Goal: Task Accomplishment & Management: Use online tool/utility

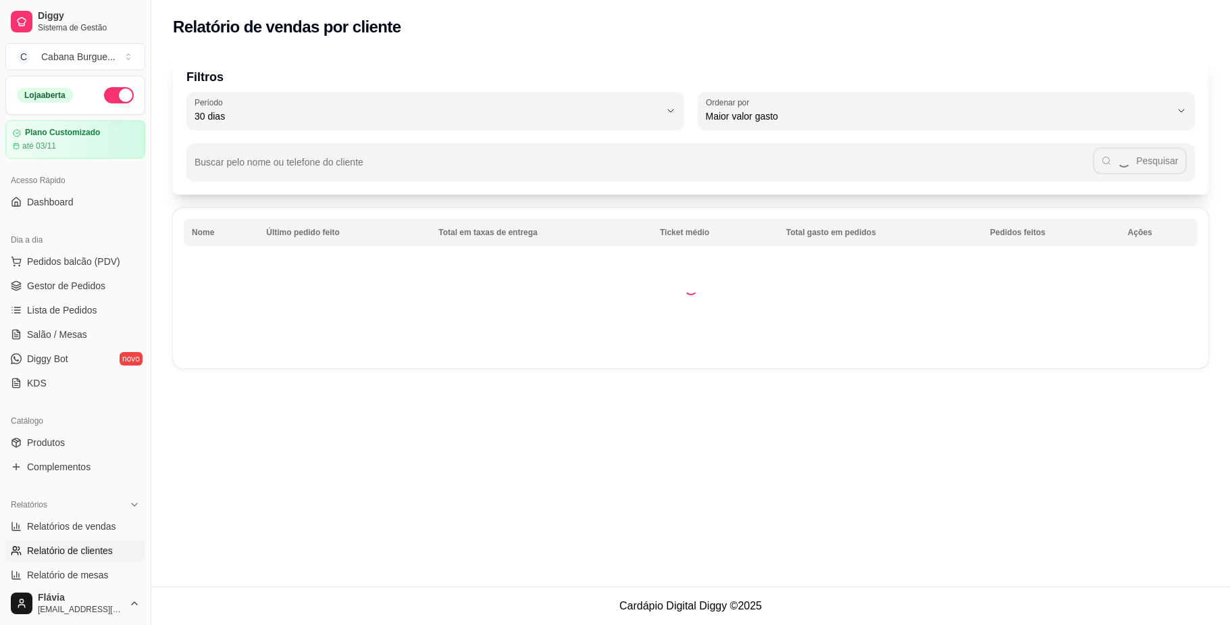
select select "30"
select select "HIGHEST_TOTAL_SPENT_WITH_ORDERS"
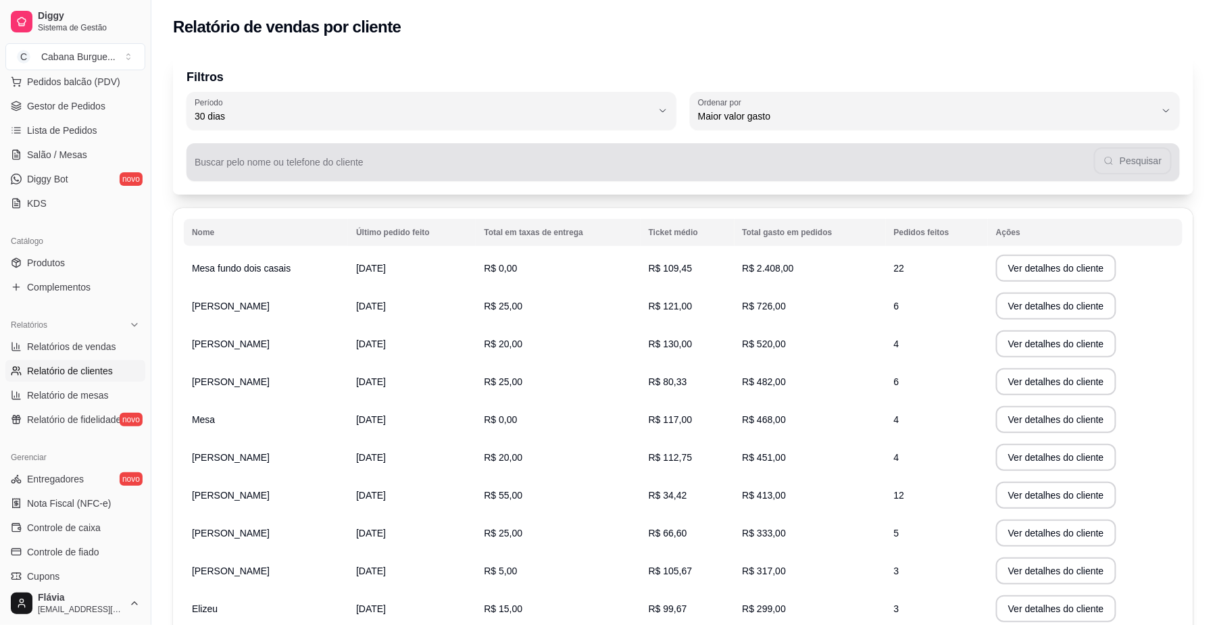
click at [332, 169] on input "Buscar pelo nome ou telefone do cliente" at bounding box center [644, 168] width 899 height 14
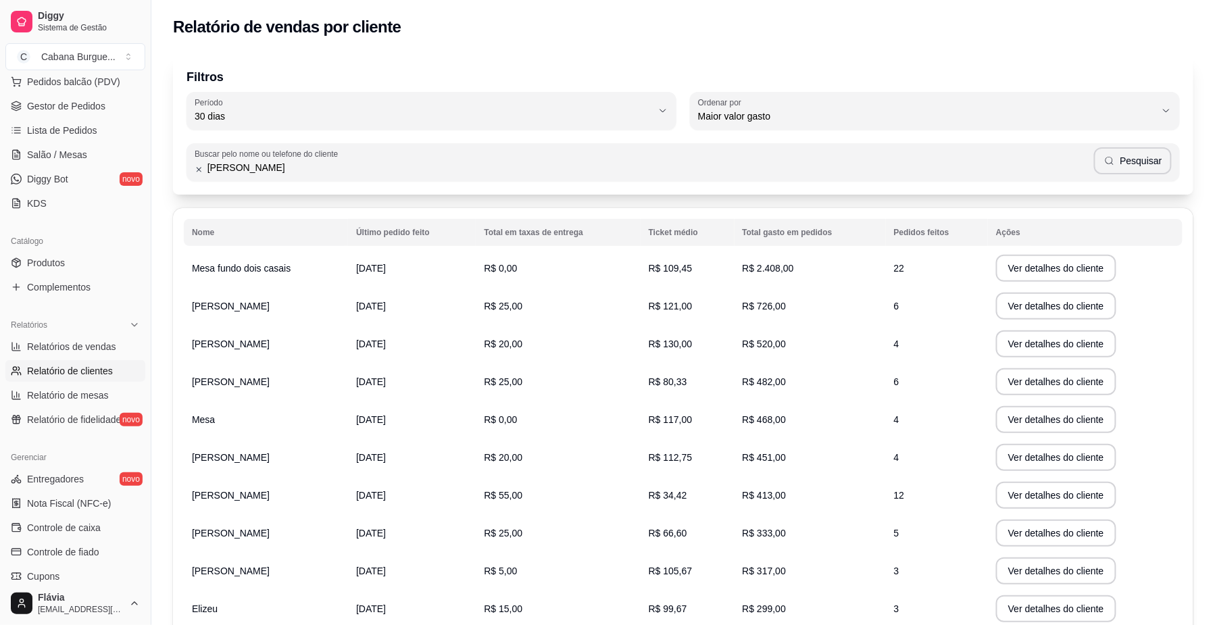
click at [1135, 166] on button "Pesquisar" at bounding box center [1133, 160] width 78 height 27
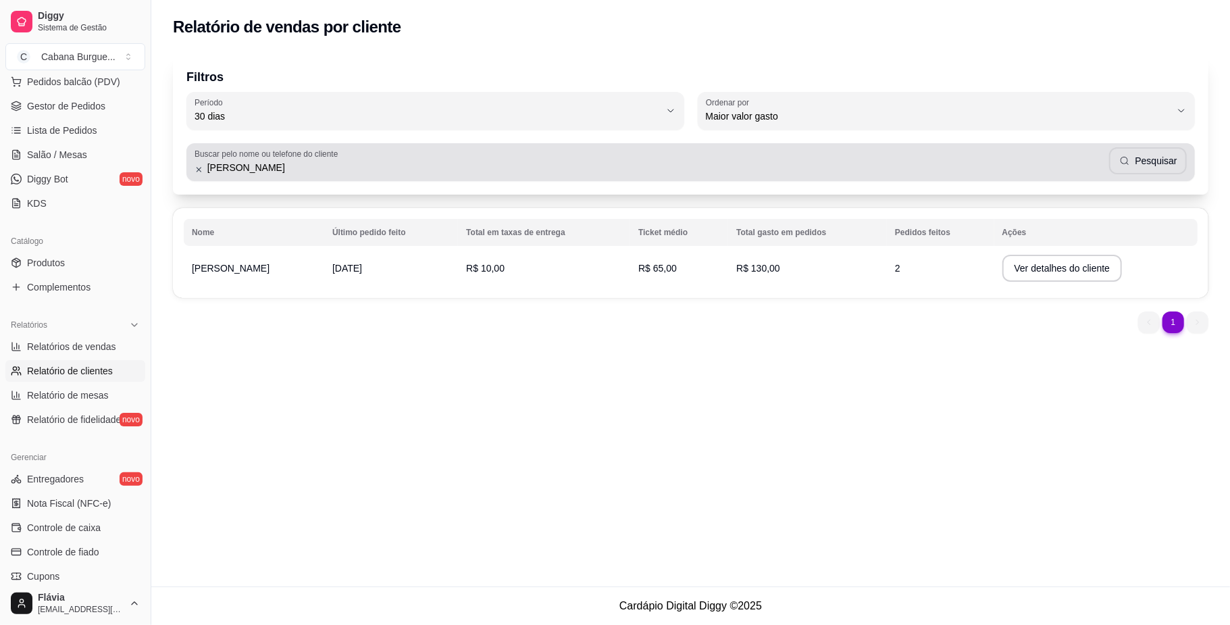
click at [838, 163] on input "[PERSON_NAME]" at bounding box center [656, 168] width 907 height 14
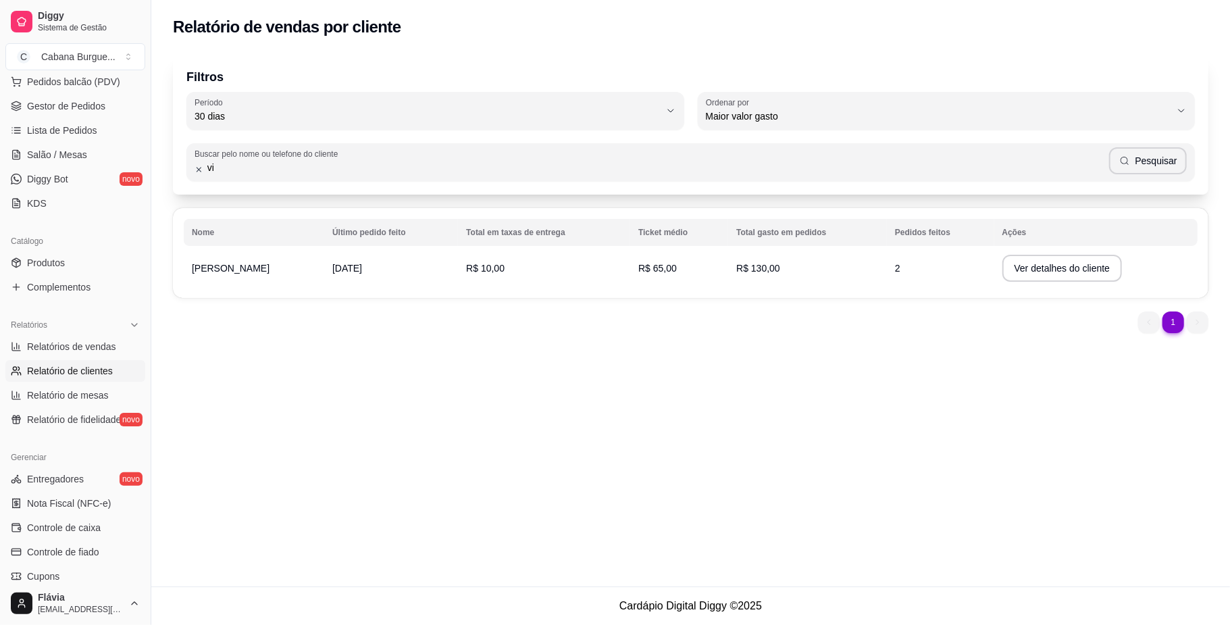
type input "v"
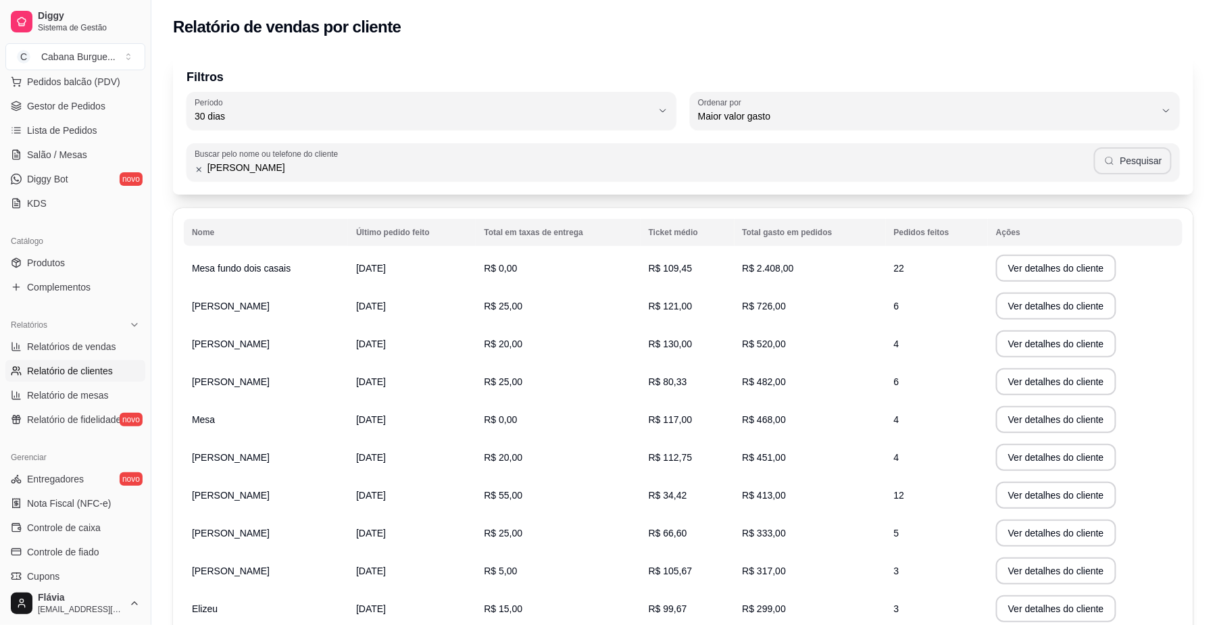
type input "[PERSON_NAME]"
click at [1143, 149] on button "Pesquisar" at bounding box center [1133, 160] width 78 height 27
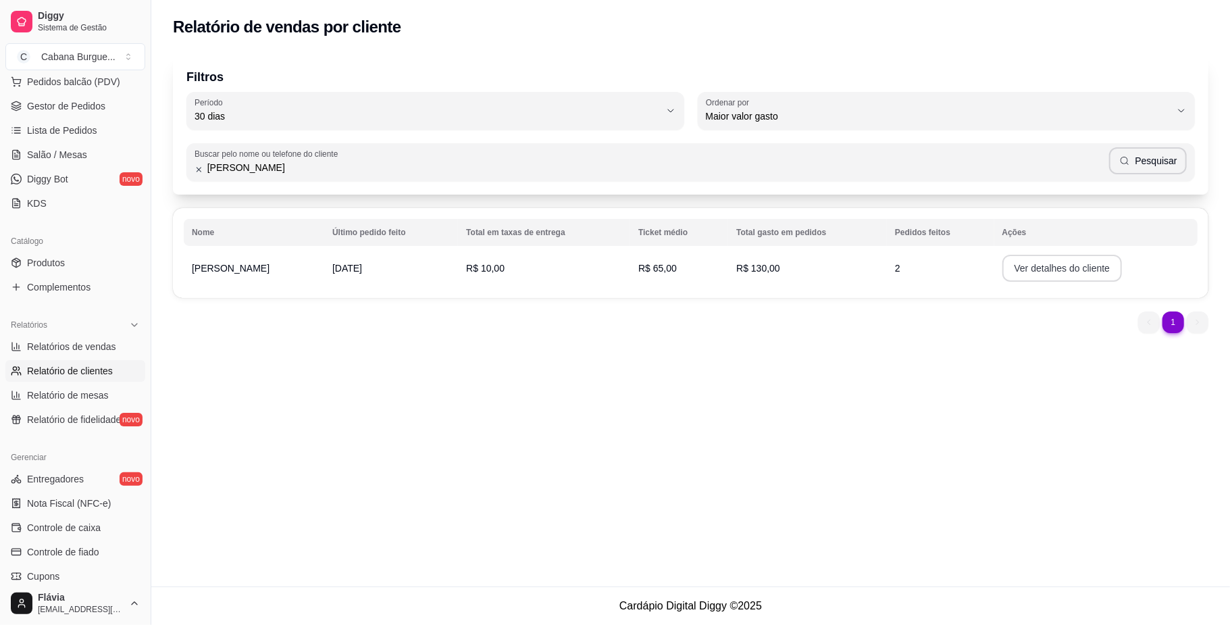
click at [1043, 265] on button "Ver detalhes do cliente" at bounding box center [1062, 268] width 120 height 27
click at [89, 104] on span "Gestor de Pedidos" at bounding box center [66, 106] width 78 height 14
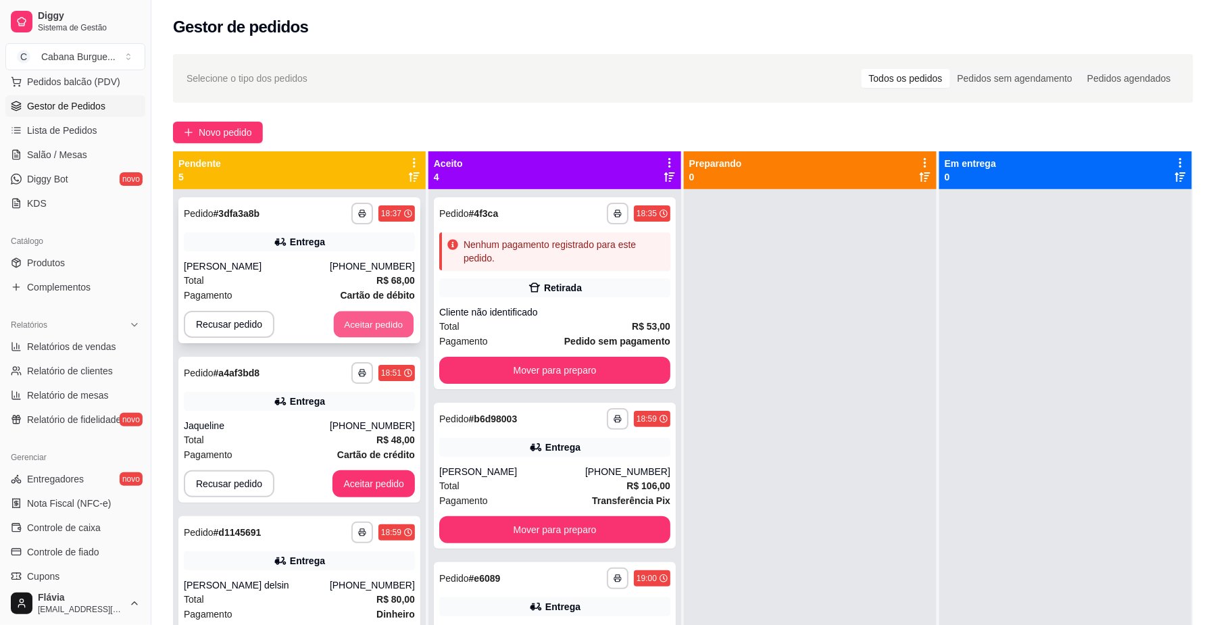
click at [363, 320] on button "Aceitar pedido" at bounding box center [374, 324] width 80 height 26
click at [363, 317] on button "Aceitar pedido" at bounding box center [374, 324] width 80 height 26
click at [363, 317] on button "Aceitar pedido" at bounding box center [373, 324] width 82 height 27
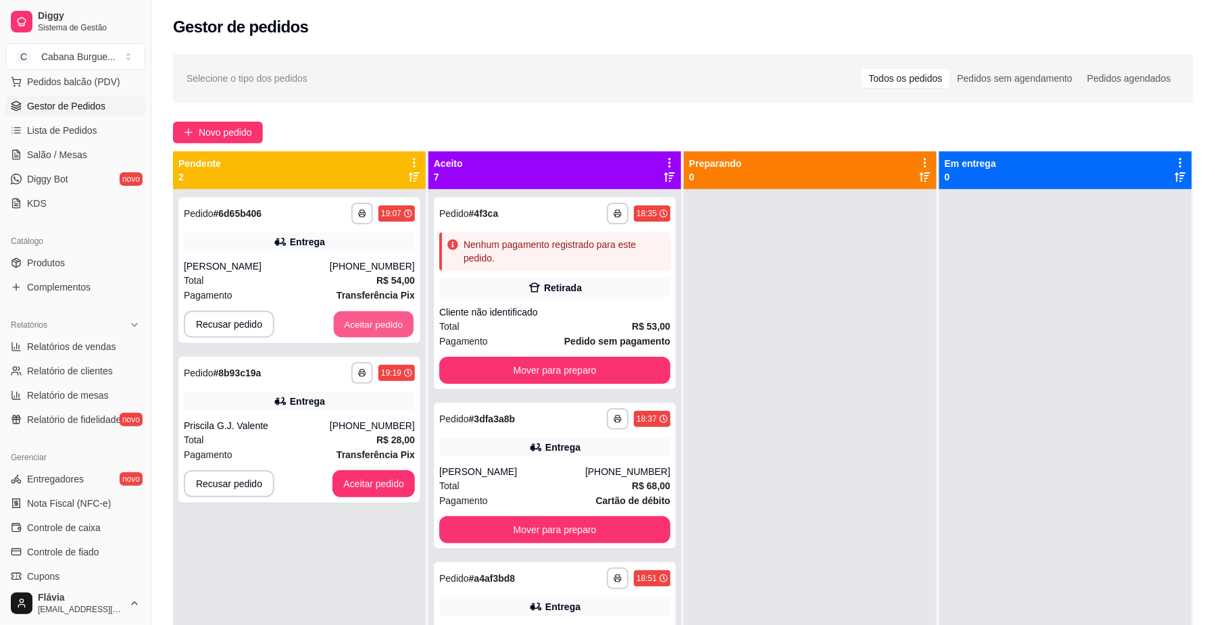
click at [363, 317] on button "Aceitar pedido" at bounding box center [374, 324] width 80 height 26
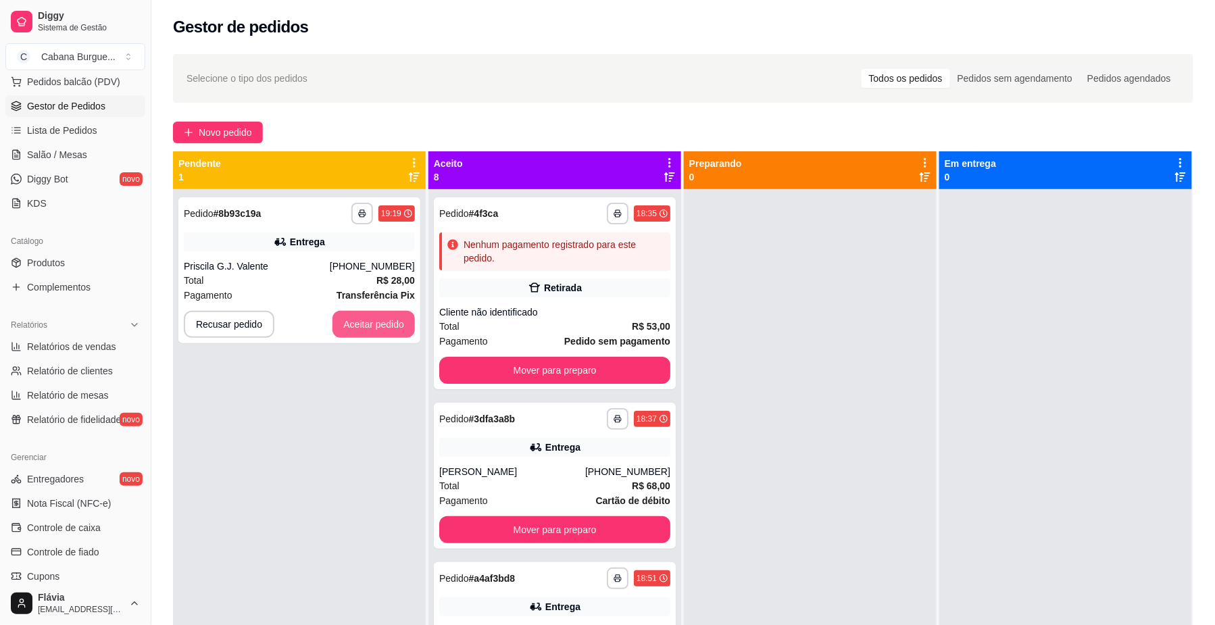
click at [363, 317] on button "Aceitar pedido" at bounding box center [373, 324] width 82 height 27
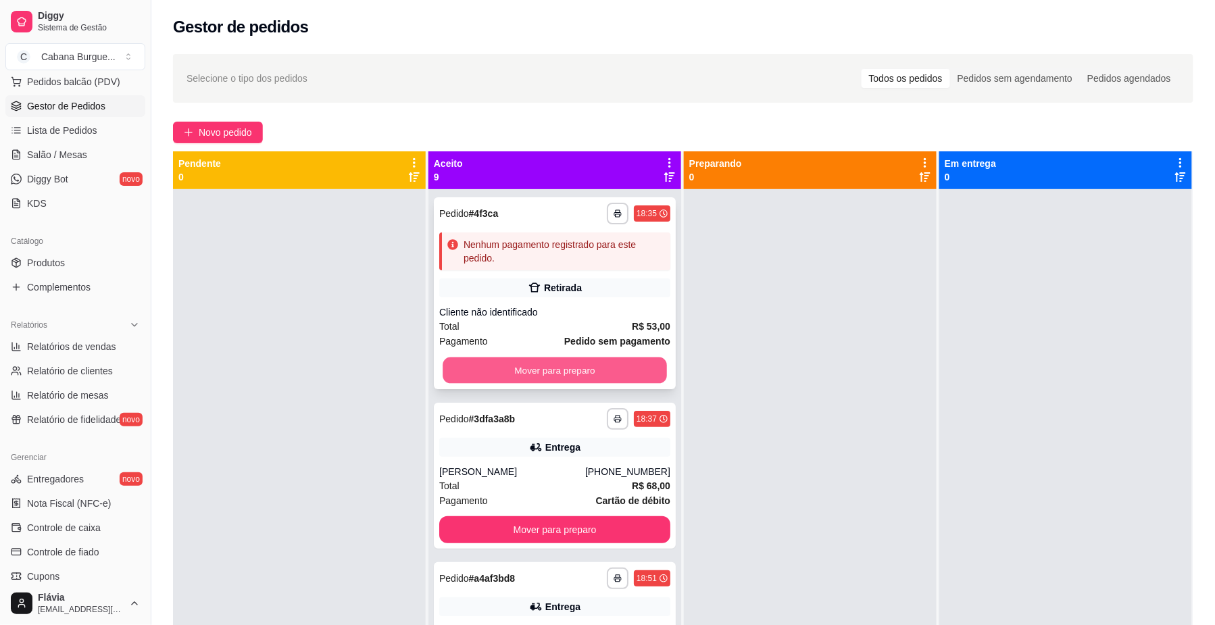
click at [552, 367] on button "Mover para preparo" at bounding box center [554, 370] width 224 height 26
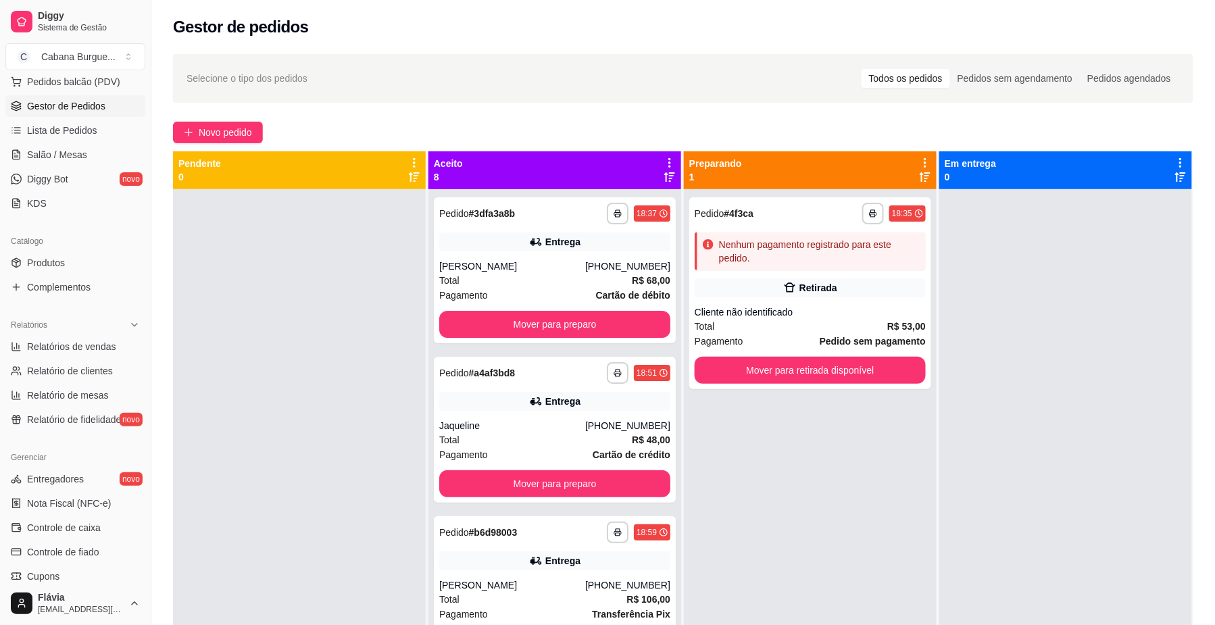
click at [552, 367] on div "**********" at bounding box center [554, 373] width 231 height 22
click at [506, 327] on button "Mover para preparo" at bounding box center [554, 324] width 224 height 26
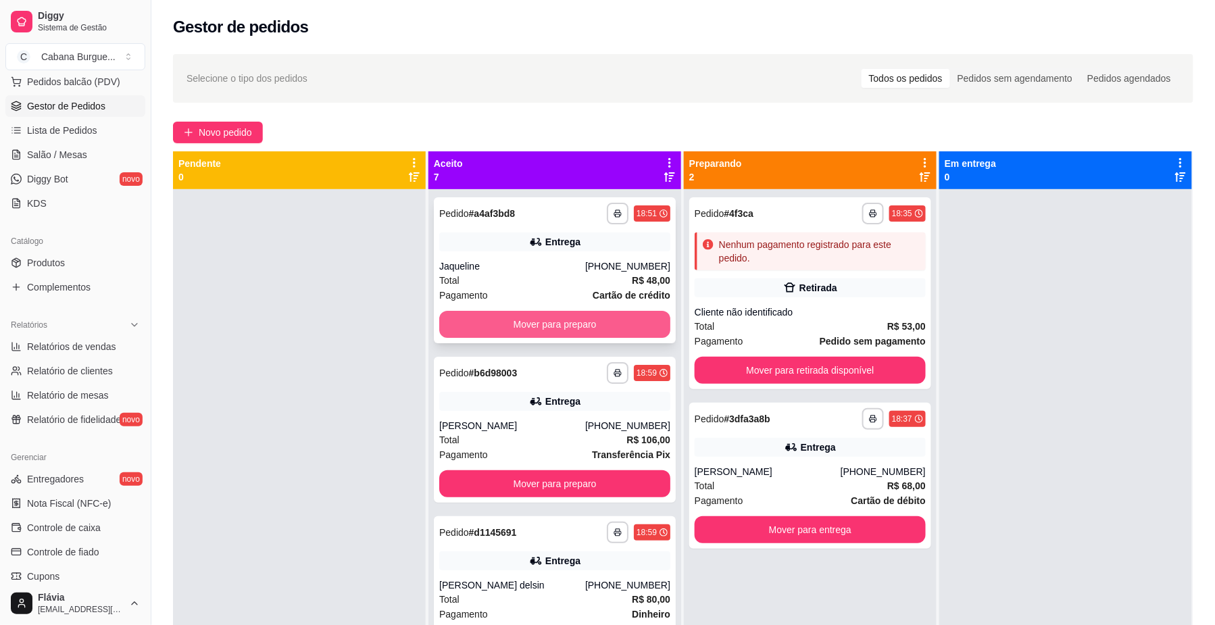
click at [506, 325] on button "Mover para preparo" at bounding box center [554, 324] width 231 height 27
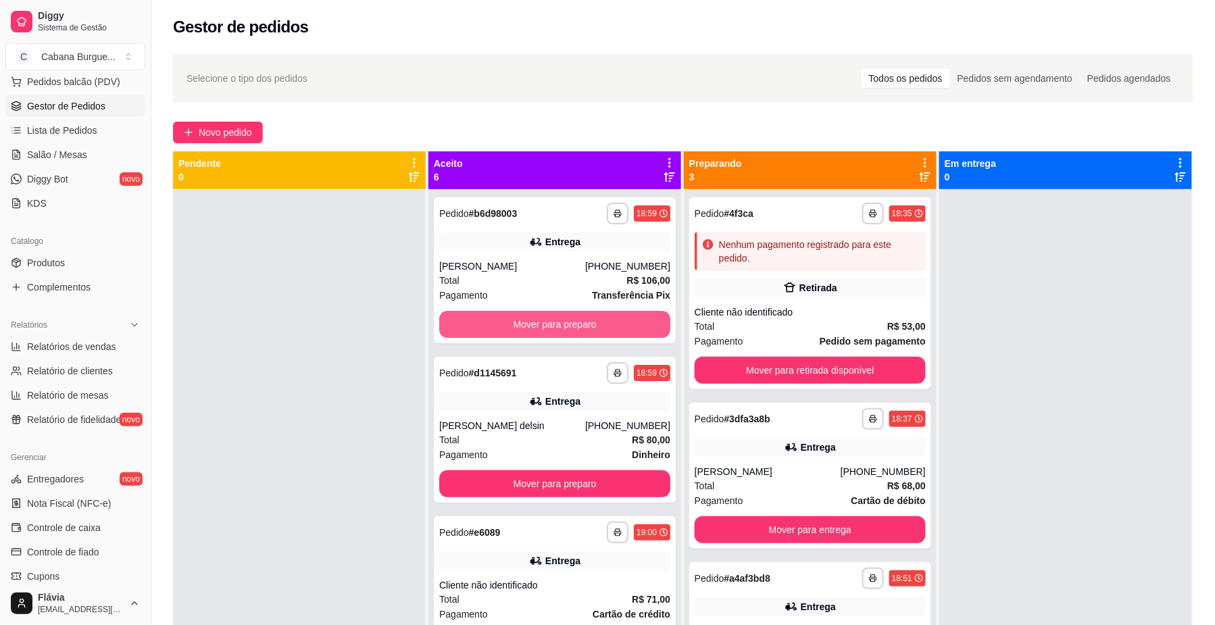
click at [506, 325] on button "Mover para preparo" at bounding box center [554, 324] width 231 height 27
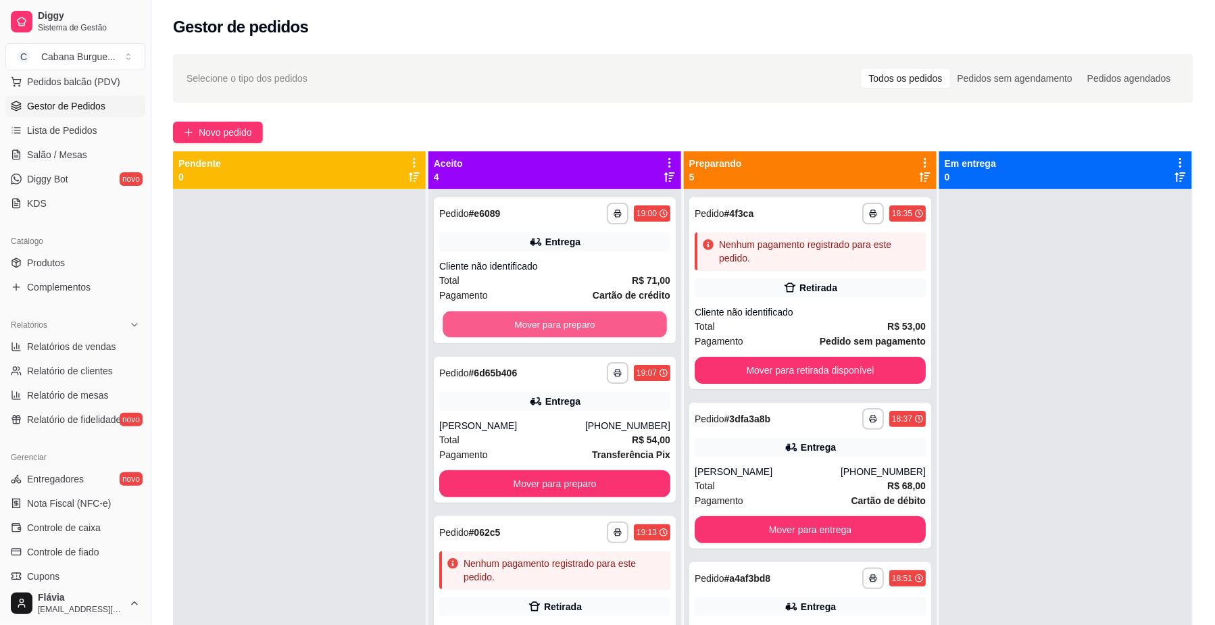
click at [506, 325] on button "Mover para preparo" at bounding box center [554, 324] width 224 height 26
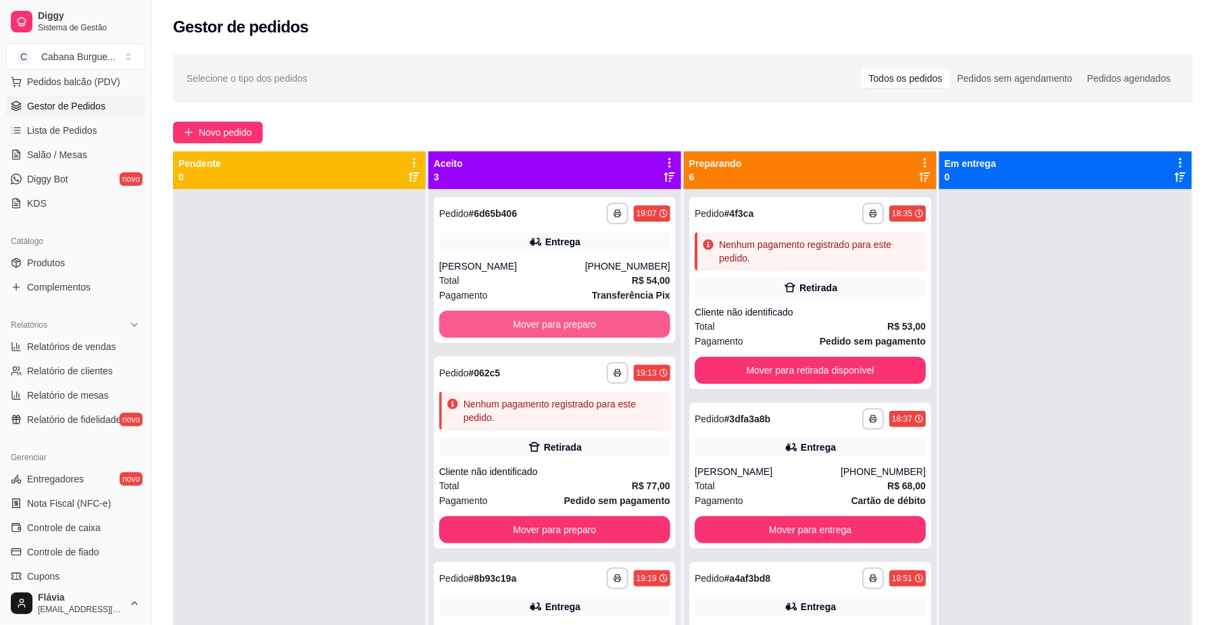
click at [506, 325] on button "Mover para preparo" at bounding box center [554, 324] width 231 height 27
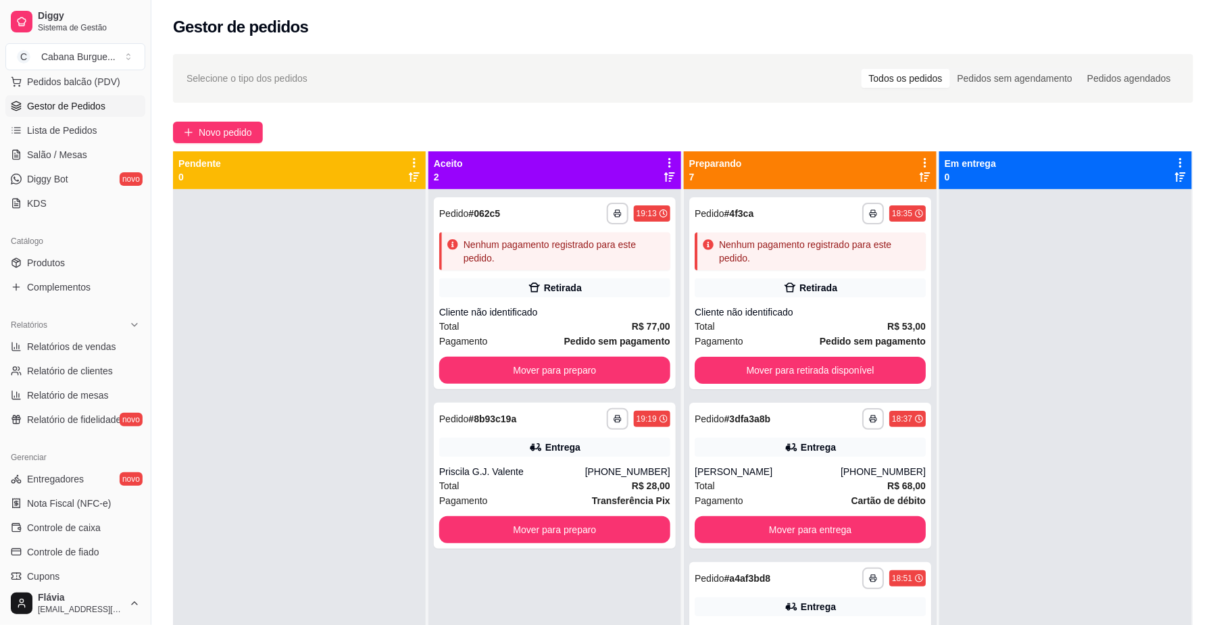
click at [506, 325] on div "Total R$ 77,00" at bounding box center [554, 326] width 231 height 15
click at [513, 370] on button "Mover para preparo" at bounding box center [554, 370] width 231 height 27
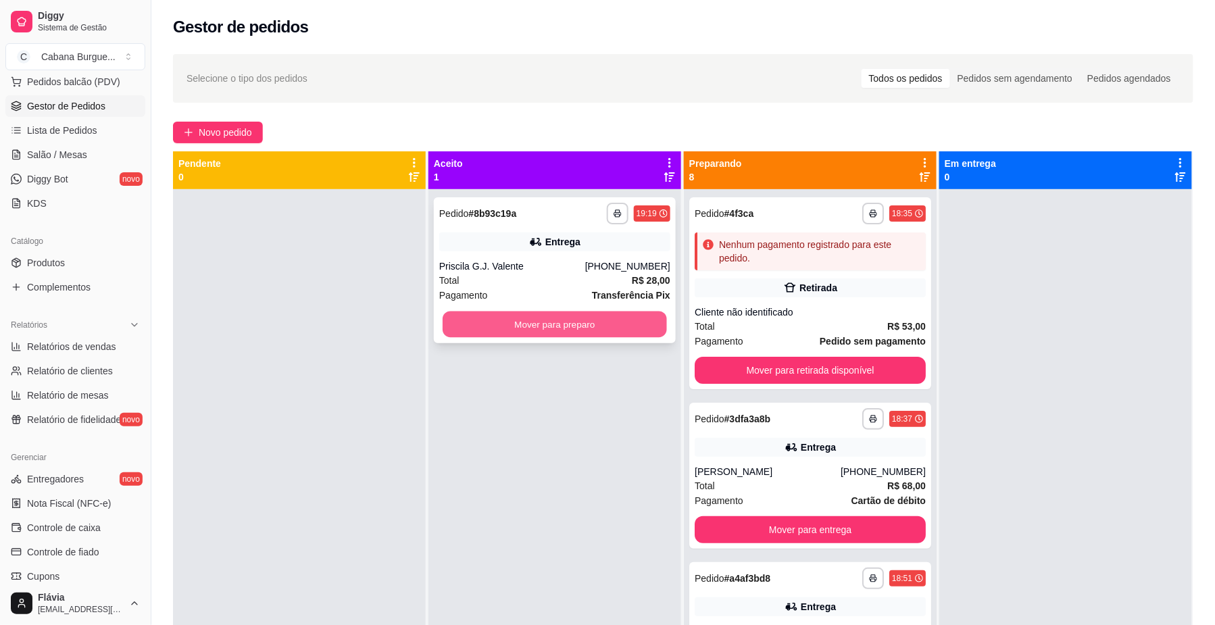
click at [500, 316] on button "Mover para preparo" at bounding box center [554, 324] width 224 height 26
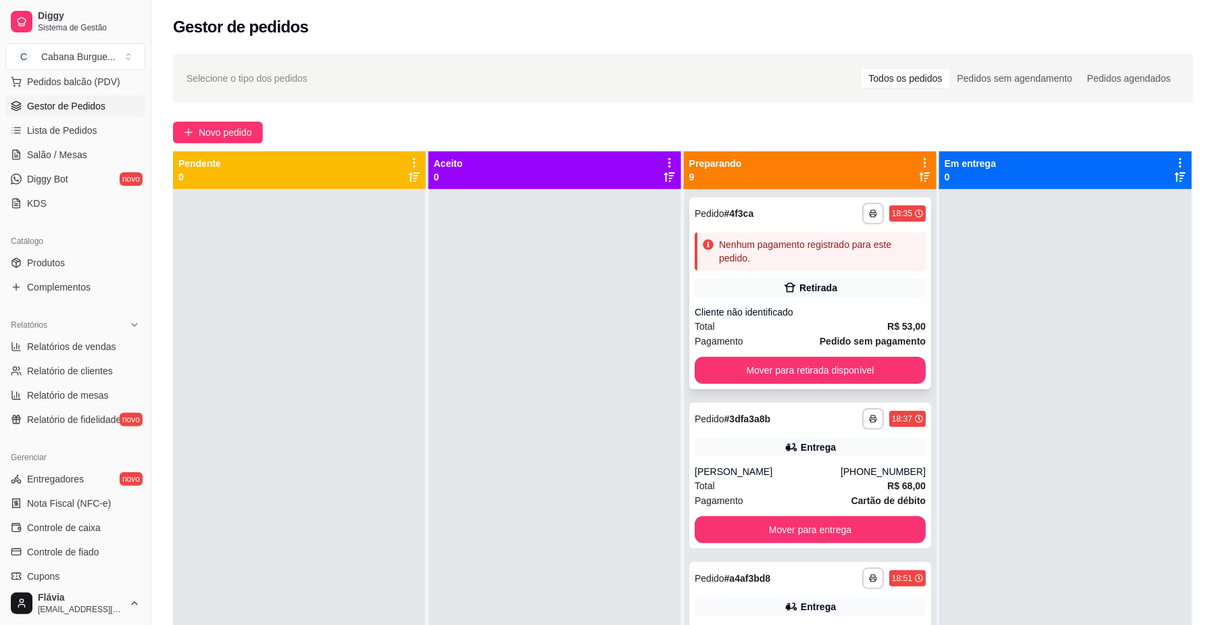
click at [727, 300] on div "**********" at bounding box center [810, 293] width 242 height 192
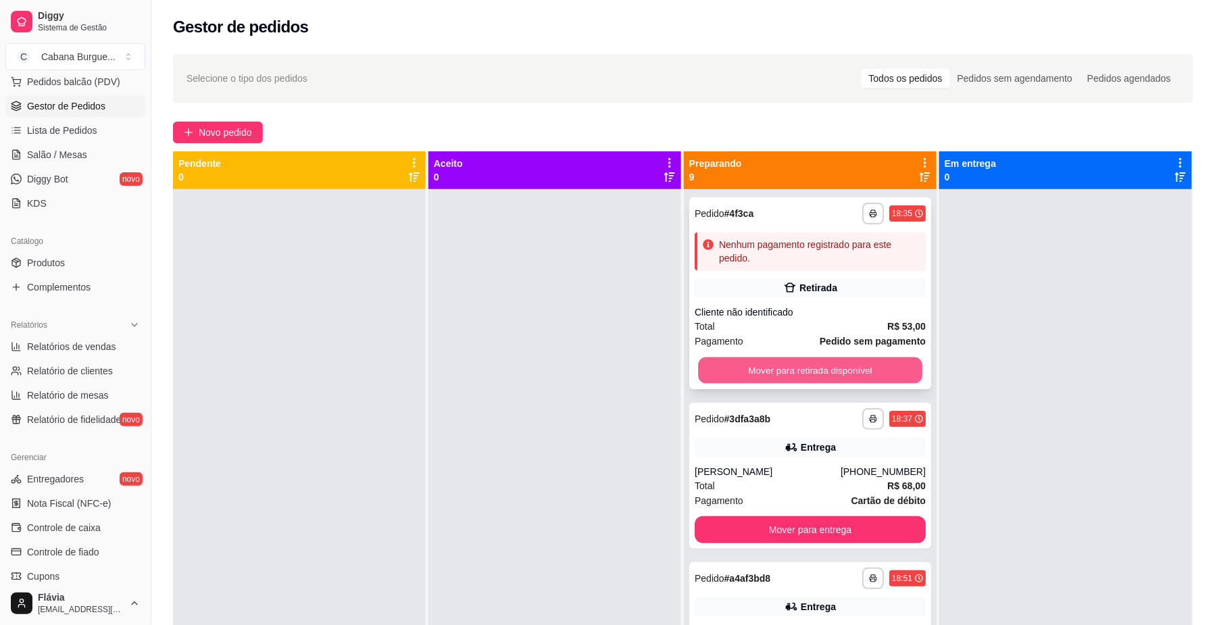
click at [771, 368] on button "Mover para retirada disponível" at bounding box center [810, 370] width 224 height 26
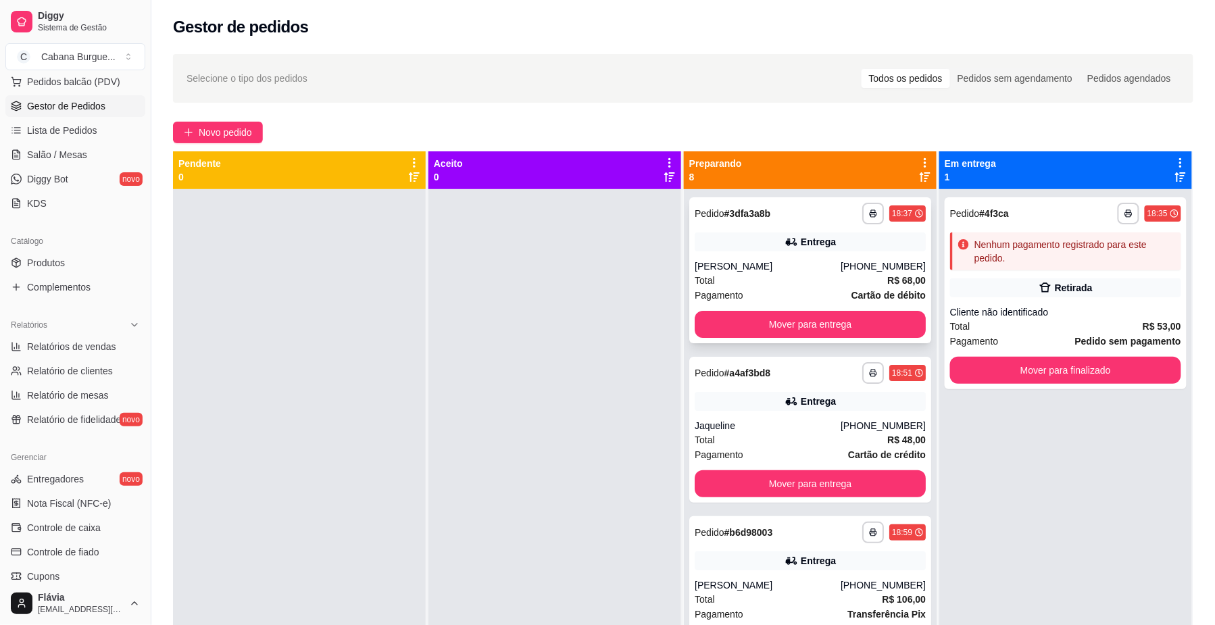
click at [755, 274] on div "Total R$ 68,00" at bounding box center [809, 280] width 231 height 15
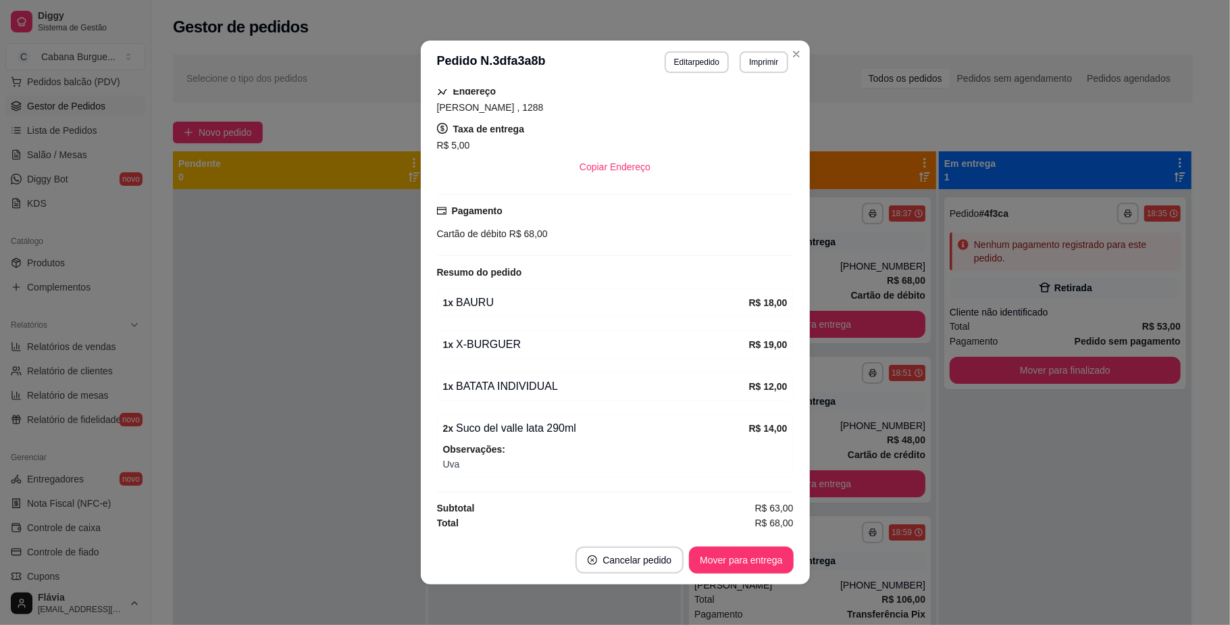
scroll to position [254, 0]
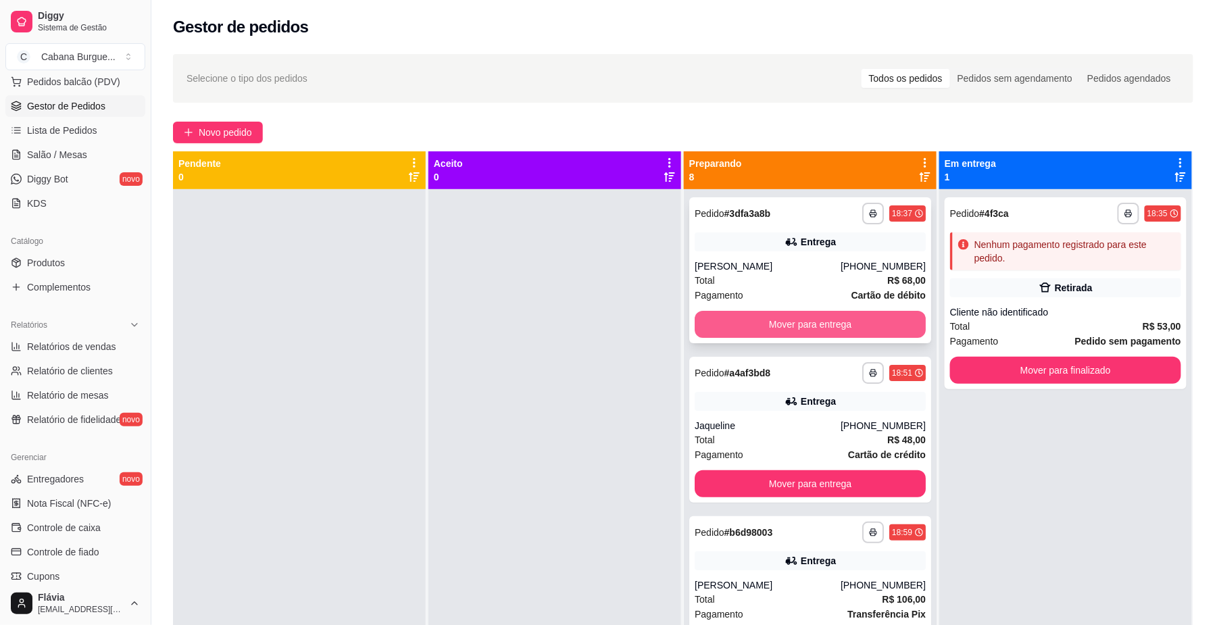
click at [719, 314] on button "Mover para entrega" at bounding box center [809, 324] width 231 height 27
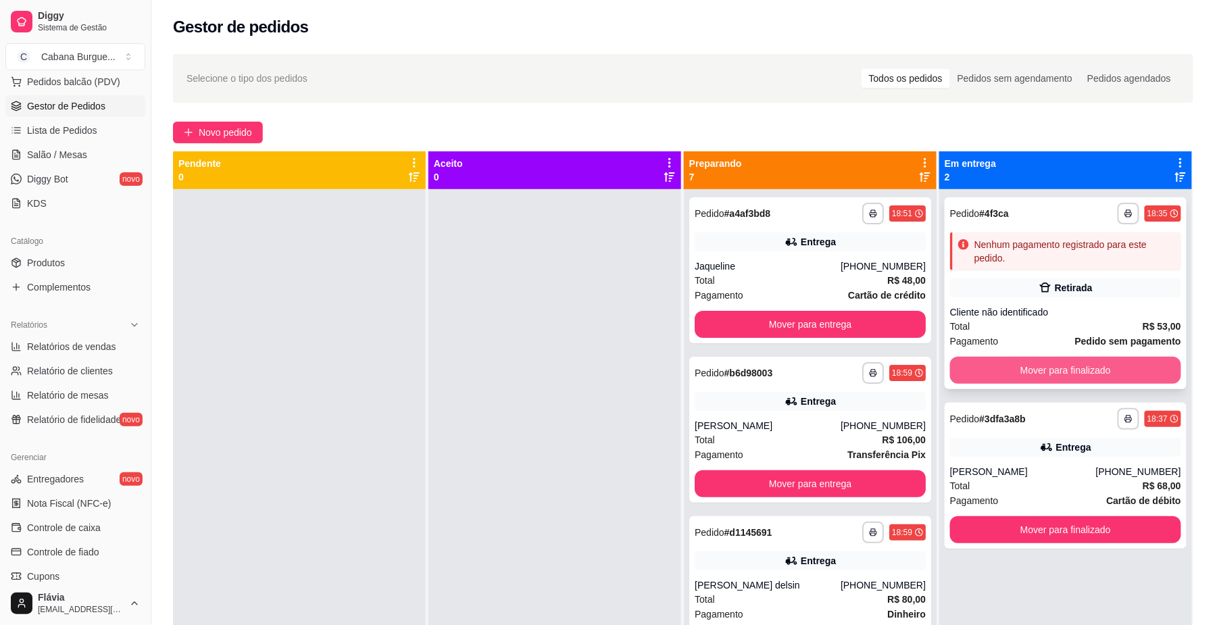
click at [1051, 371] on button "Mover para finalizado" at bounding box center [1065, 370] width 231 height 27
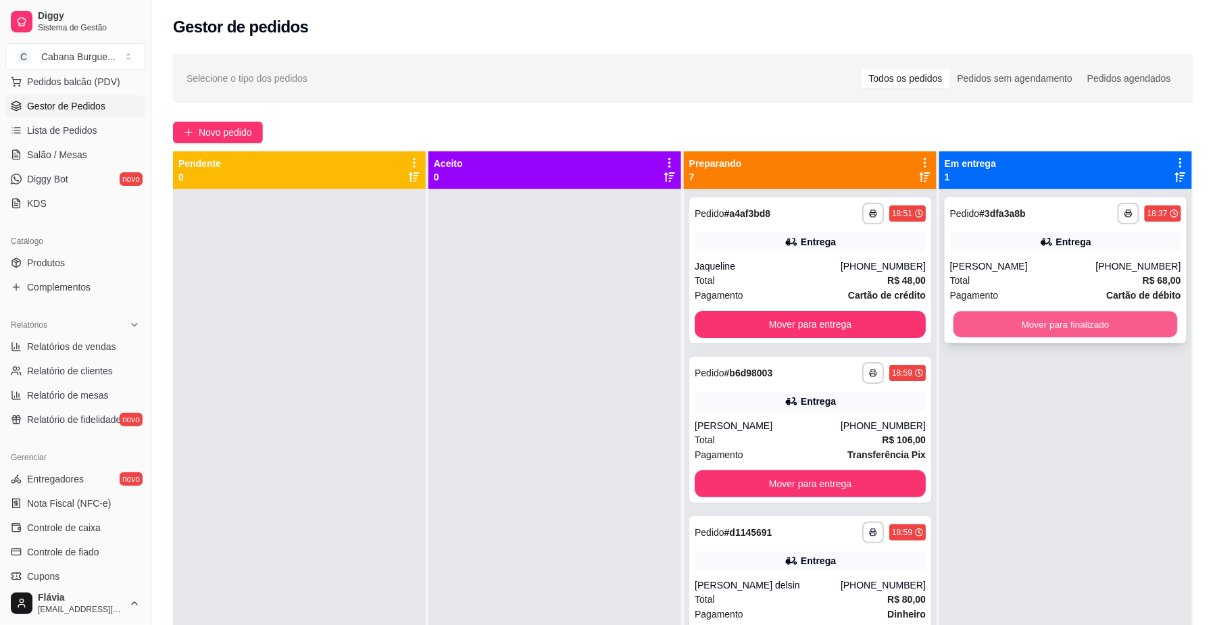
click at [1030, 317] on button "Mover para finalizado" at bounding box center [1065, 324] width 224 height 26
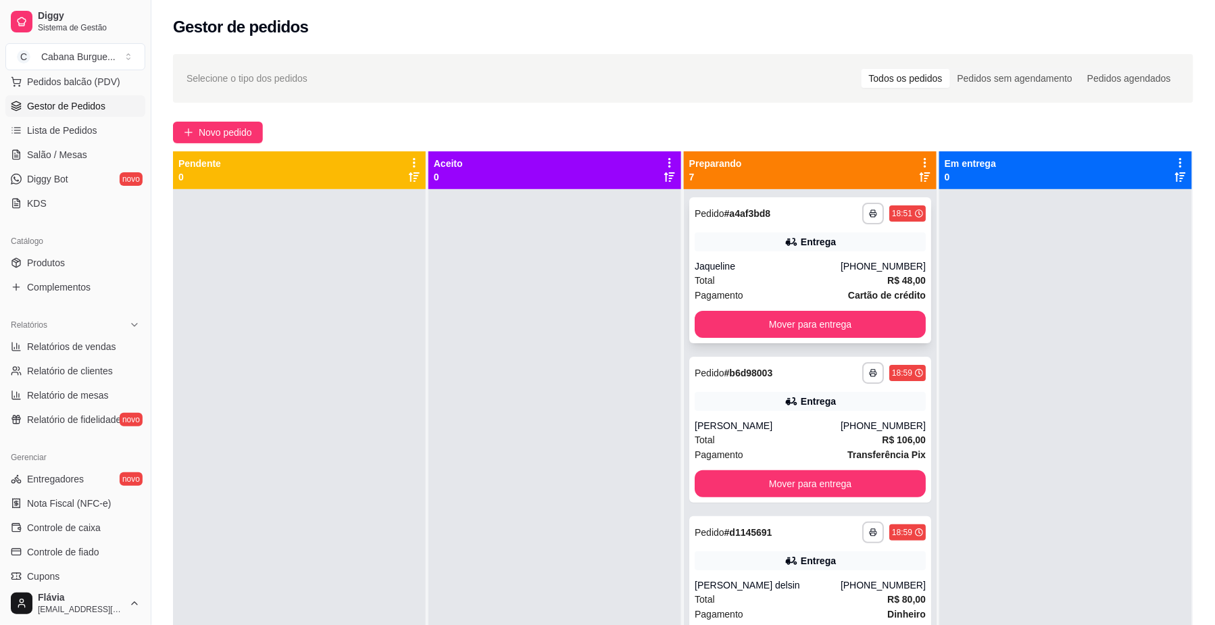
click at [781, 274] on div "Total R$ 48,00" at bounding box center [809, 280] width 231 height 15
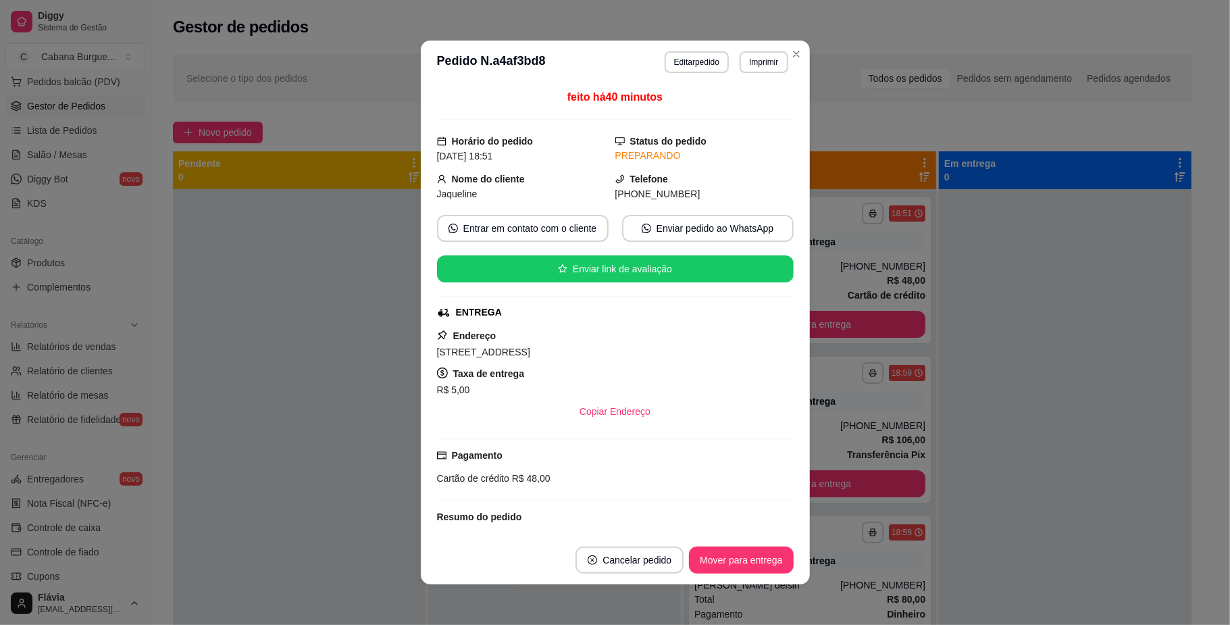
scroll to position [173, 0]
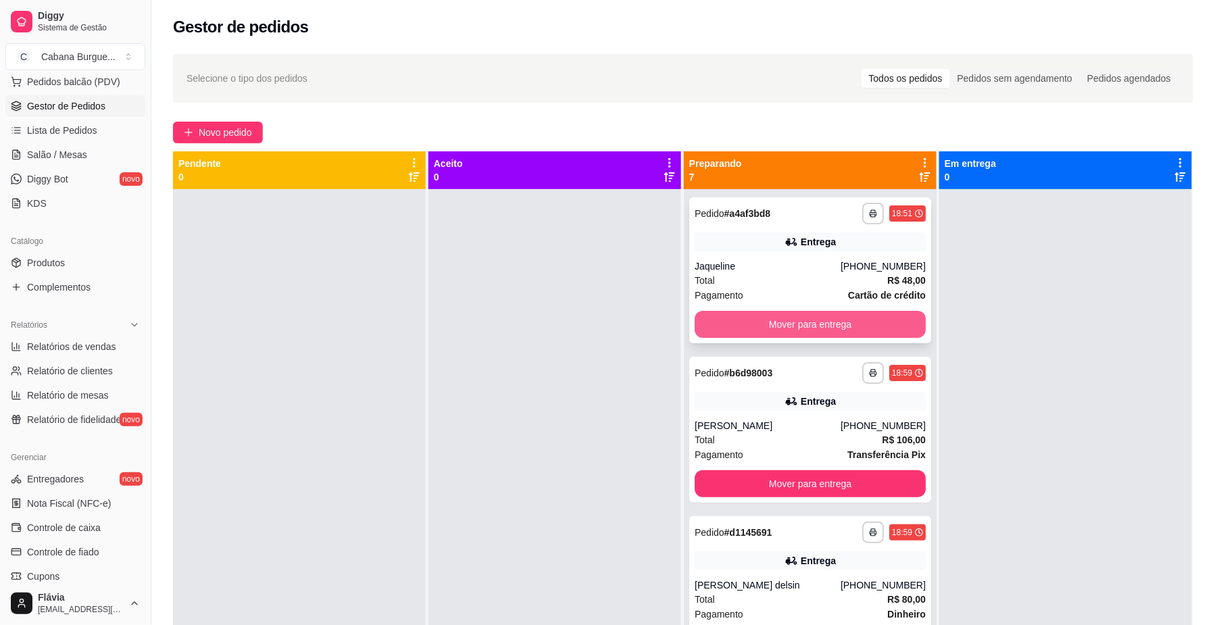
click at [778, 312] on button "Mover para entrega" at bounding box center [809, 324] width 231 height 27
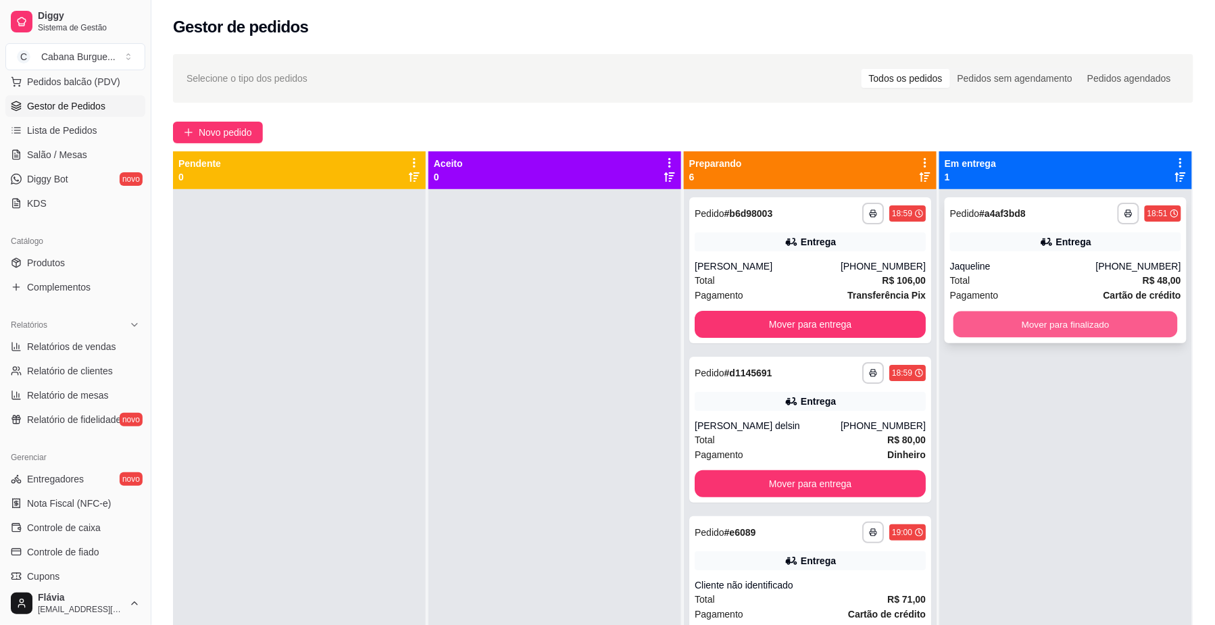
click at [1030, 327] on button "Mover para finalizado" at bounding box center [1065, 324] width 224 height 26
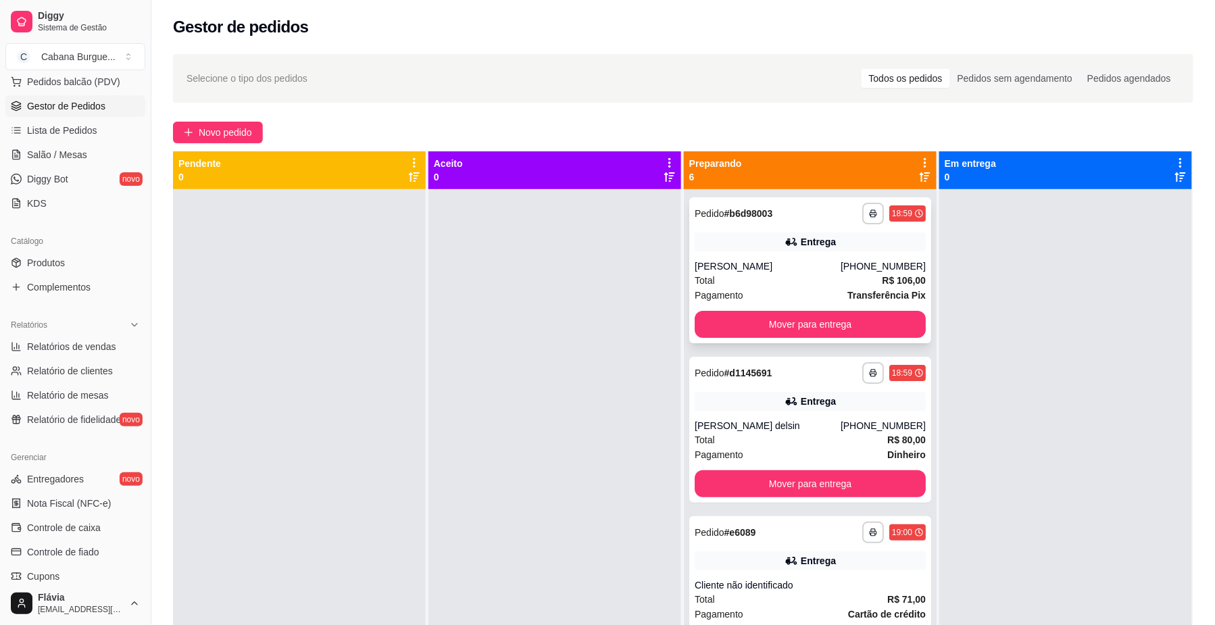
click at [771, 286] on div "Total R$ 106,00" at bounding box center [809, 280] width 231 height 15
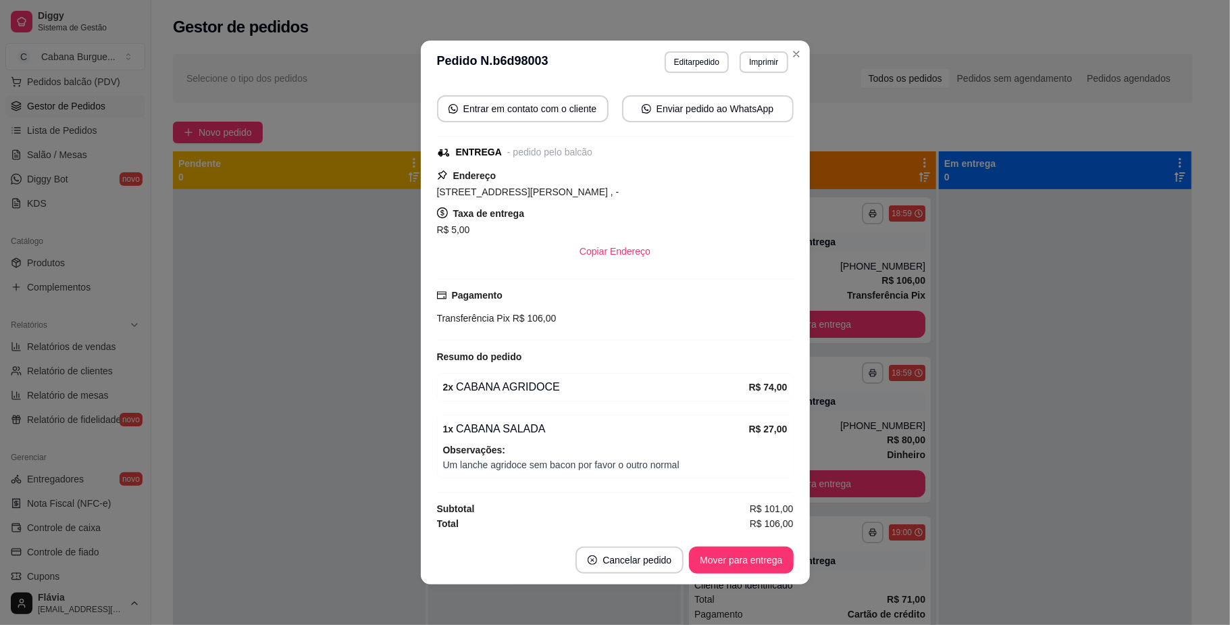
scroll to position [157, 0]
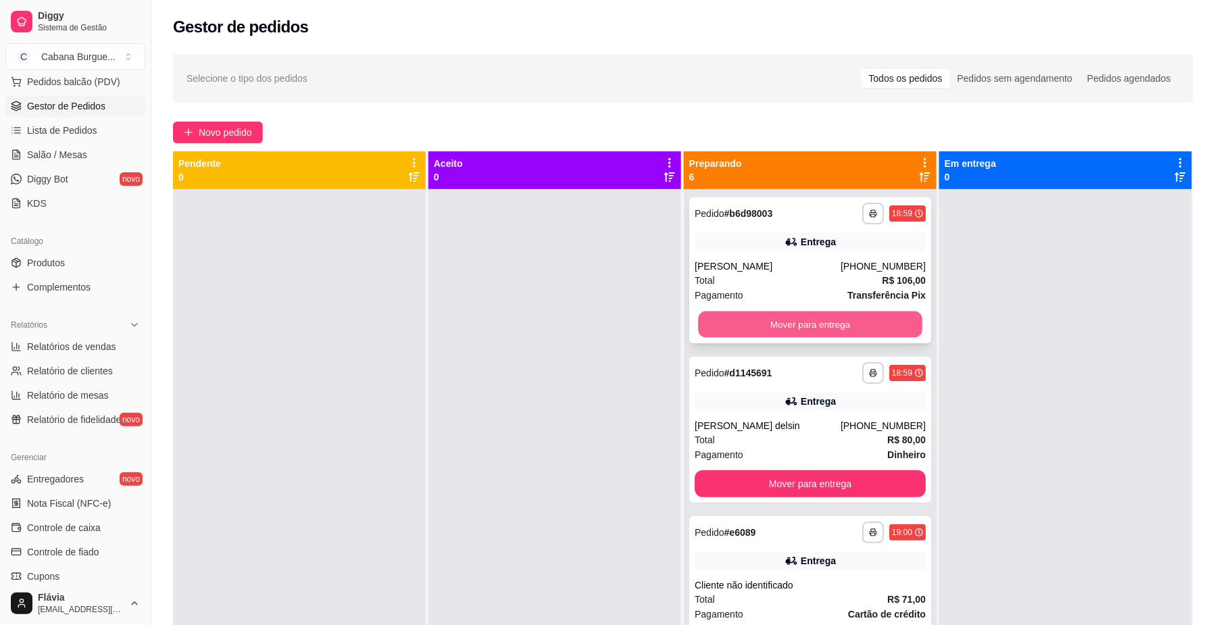
click at [715, 328] on button "Mover para entrega" at bounding box center [810, 324] width 224 height 26
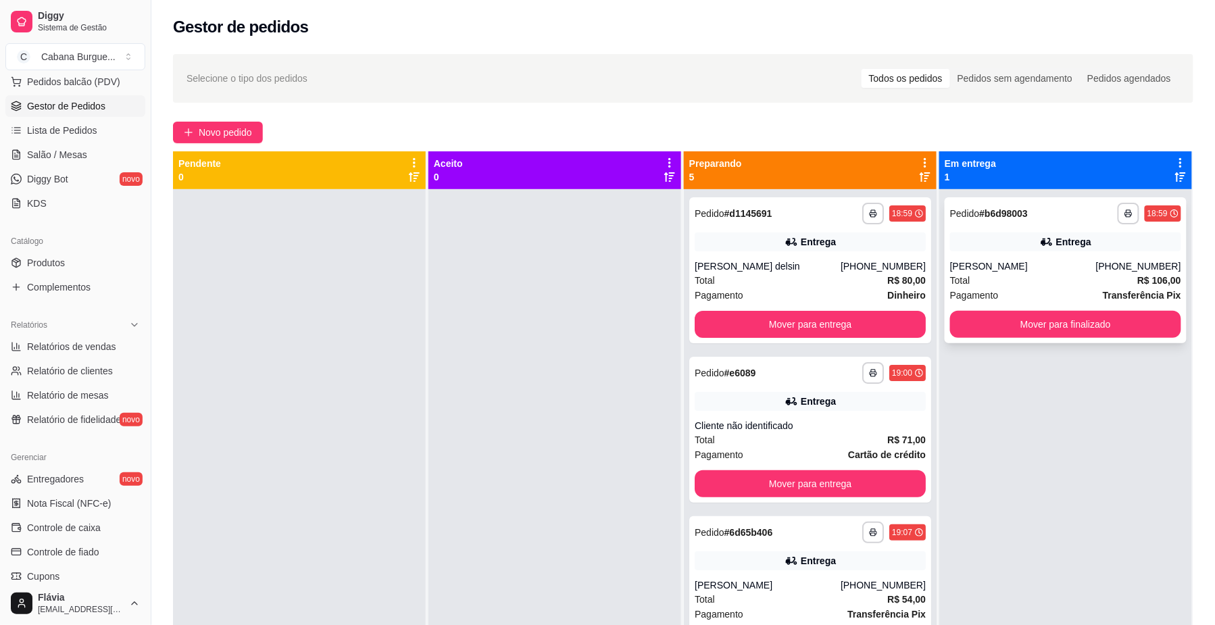
click at [1000, 253] on div "**********" at bounding box center [1065, 270] width 242 height 146
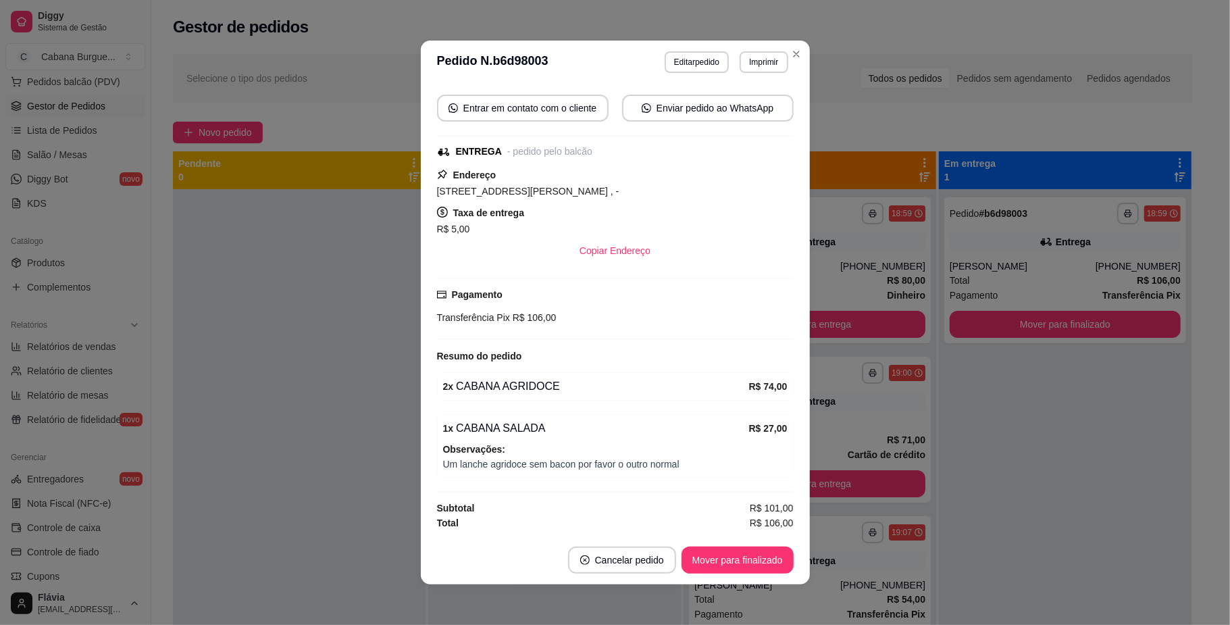
scroll to position [3, 0]
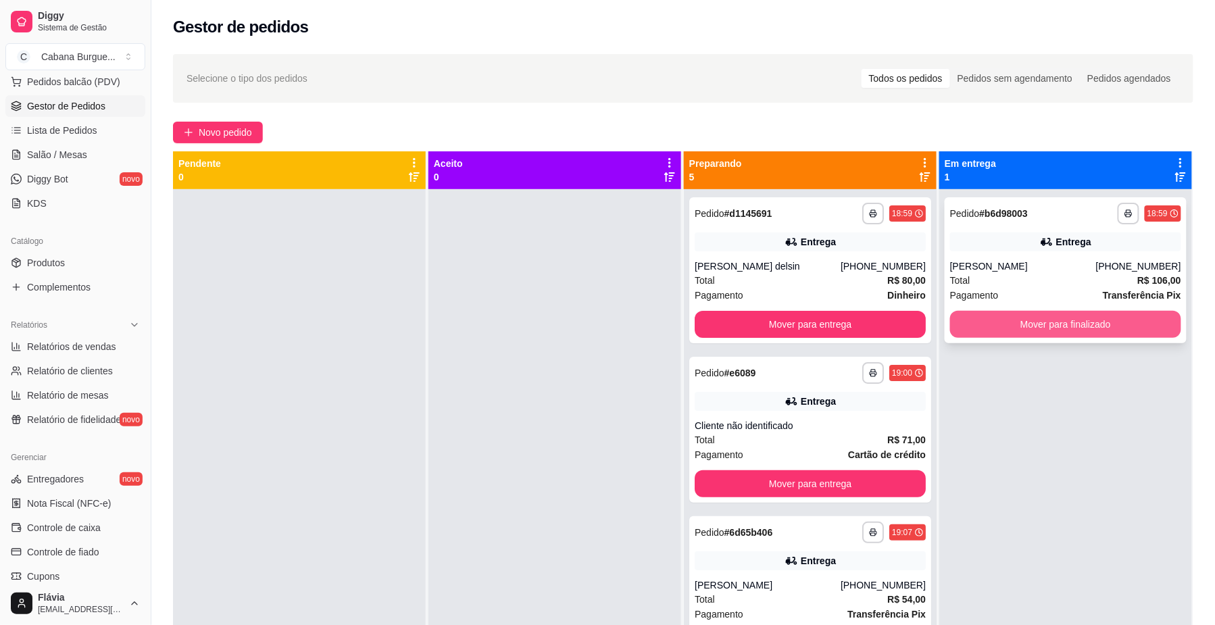
click at [1005, 326] on button "Mover para finalizado" at bounding box center [1065, 324] width 231 height 27
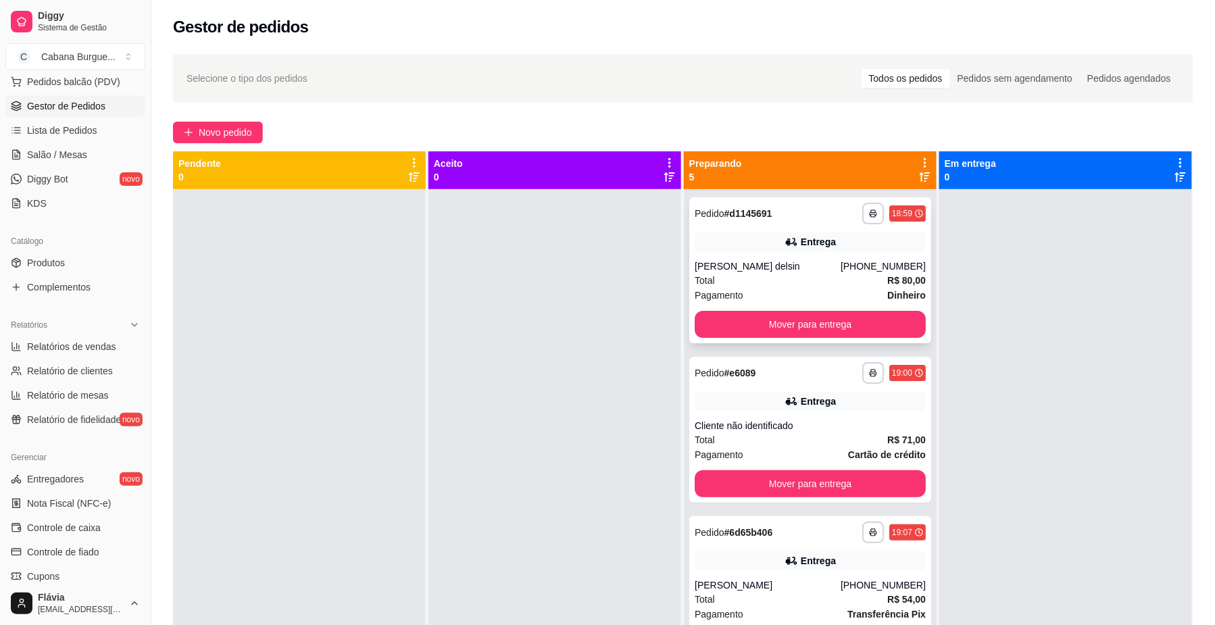
click at [765, 284] on div "Total R$ 80,00" at bounding box center [809, 280] width 231 height 15
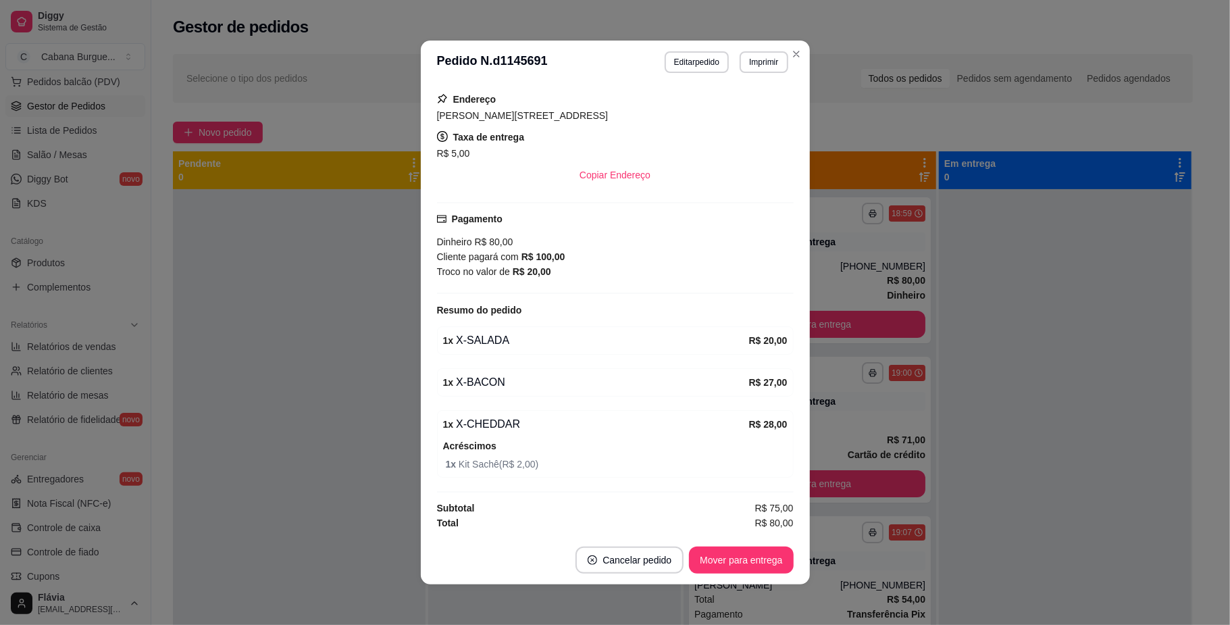
scroll to position [246, 0]
click at [730, 559] on button "Mover para entrega" at bounding box center [741, 559] width 104 height 27
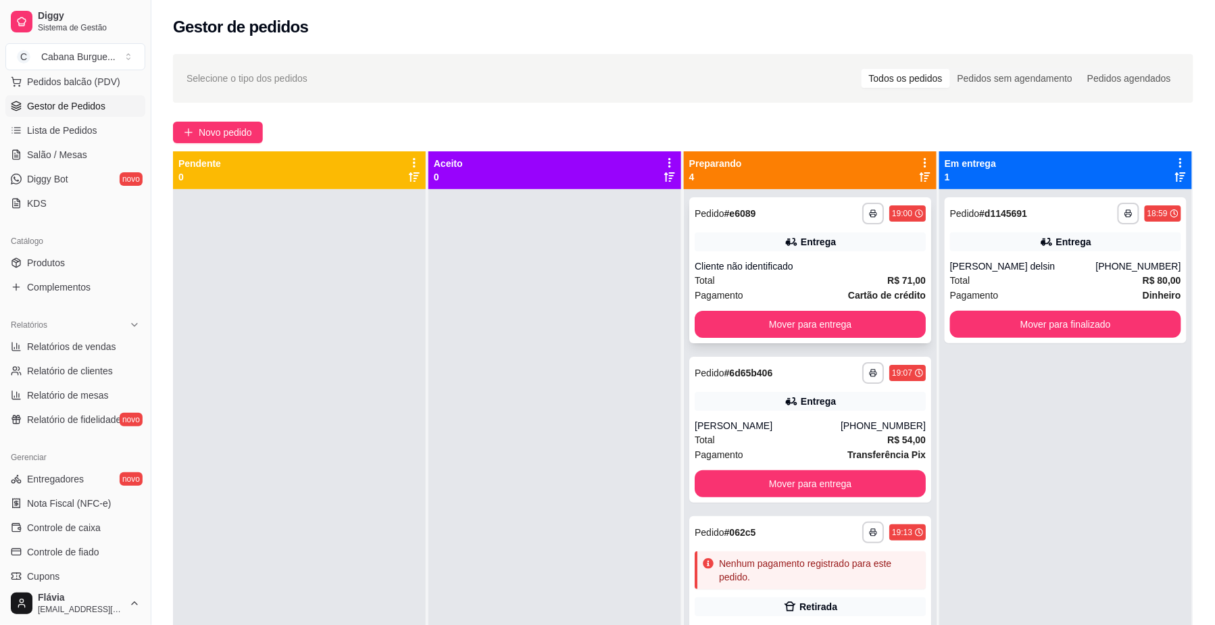
click at [734, 265] on div "Cliente não identificado" at bounding box center [809, 266] width 231 height 14
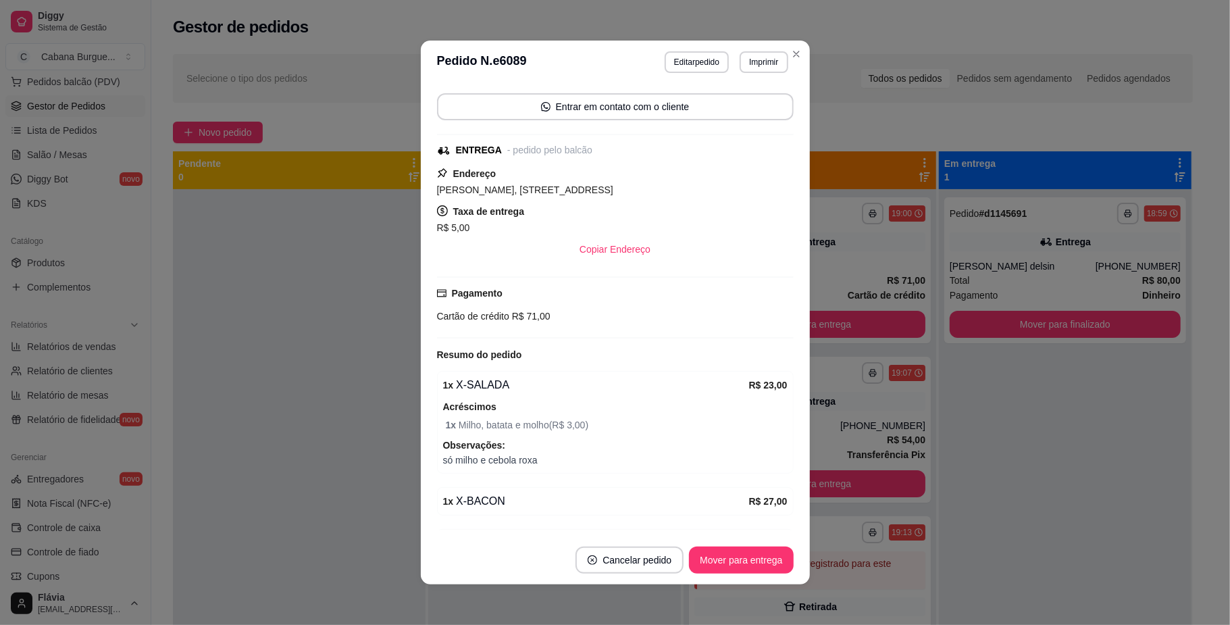
scroll to position [180, 0]
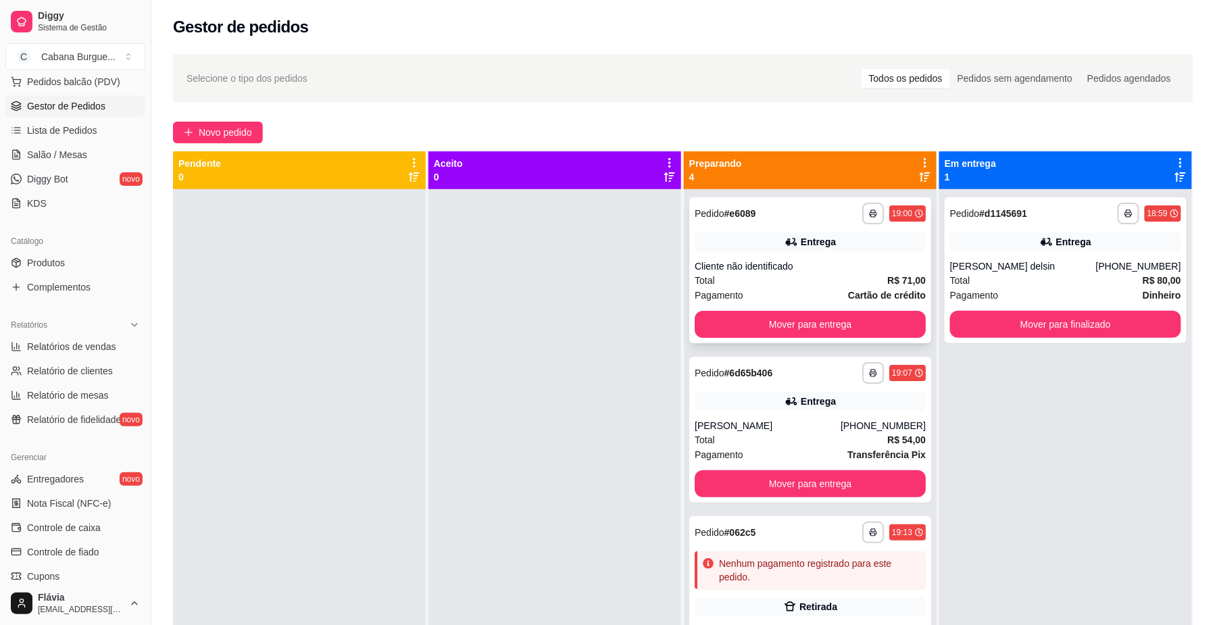
click at [766, 280] on div "Total R$ 71,00" at bounding box center [809, 280] width 231 height 15
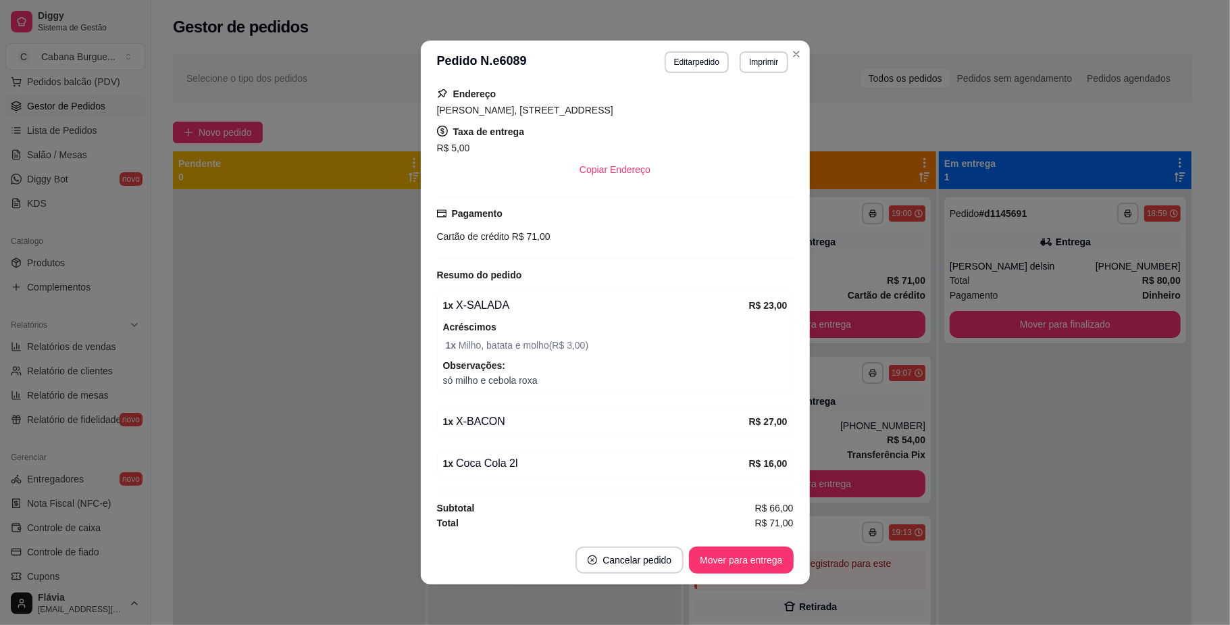
scroll to position [3, 0]
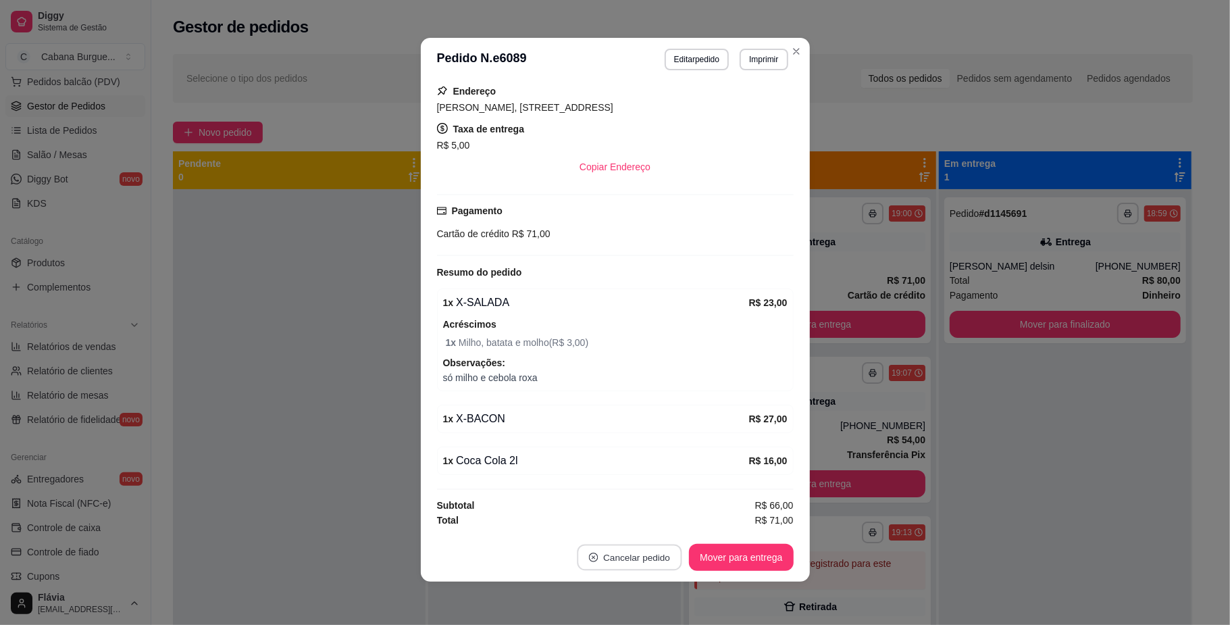
click at [607, 557] on button "Cancelar pedido" at bounding box center [630, 557] width 105 height 26
click at [642, 515] on button "Sim" at bounding box center [661, 523] width 54 height 27
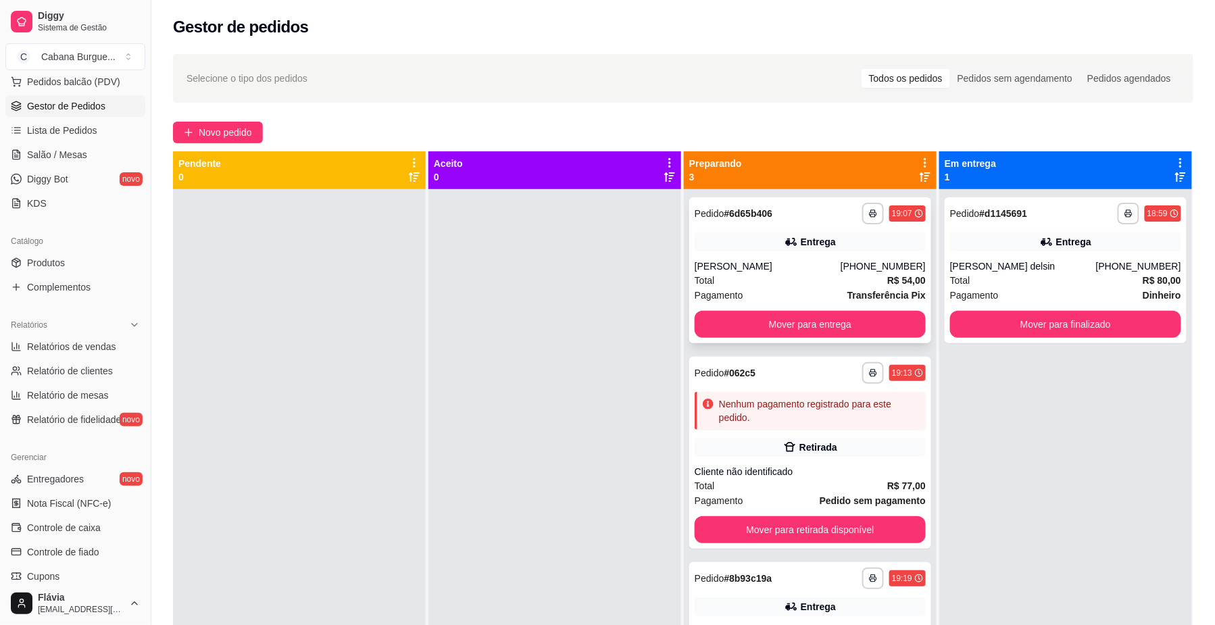
click at [747, 265] on div "[PERSON_NAME]" at bounding box center [767, 266] width 146 height 14
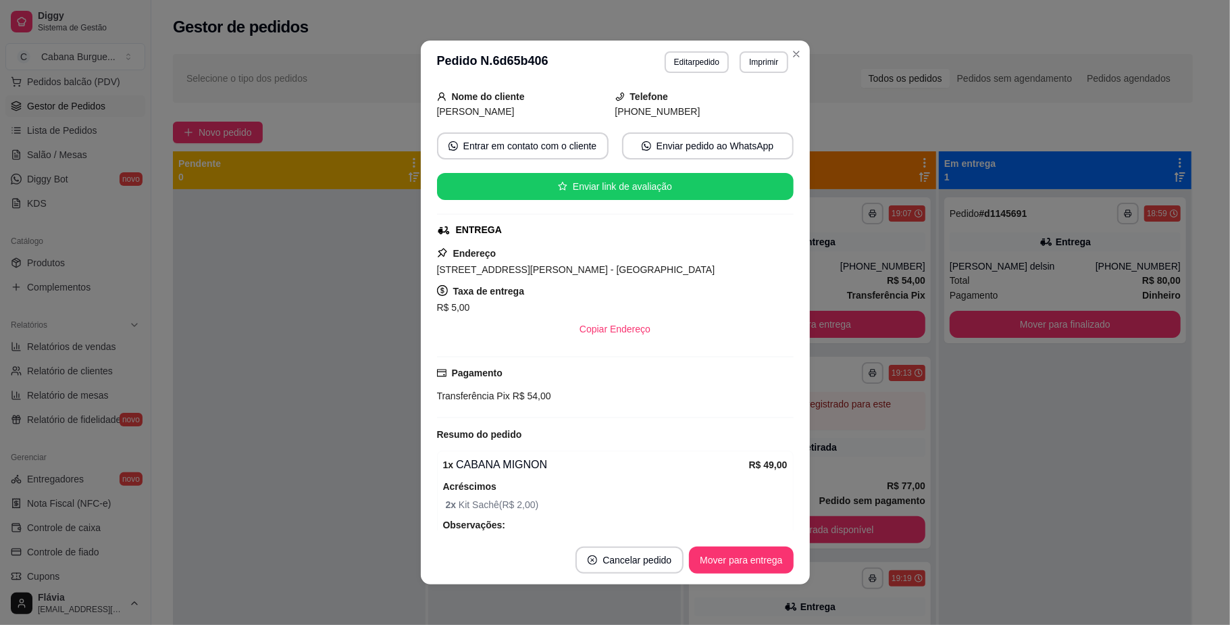
scroll to position [165, 0]
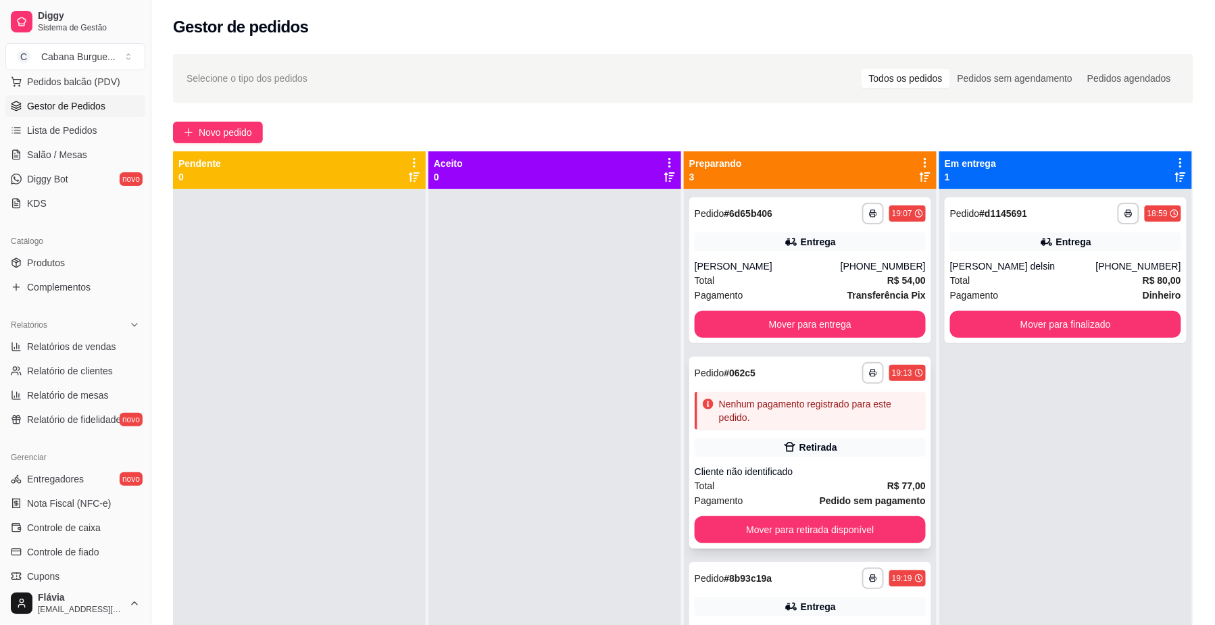
click at [778, 468] on div "Cliente não identificado" at bounding box center [809, 472] width 231 height 14
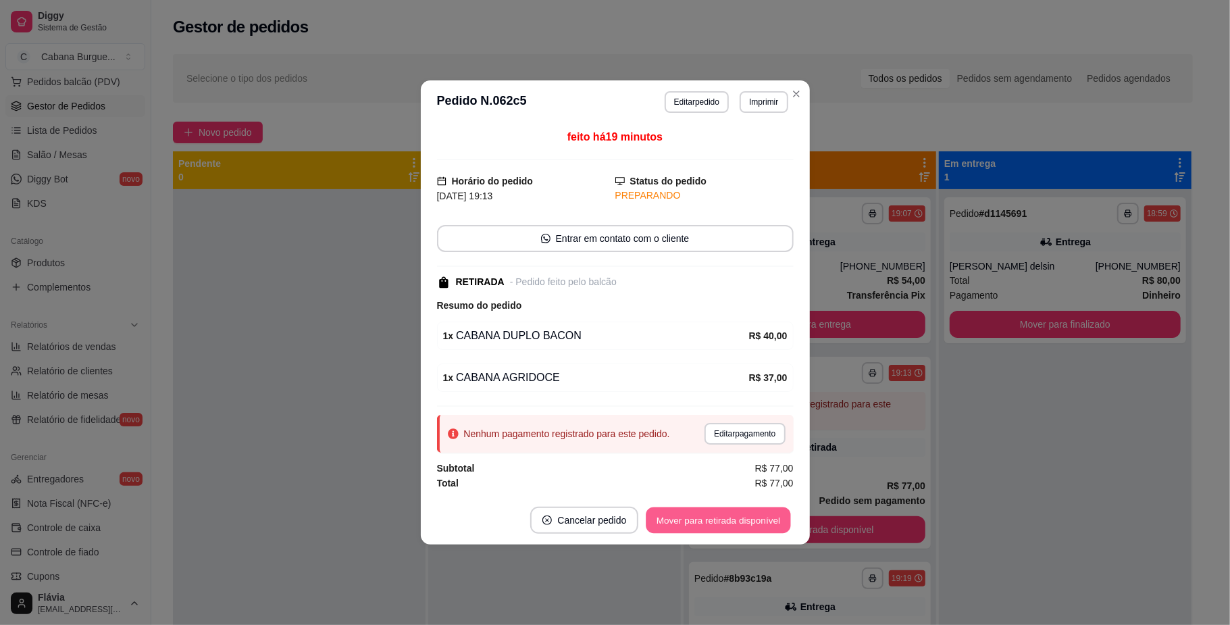
click at [709, 517] on button "Mover para retirada disponível" at bounding box center [718, 520] width 145 height 26
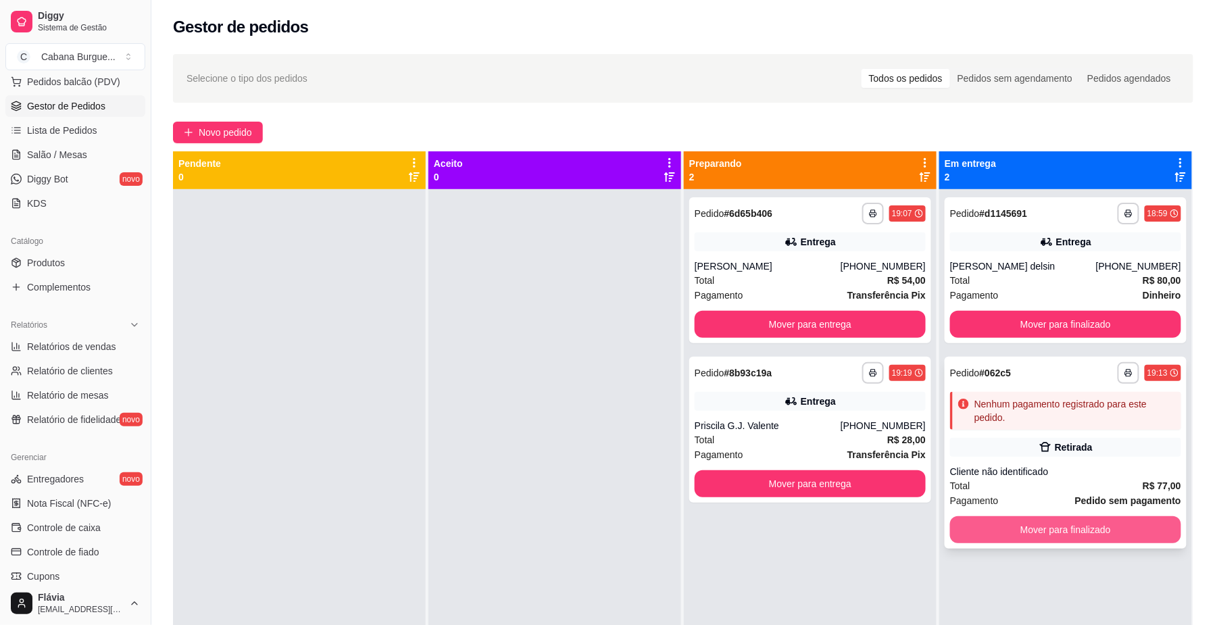
click at [1020, 530] on button "Mover para finalizado" at bounding box center [1065, 529] width 231 height 27
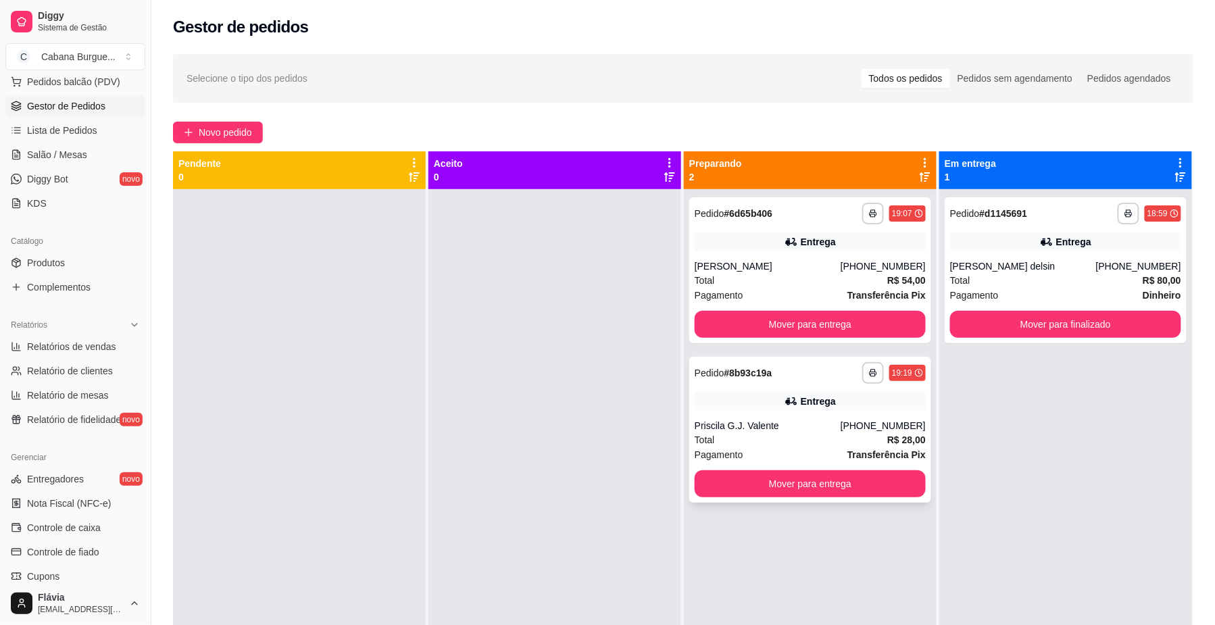
click at [817, 435] on div "Total R$ 28,00" at bounding box center [809, 439] width 231 height 15
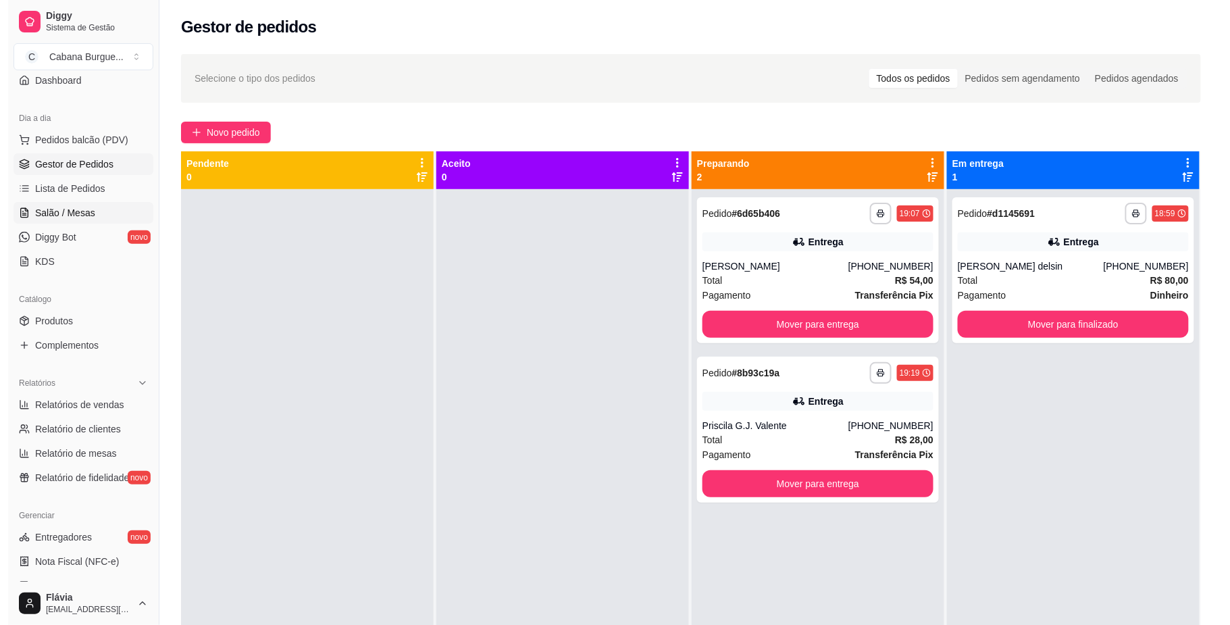
scroll to position [90, 0]
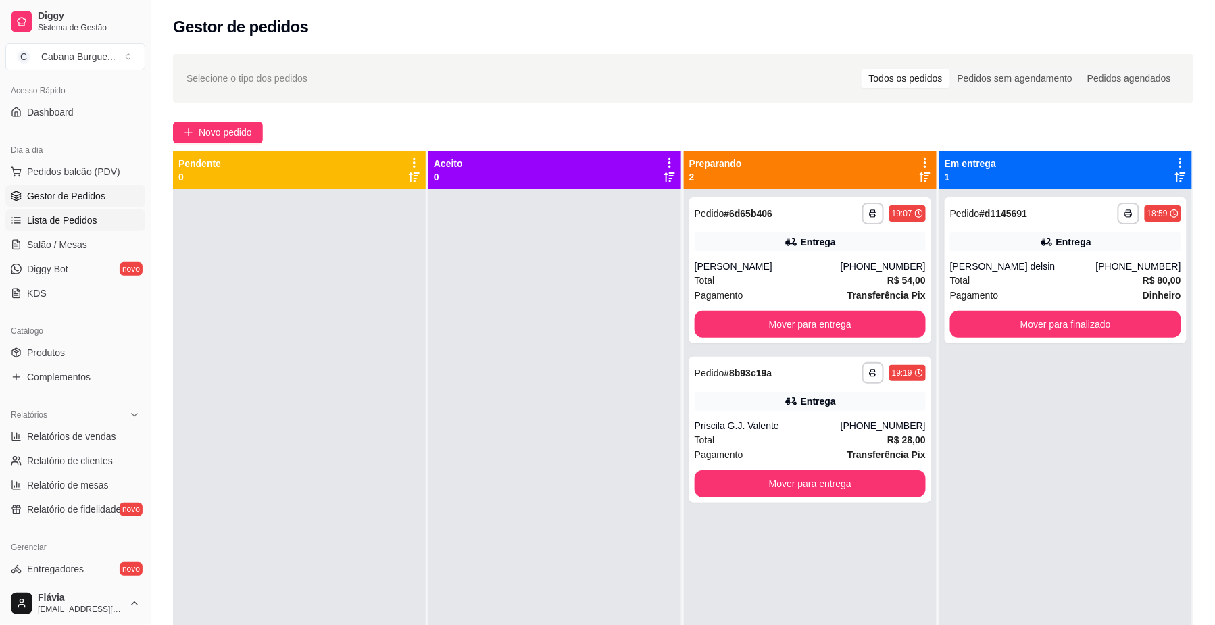
click at [39, 216] on span "Lista de Pedidos" at bounding box center [62, 220] width 70 height 14
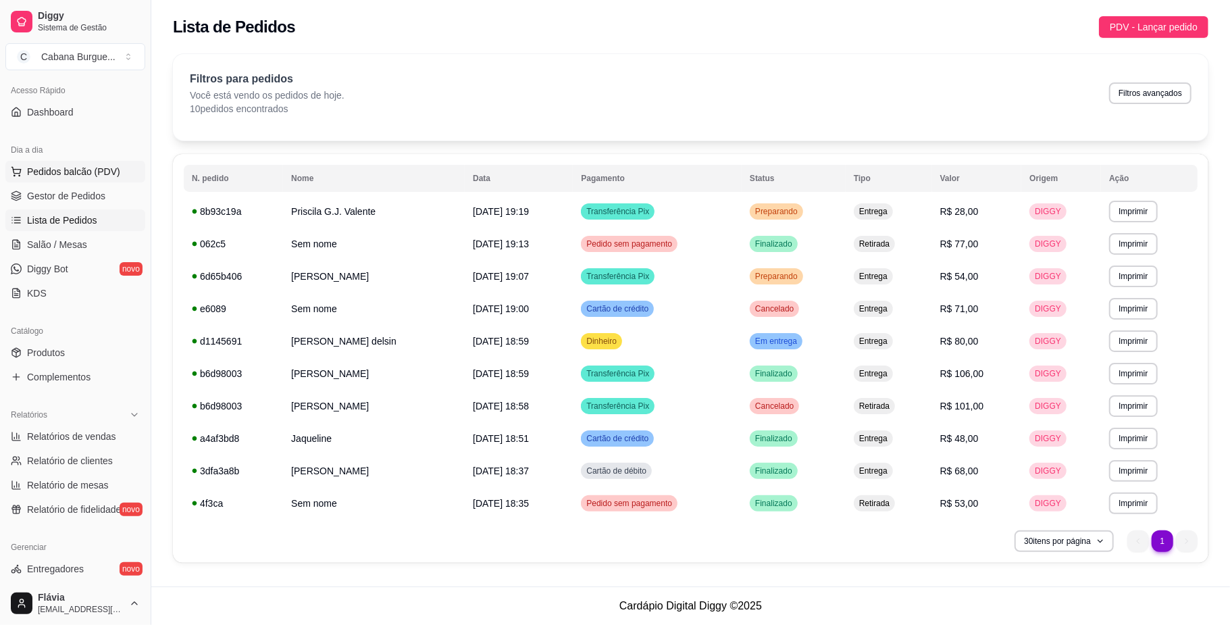
click at [63, 170] on span "Pedidos balcão (PDV)" at bounding box center [73, 172] width 93 height 14
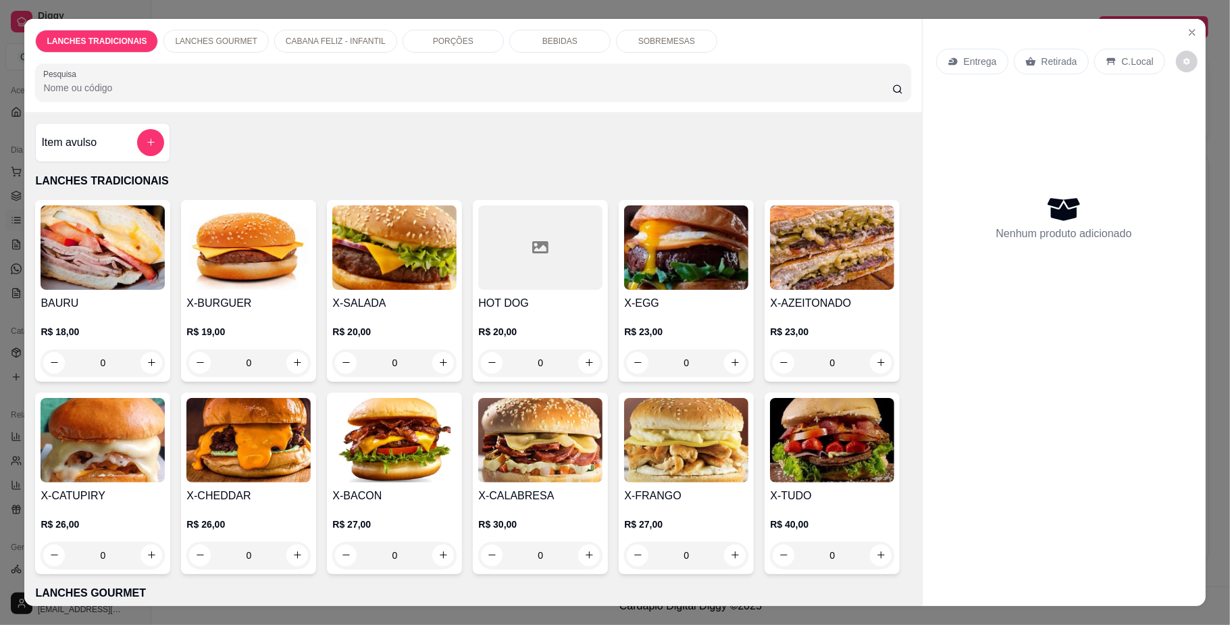
click at [492, 311] on div "R$ 20,00 0" at bounding box center [540, 343] width 124 height 65
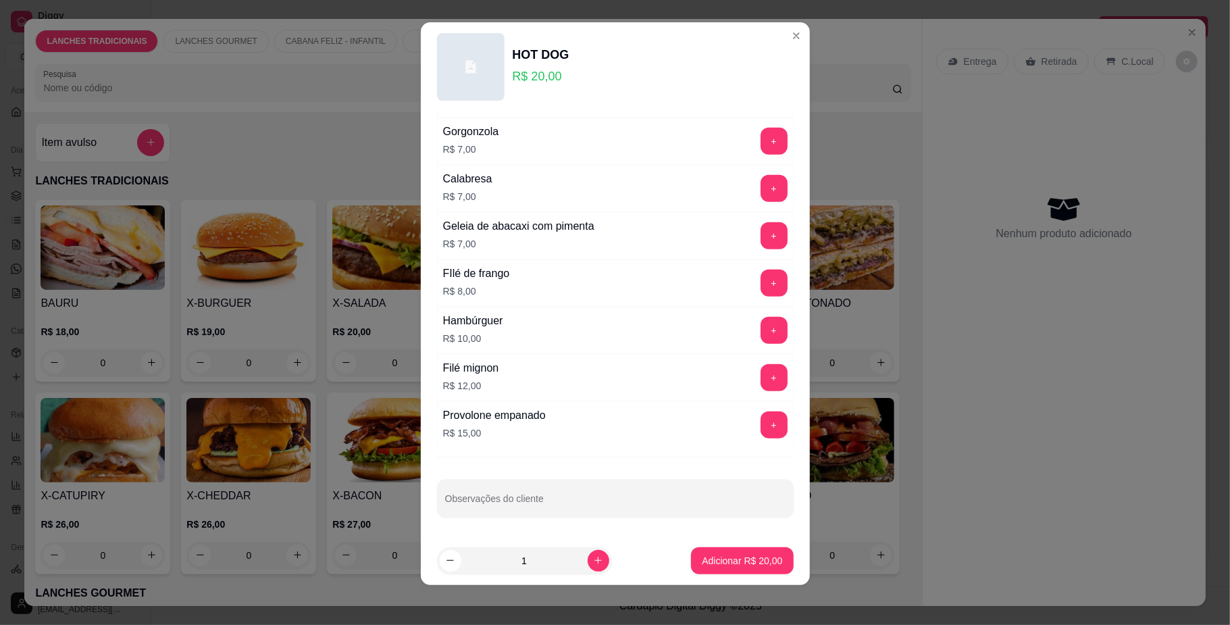
scroll to position [11, 0]
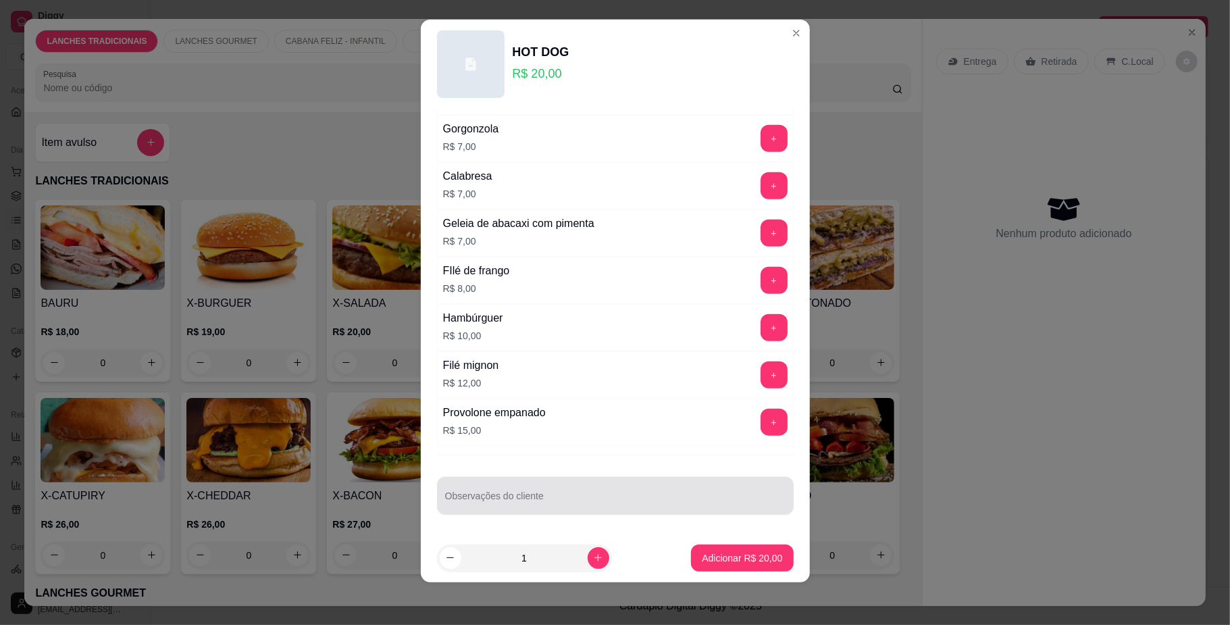
drag, startPoint x: 499, startPoint y: 490, endPoint x: 511, endPoint y: 485, distance: 13.7
click at [500, 490] on div at bounding box center [615, 495] width 340 height 27
type input "sem milho"
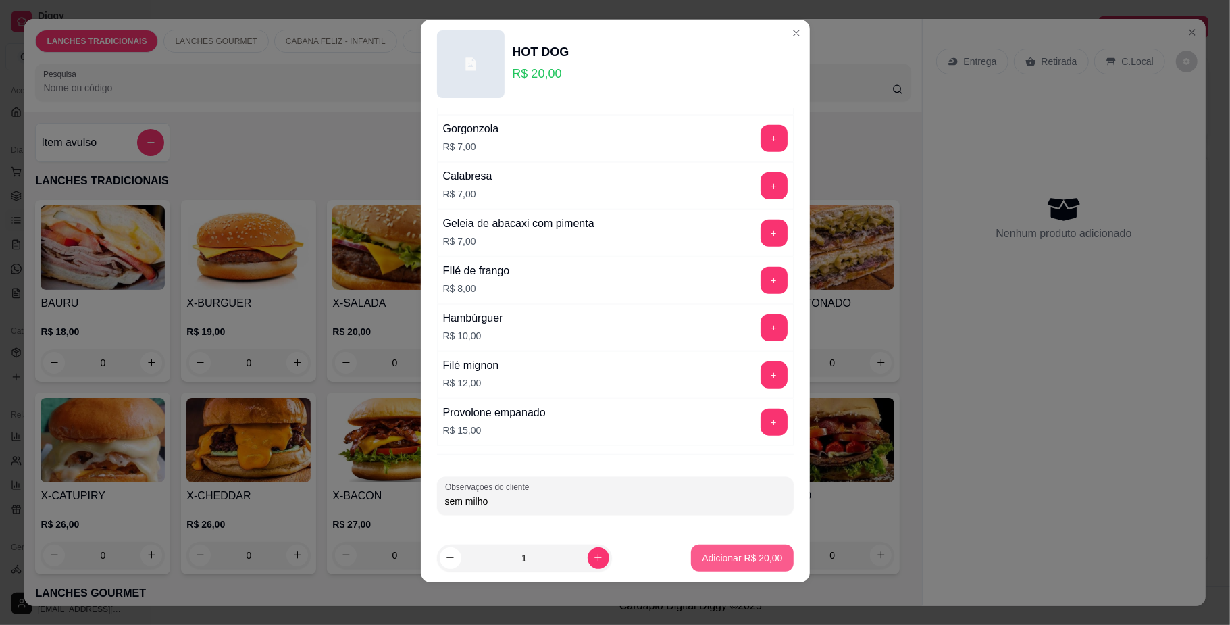
click at [750, 557] on p "Adicionar R$ 20,00" at bounding box center [742, 558] width 80 height 14
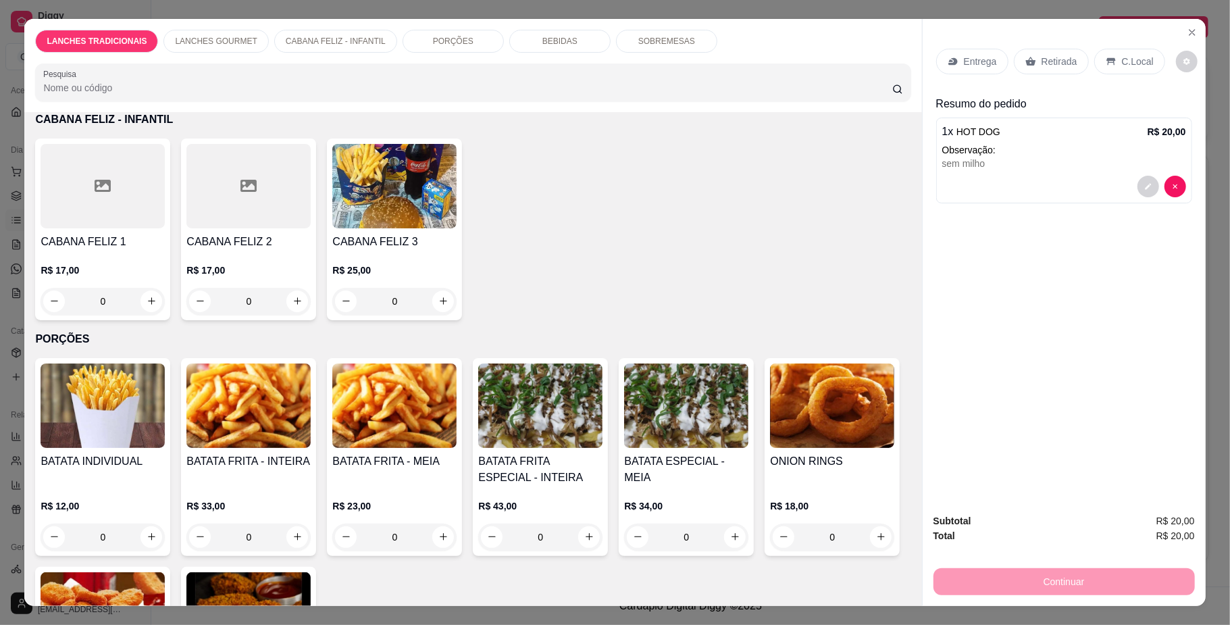
scroll to position [1441, 0]
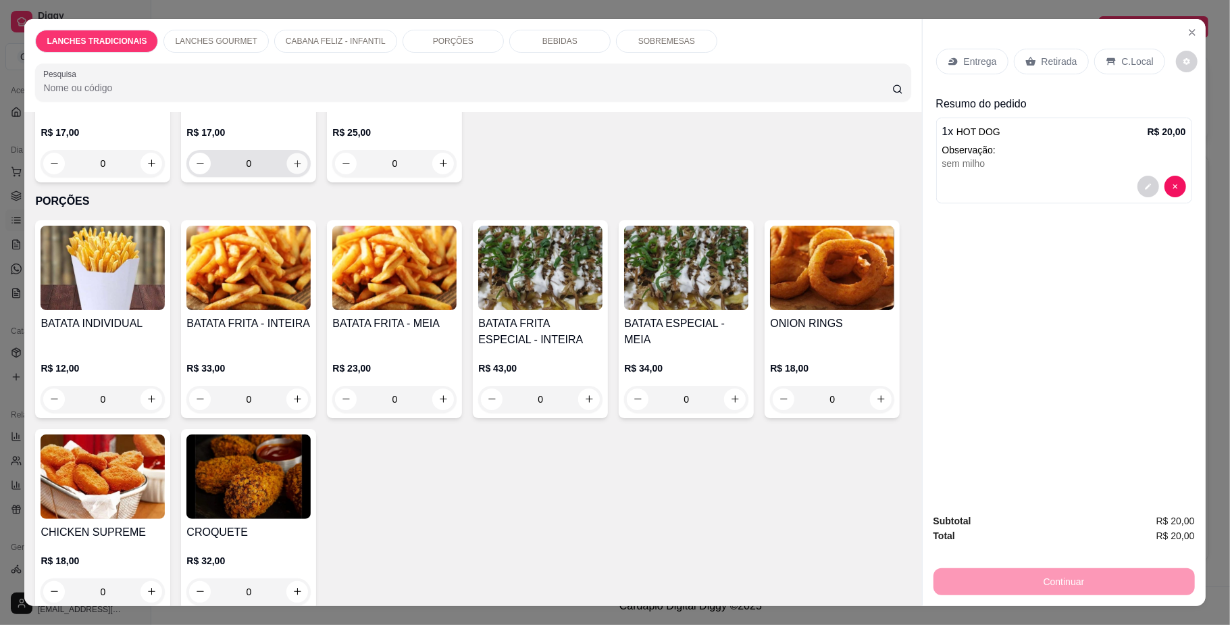
click at [292, 168] on icon "increase-product-quantity" at bounding box center [297, 163] width 10 height 10
type input "1"
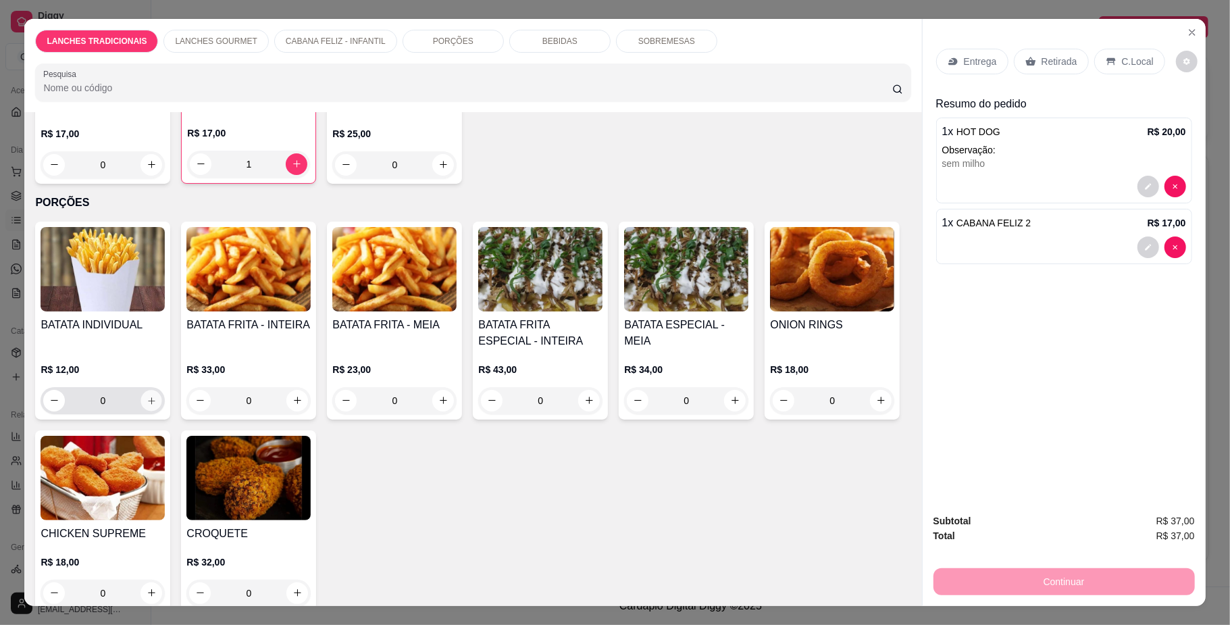
click at [143, 411] on button "increase-product-quantity" at bounding box center [151, 400] width 21 height 21
type input "1"
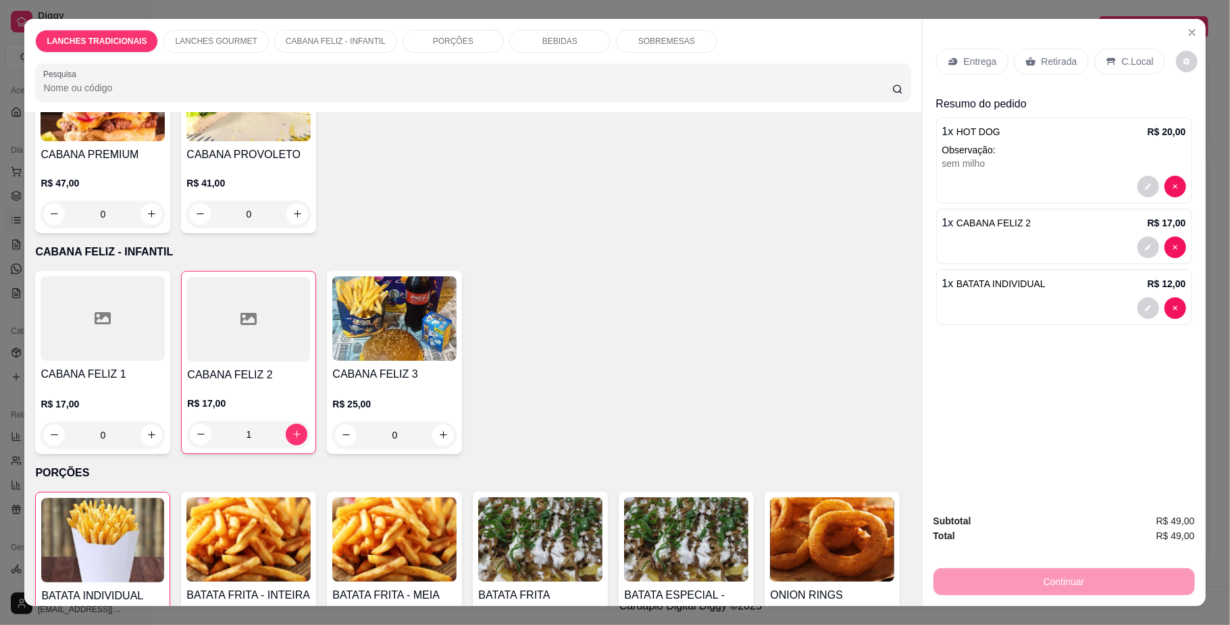
scroll to position [0, 0]
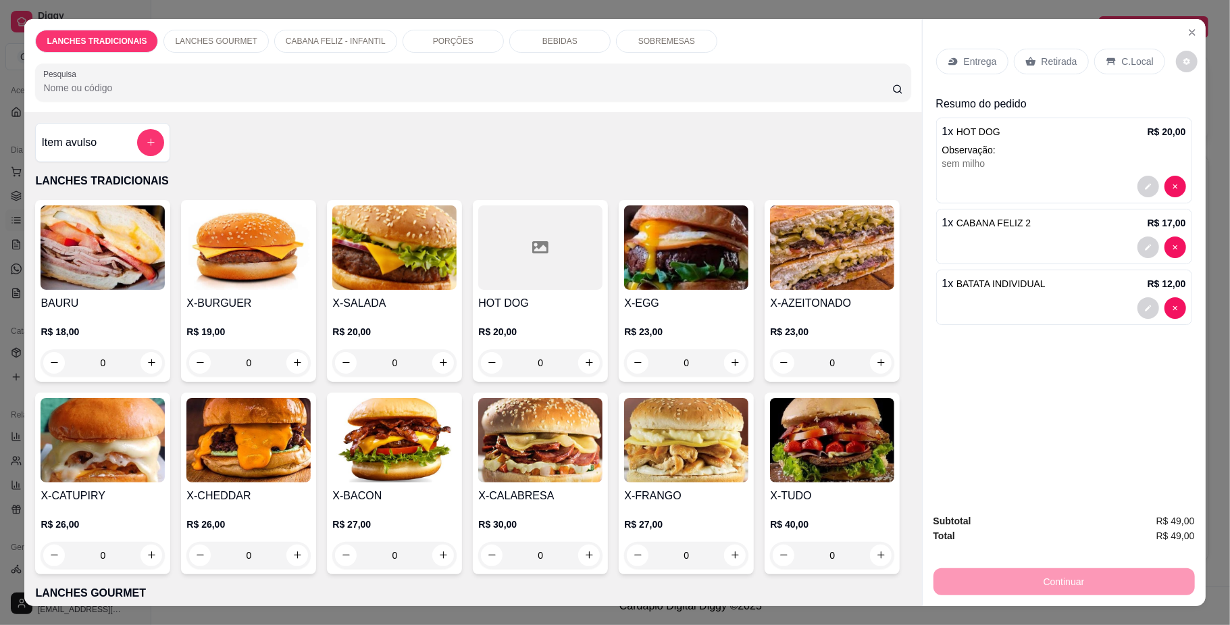
click at [457, 463] on img at bounding box center [394, 440] width 124 height 84
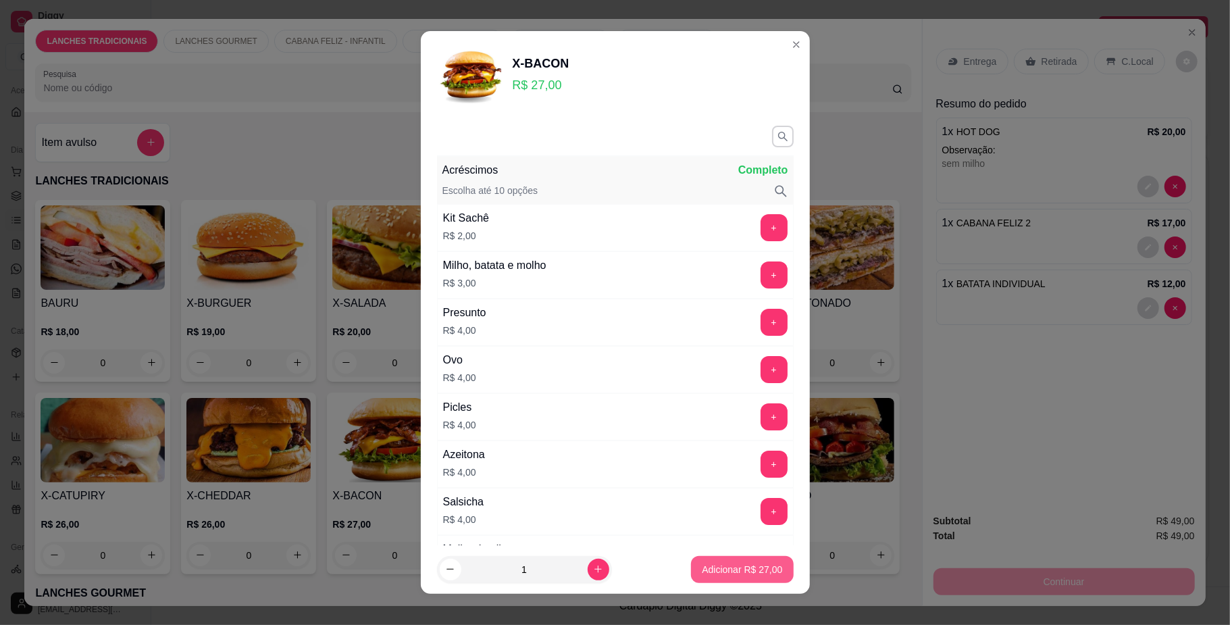
click at [730, 568] on p "Adicionar R$ 27,00" at bounding box center [742, 570] width 80 height 14
type input "1"
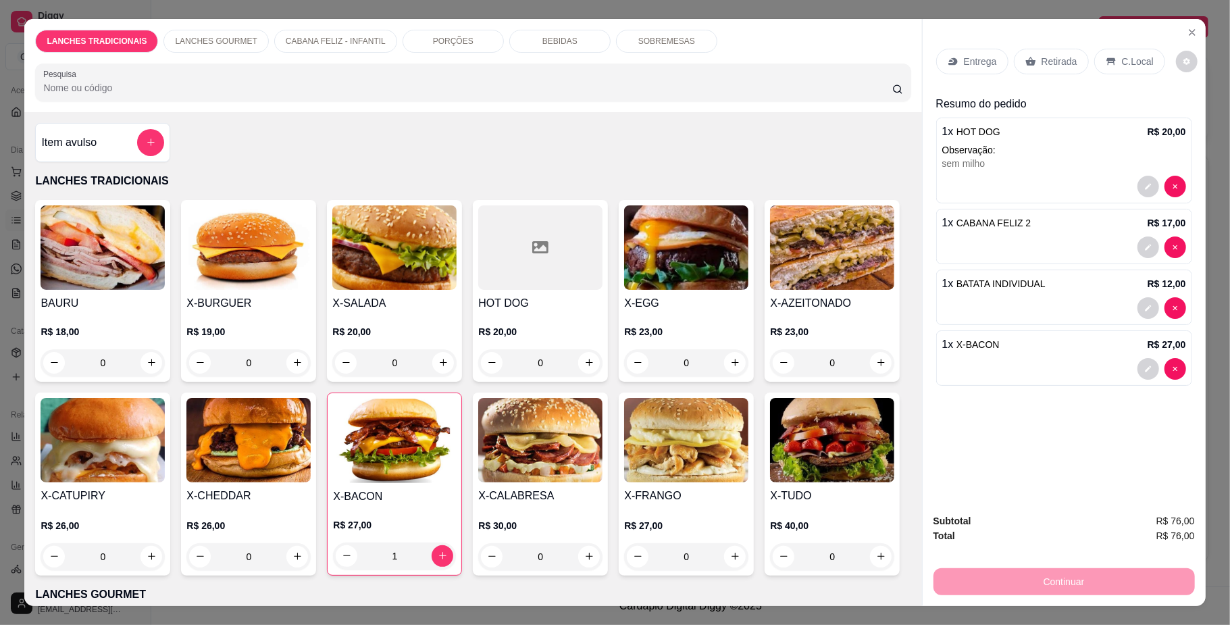
click at [936, 68] on div "Entrega" at bounding box center [972, 62] width 72 height 26
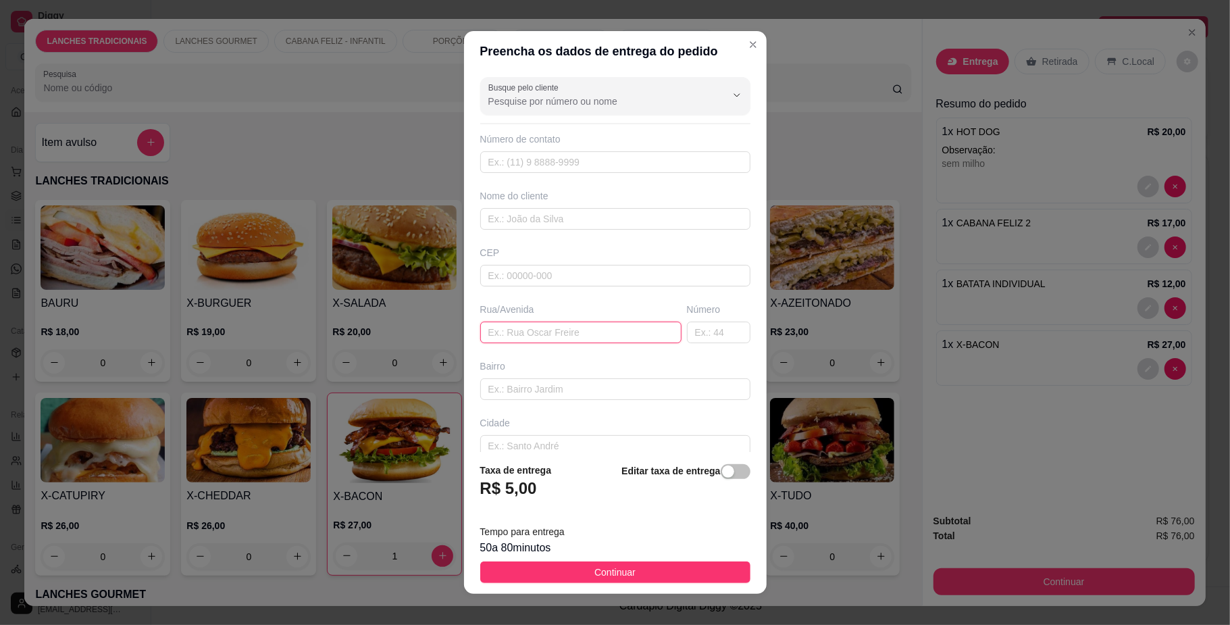
click at [621, 342] on input "text" at bounding box center [580, 333] width 201 height 22
paste input "[STREET_ADDRESS][PERSON_NAME] kennedy"
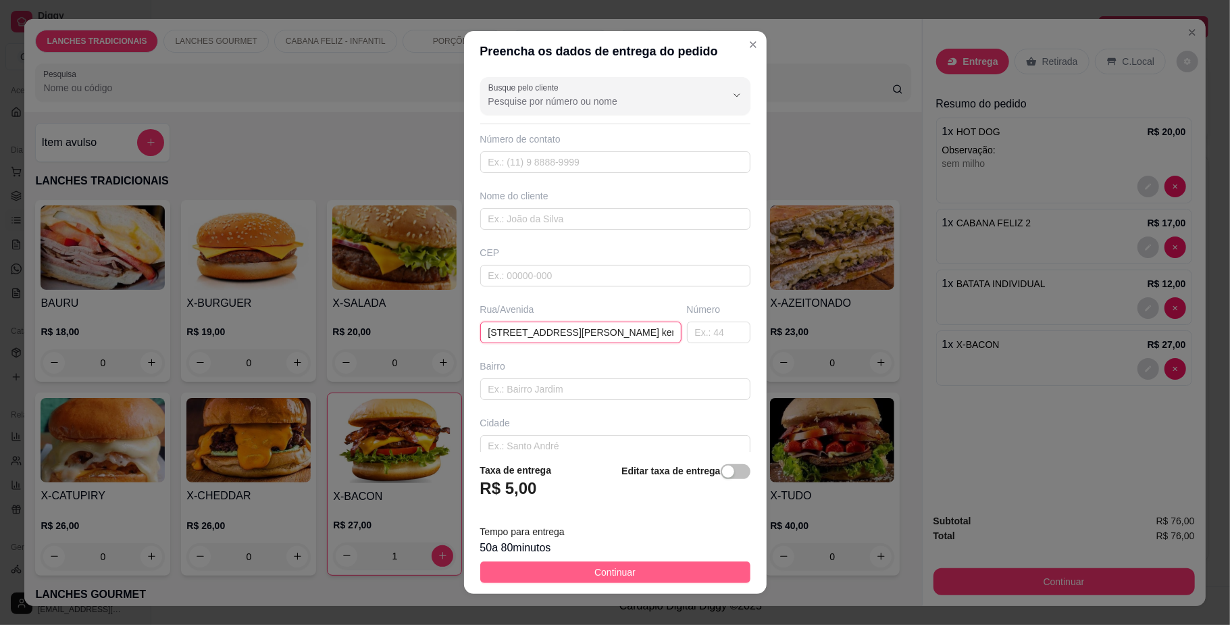
type input "[STREET_ADDRESS][PERSON_NAME] kennedy"
drag, startPoint x: 655, startPoint y: 571, endPoint x: 880, endPoint y: 584, distance: 225.3
click at [655, 571] on button "Continuar" at bounding box center [615, 572] width 270 height 22
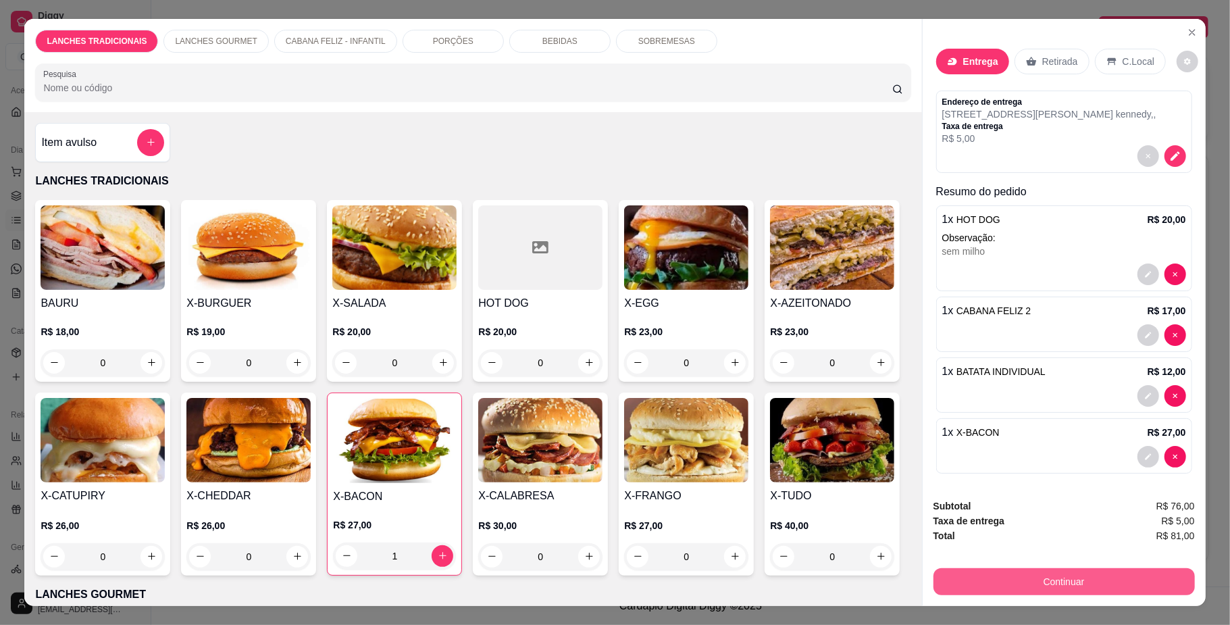
click at [973, 586] on button "Continuar" at bounding box center [1064, 581] width 261 height 27
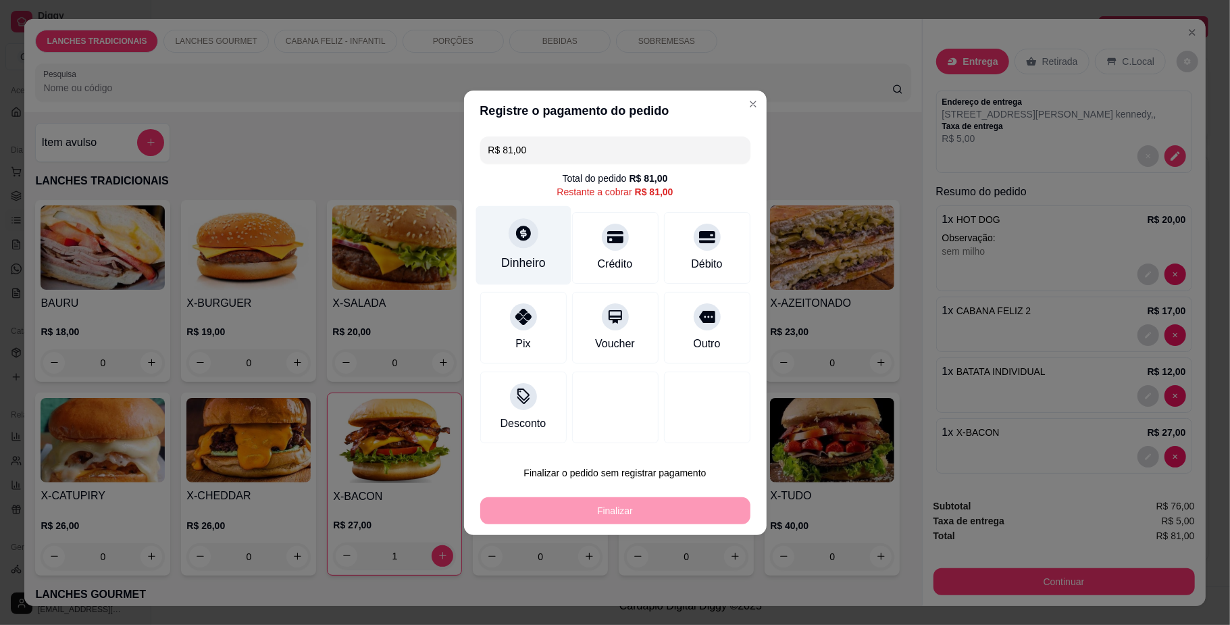
click at [530, 236] on div at bounding box center [524, 233] width 30 height 30
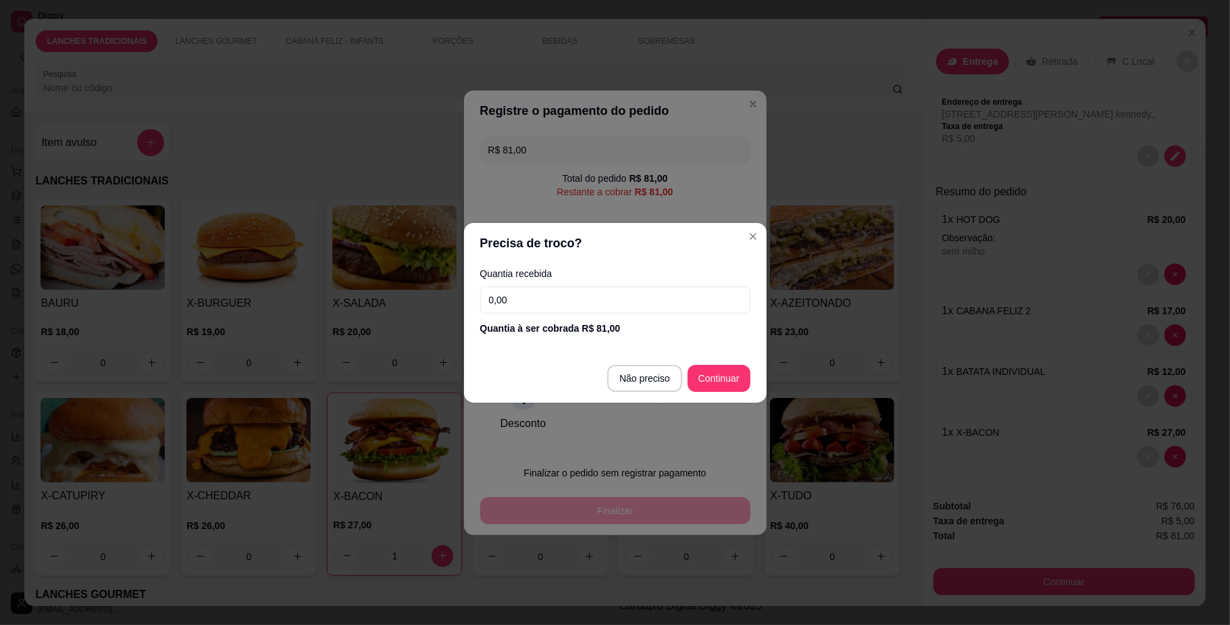
click at [535, 304] on input "0,00" at bounding box center [615, 299] width 270 height 27
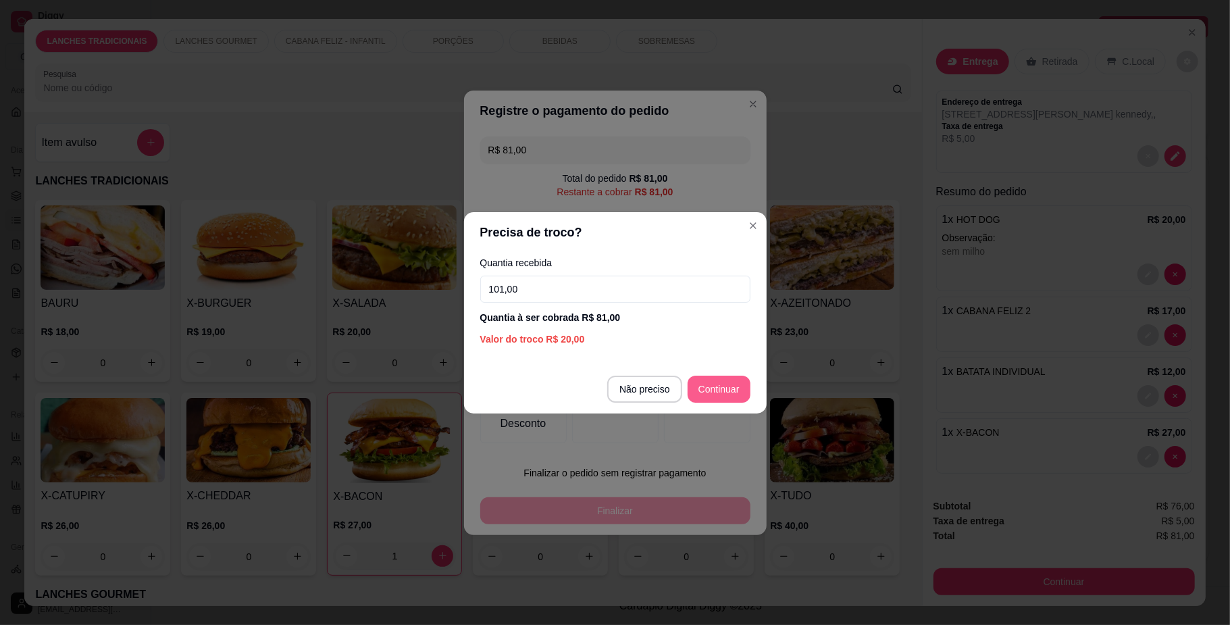
type input "101,00"
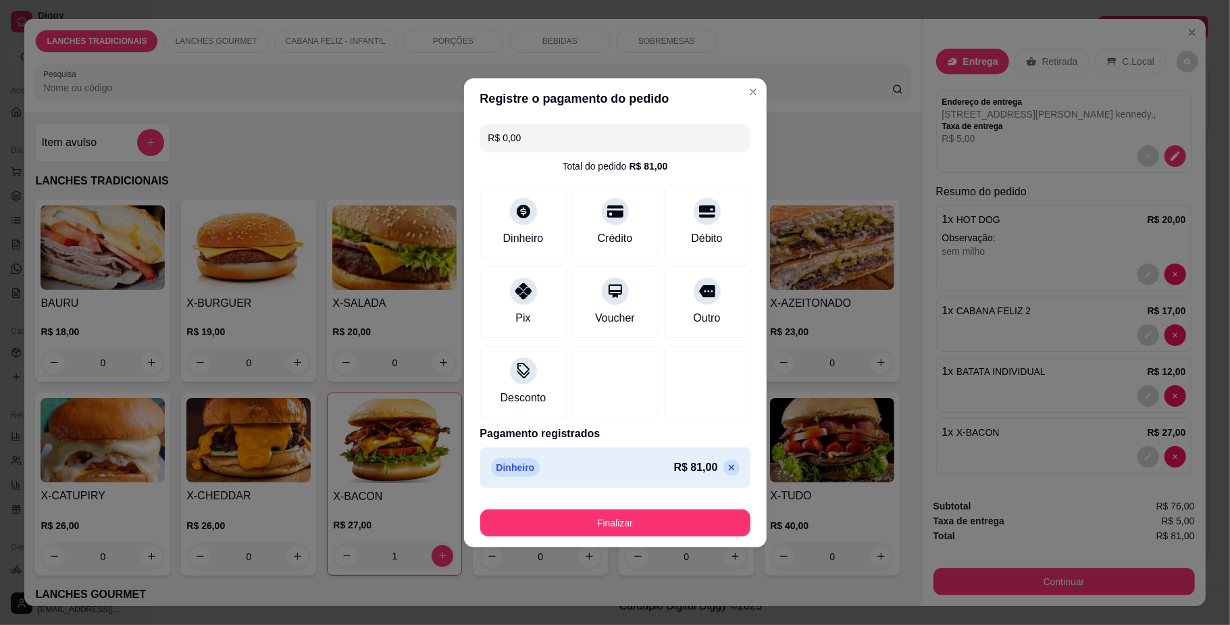
type input "R$ 0,00"
click at [665, 513] on button "Finalizar" at bounding box center [615, 522] width 270 height 27
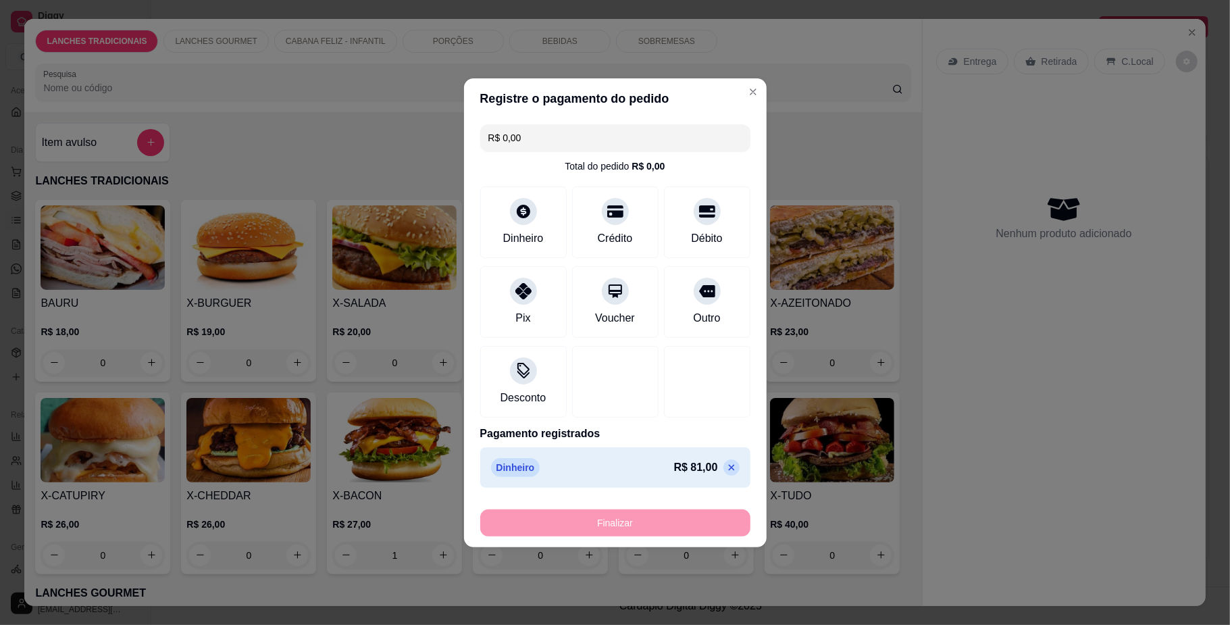
type input "0"
type input "-R$ 81,00"
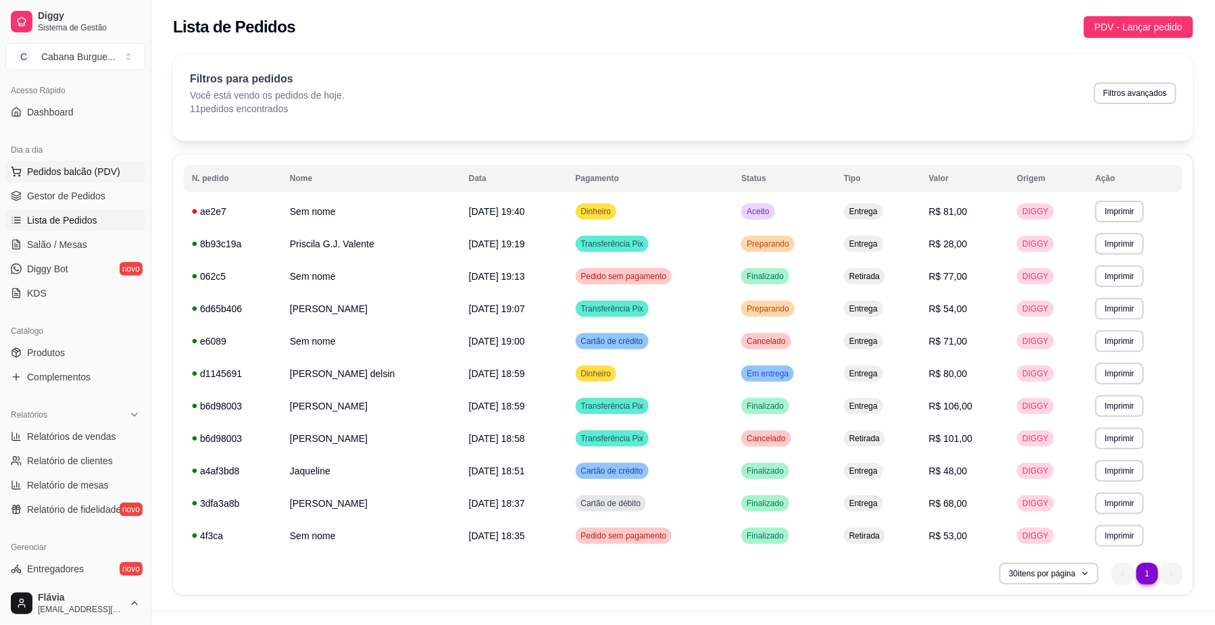
click at [113, 168] on span "Pedidos balcão (PDV)" at bounding box center [73, 172] width 93 height 14
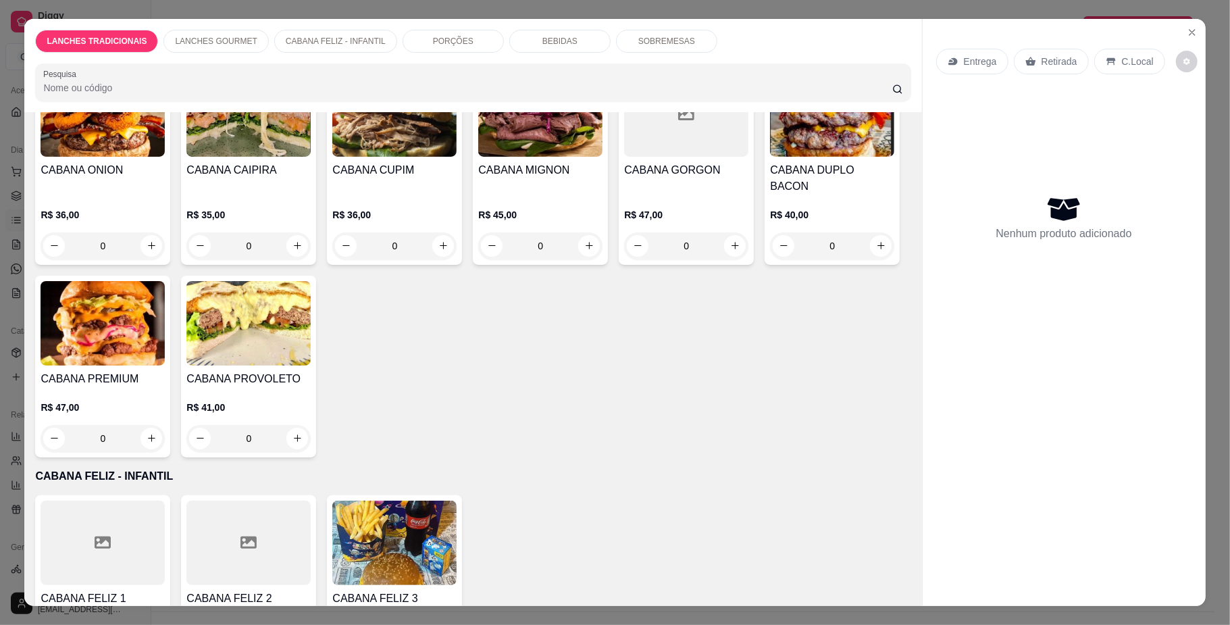
scroll to position [990, 0]
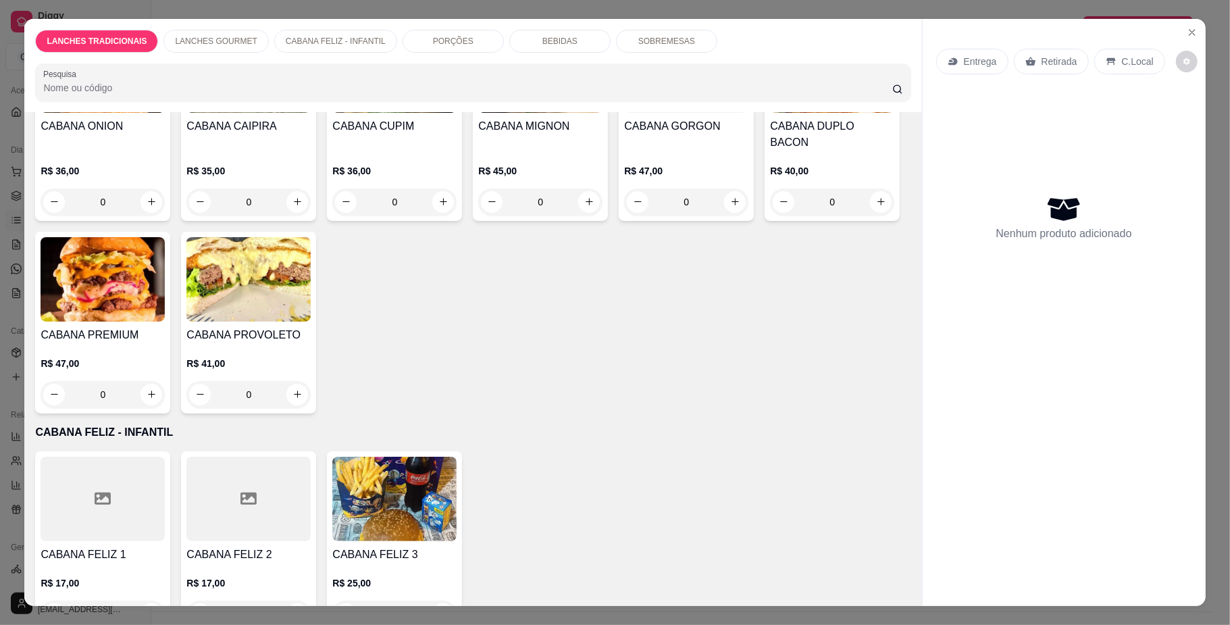
click at [457, 134] on h4 "CABANA CUPIM" at bounding box center [394, 126] width 124 height 16
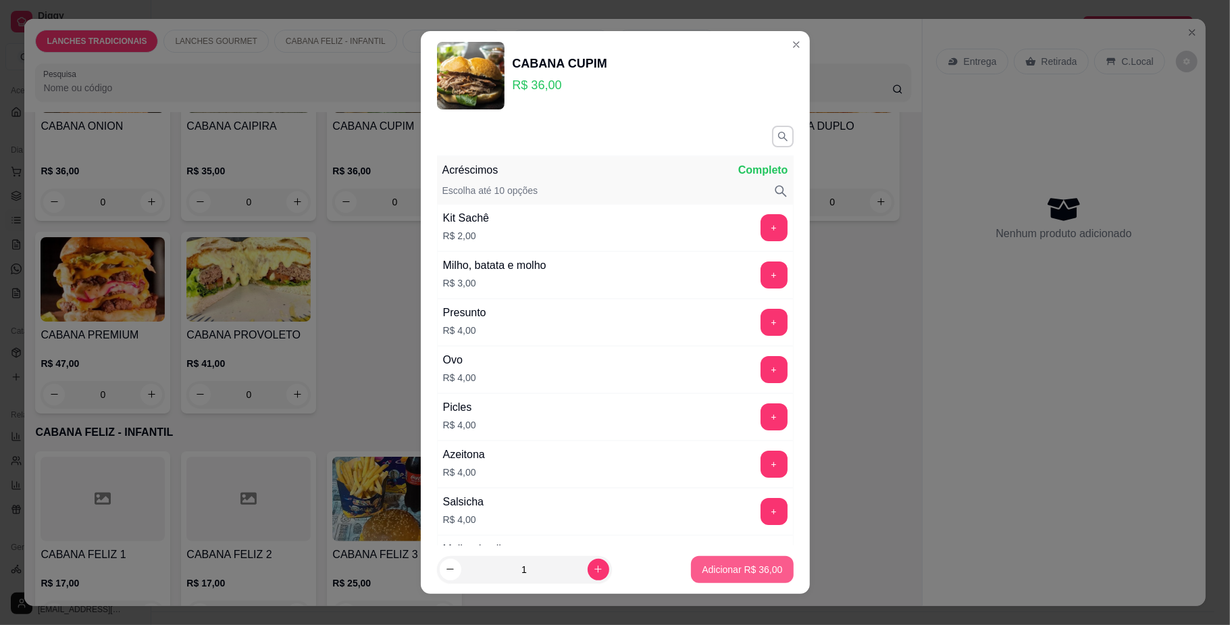
click at [732, 574] on p "Adicionar R$ 36,00" at bounding box center [742, 570] width 80 height 14
type input "1"
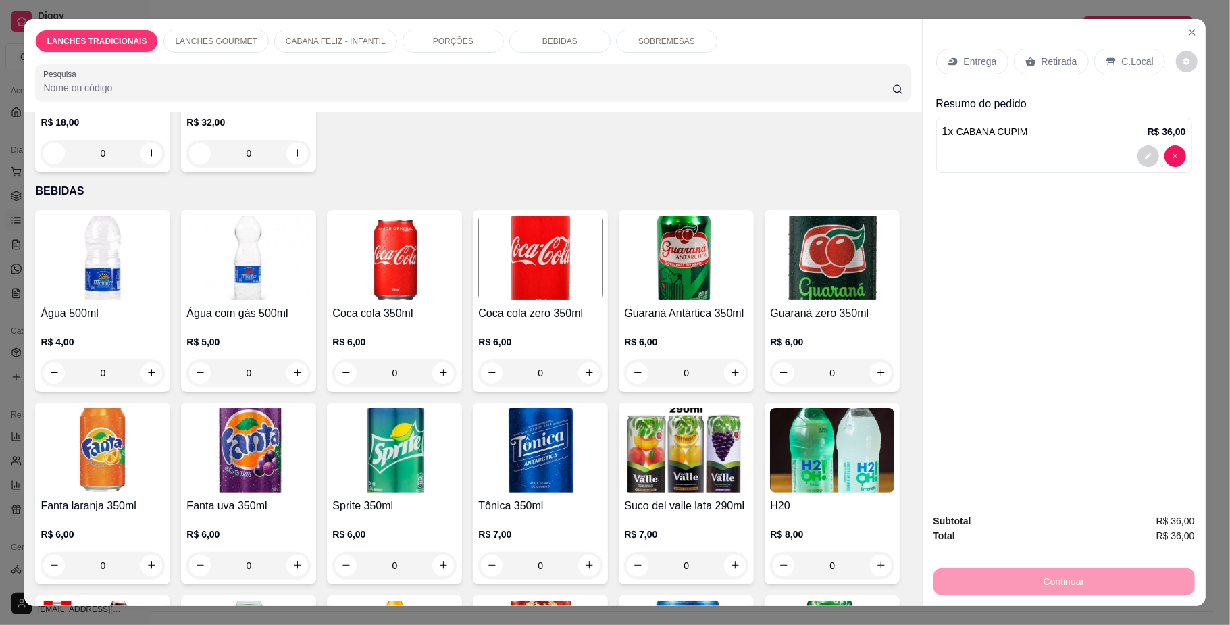
scroll to position [1981, 0]
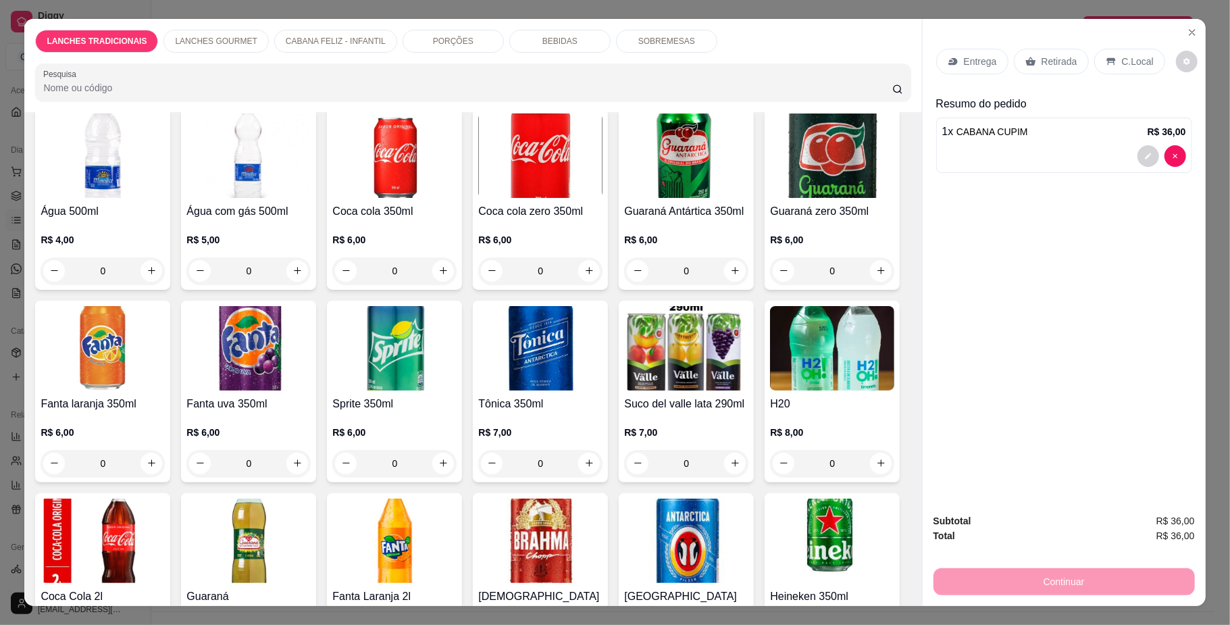
click at [308, 62] on button "increase-product-quantity" at bounding box center [297, 52] width 22 height 22
type input "1"
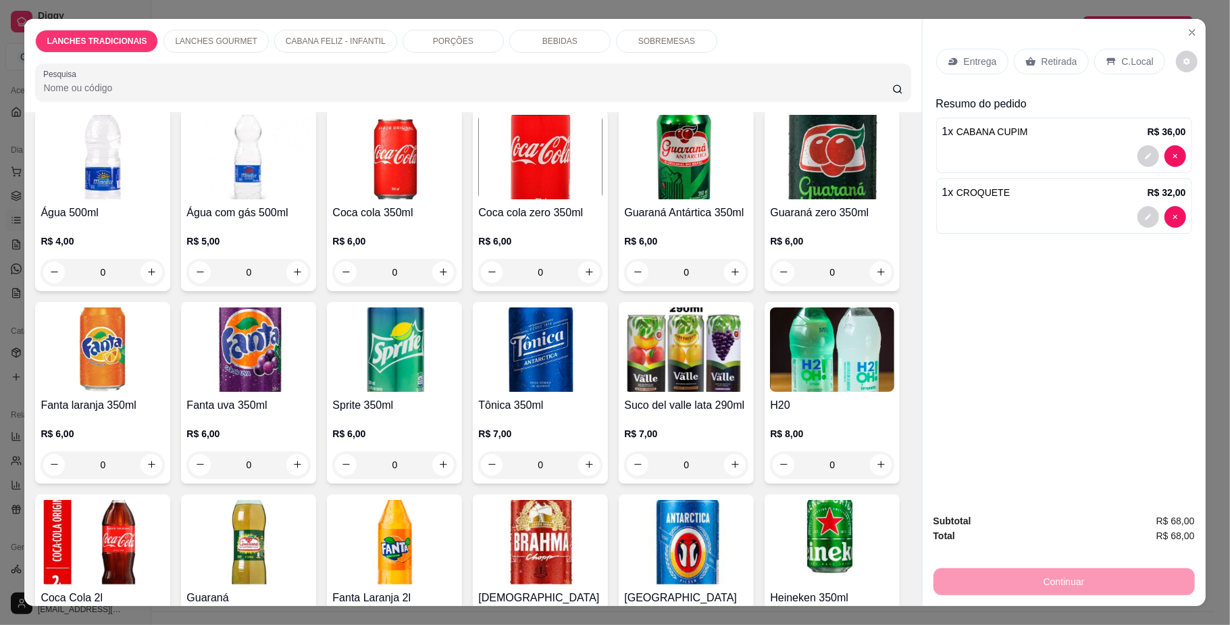
click at [1046, 57] on p "Retirada" at bounding box center [1060, 62] width 36 height 14
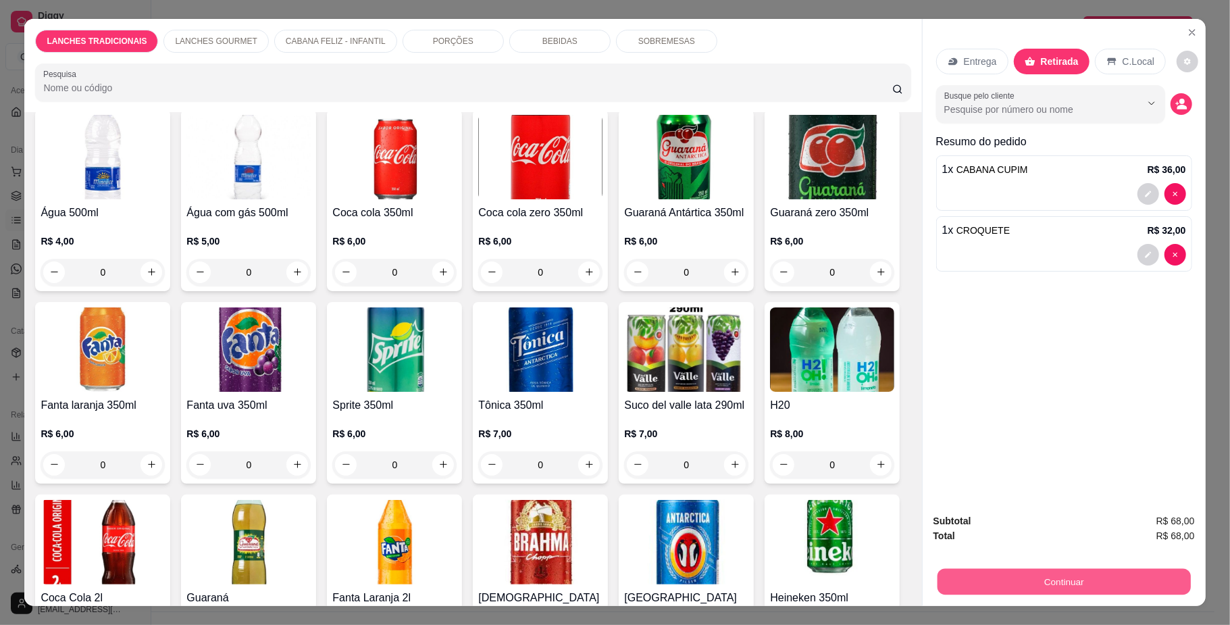
click at [937, 584] on button "Continuar" at bounding box center [1063, 582] width 253 height 26
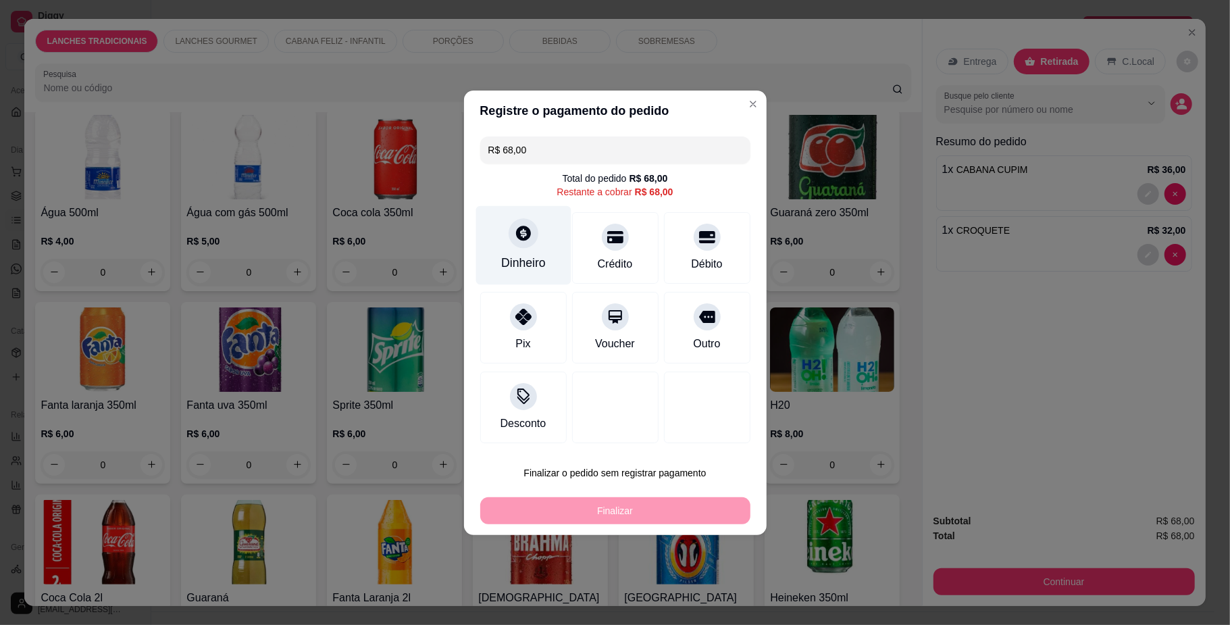
click at [511, 249] on div "Dinheiro" at bounding box center [523, 244] width 95 height 79
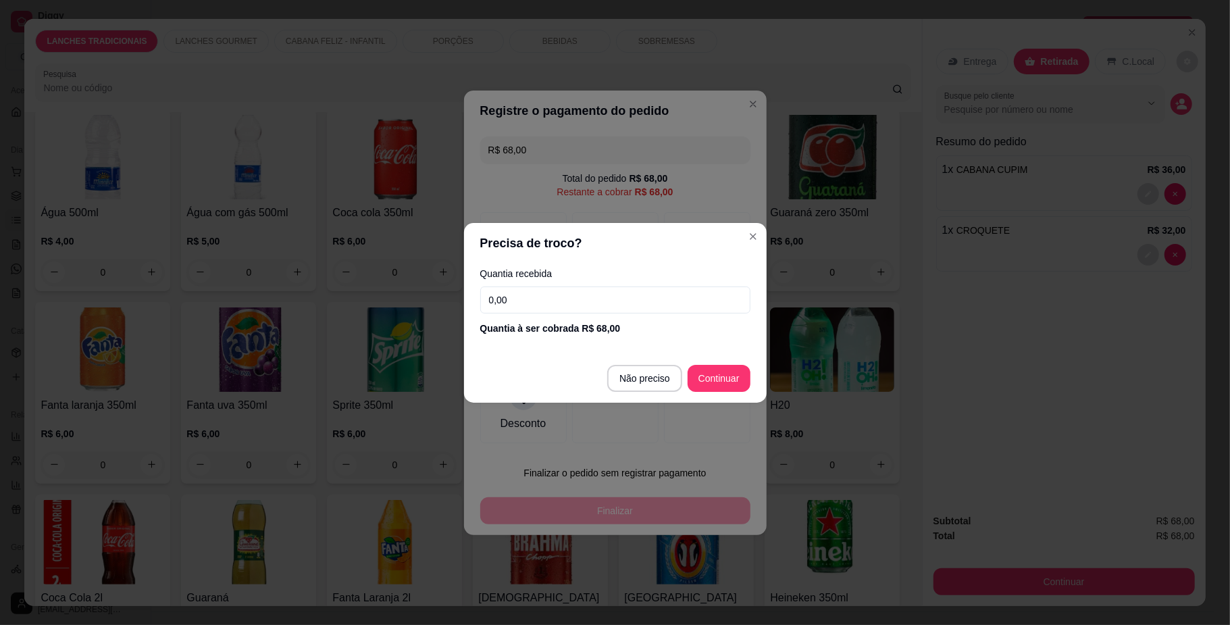
drag, startPoint x: 574, startPoint y: 292, endPoint x: 580, endPoint y: 306, distance: 15.2
click at [576, 293] on input "0,00" at bounding box center [615, 299] width 270 height 27
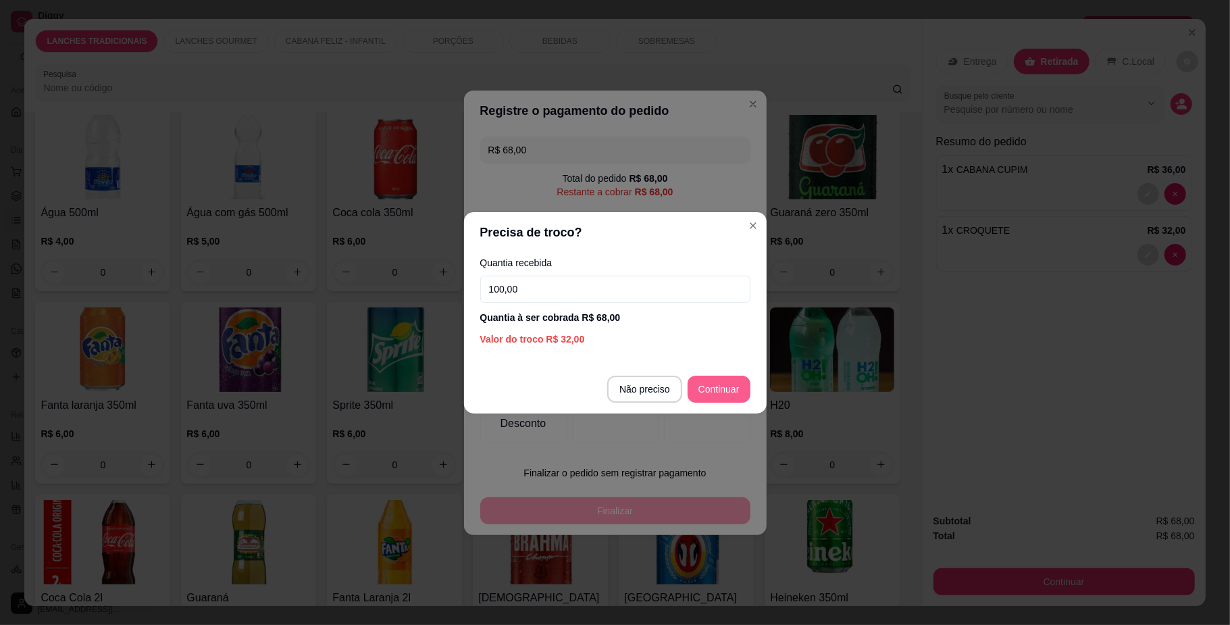
type input "100,00"
type input "R$ 0,00"
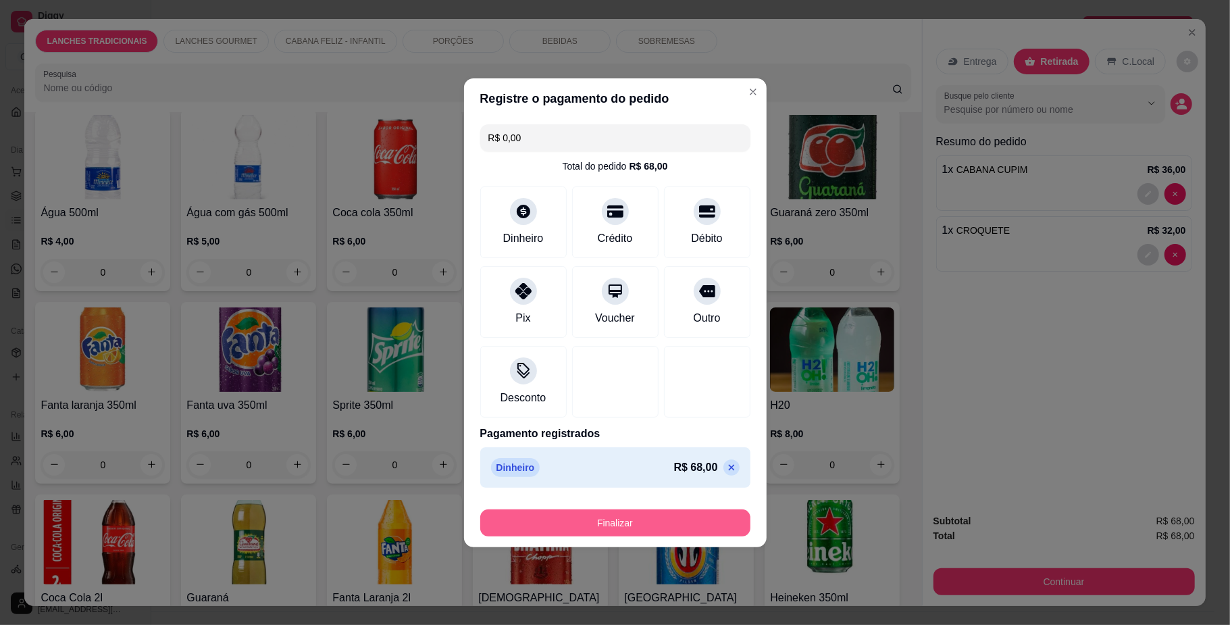
click at [671, 521] on button "Finalizar" at bounding box center [615, 522] width 270 height 27
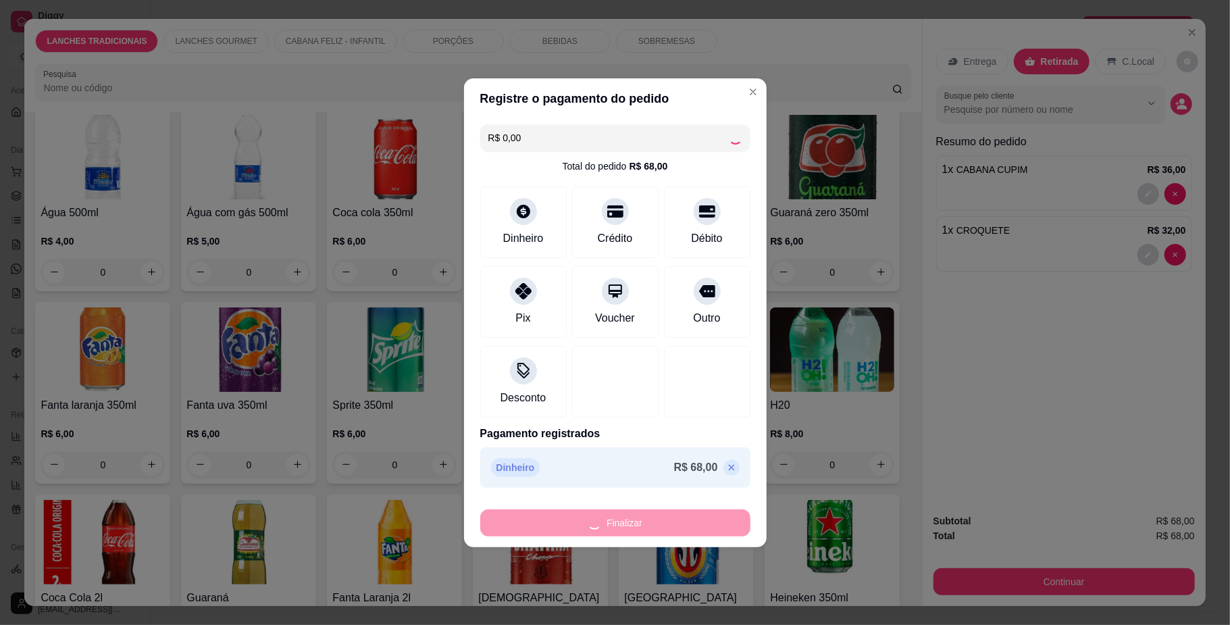
type input "0"
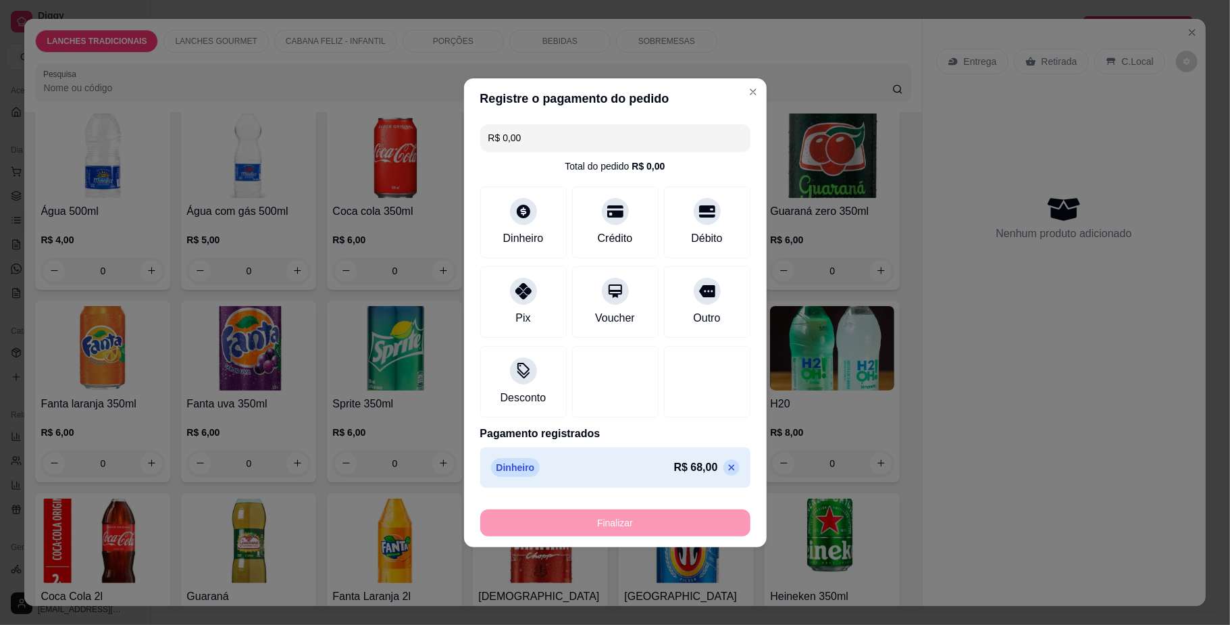
type input "-R$ 68,00"
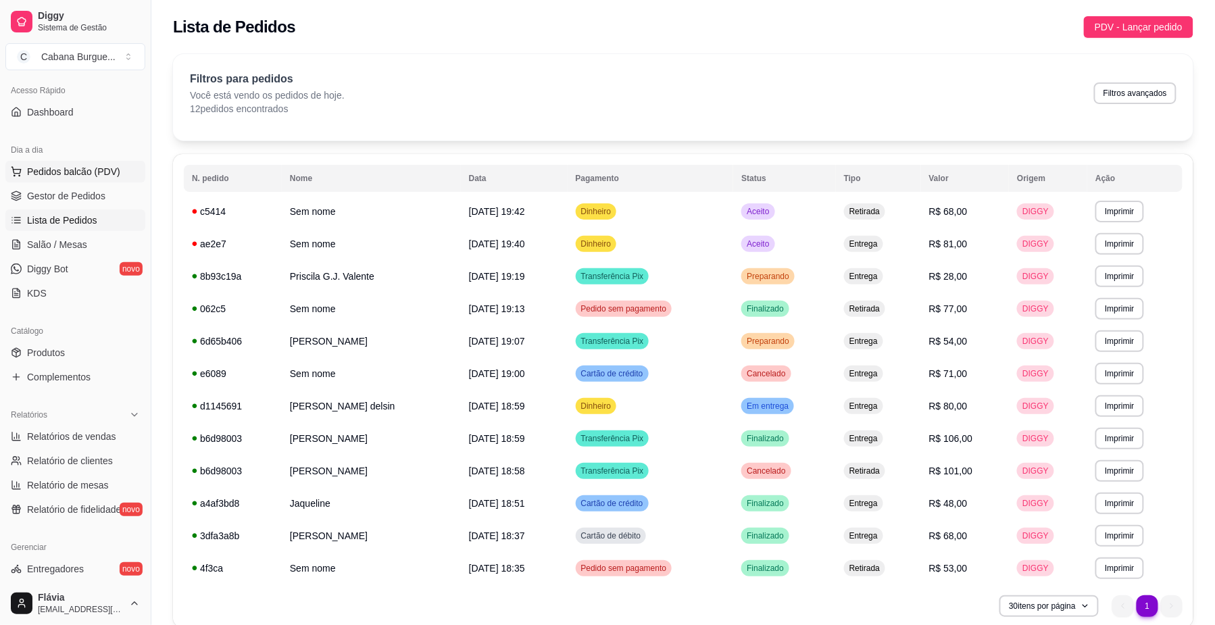
click at [72, 177] on span "Pedidos balcão (PDV)" at bounding box center [73, 172] width 93 height 14
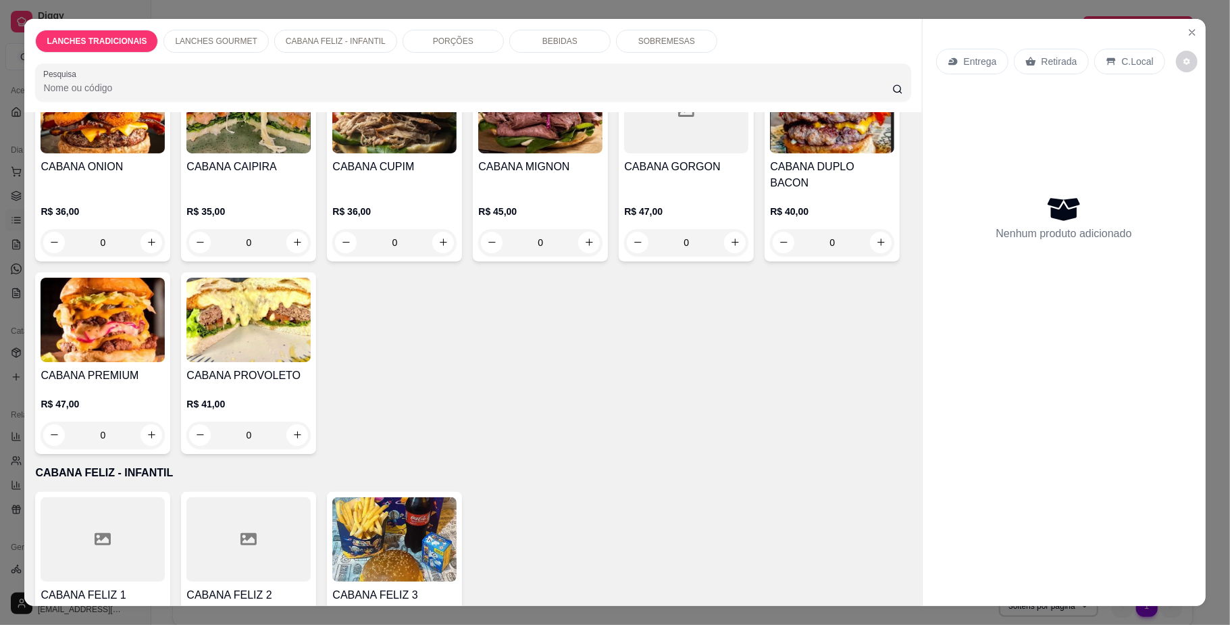
scroll to position [1081, 0]
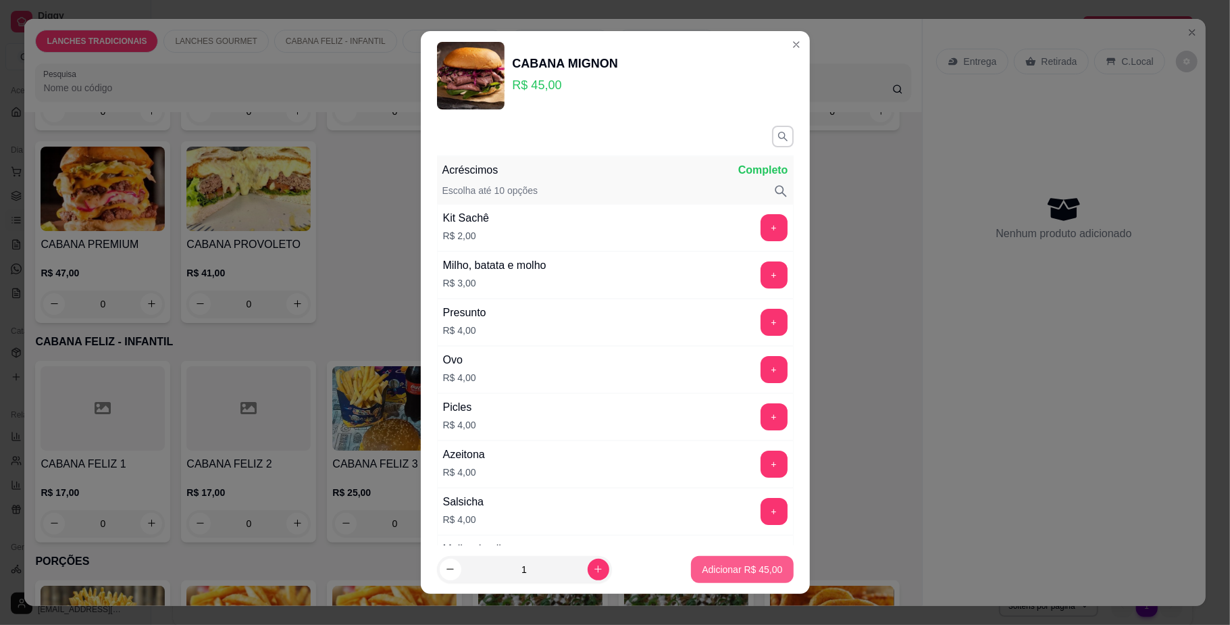
click at [749, 571] on p "Adicionar R$ 45,00" at bounding box center [742, 570] width 80 height 14
type input "1"
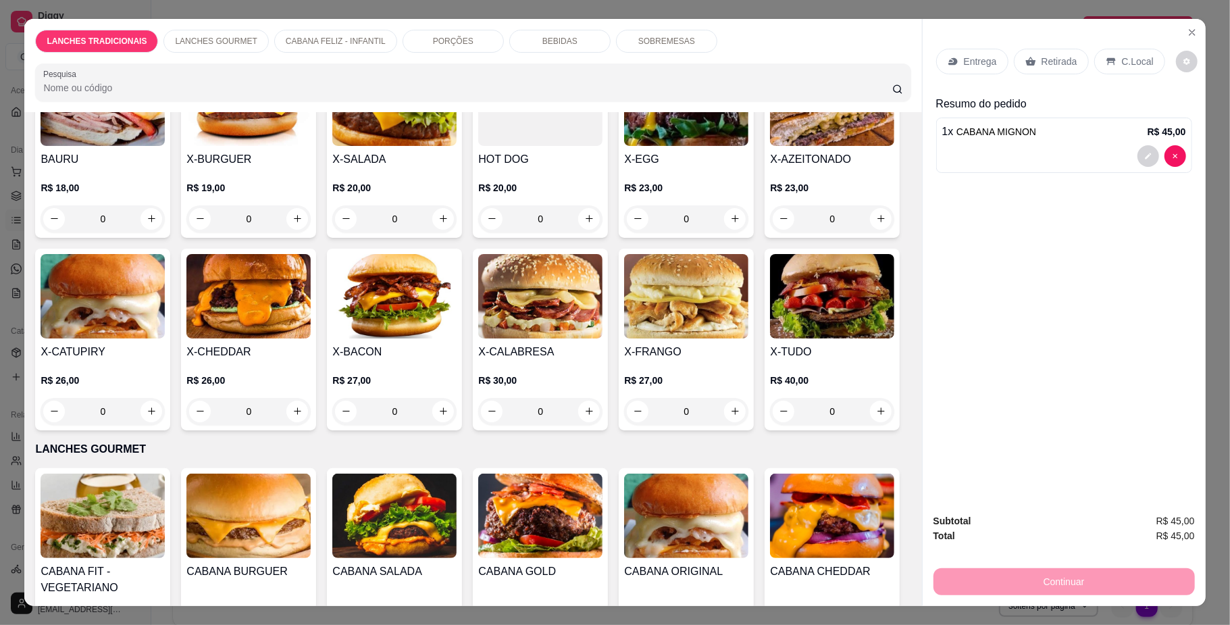
scroll to position [90, 0]
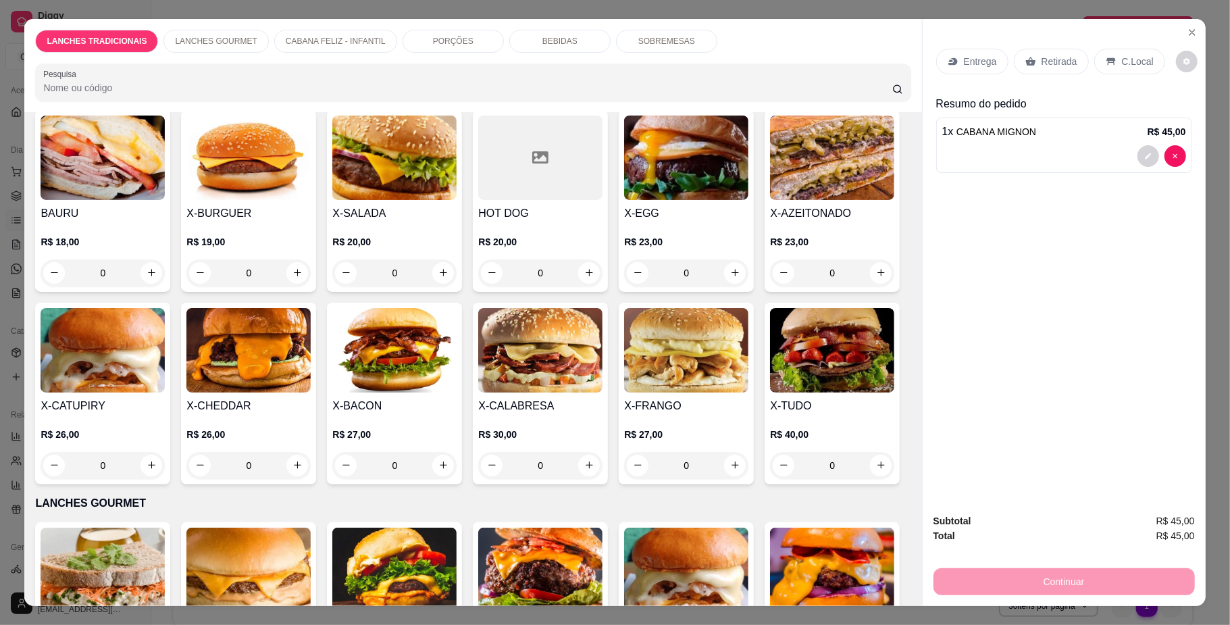
click at [624, 392] on img at bounding box center [686, 350] width 124 height 84
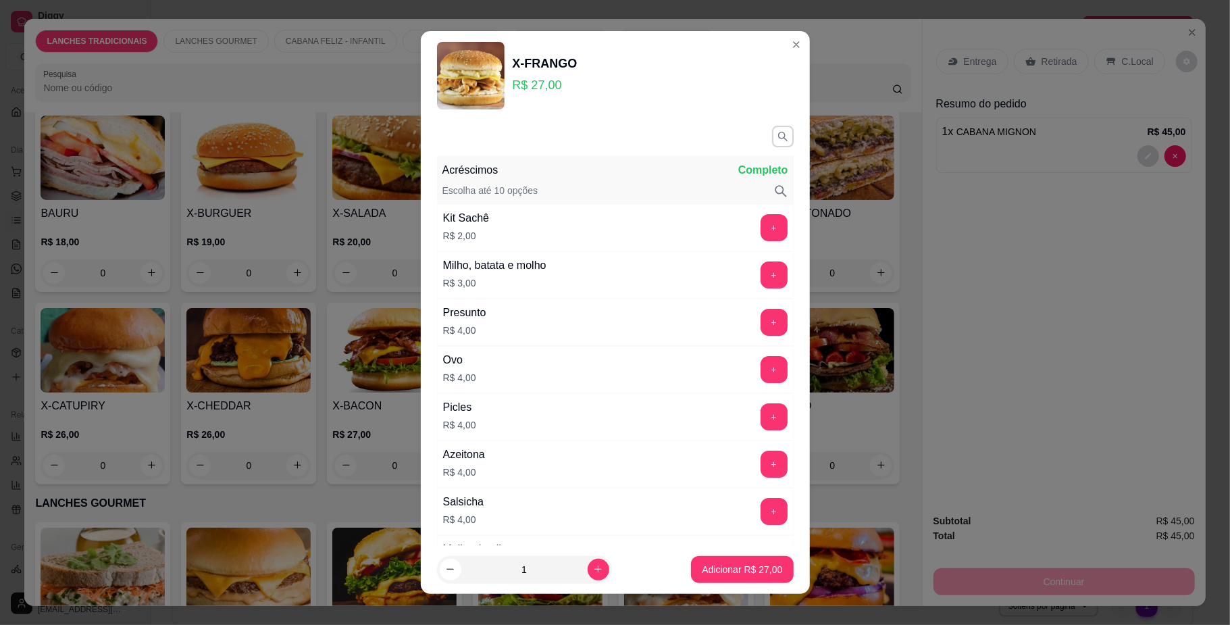
click at [704, 576] on button "Adicionar R$ 27,00" at bounding box center [742, 569] width 102 height 27
type input "1"
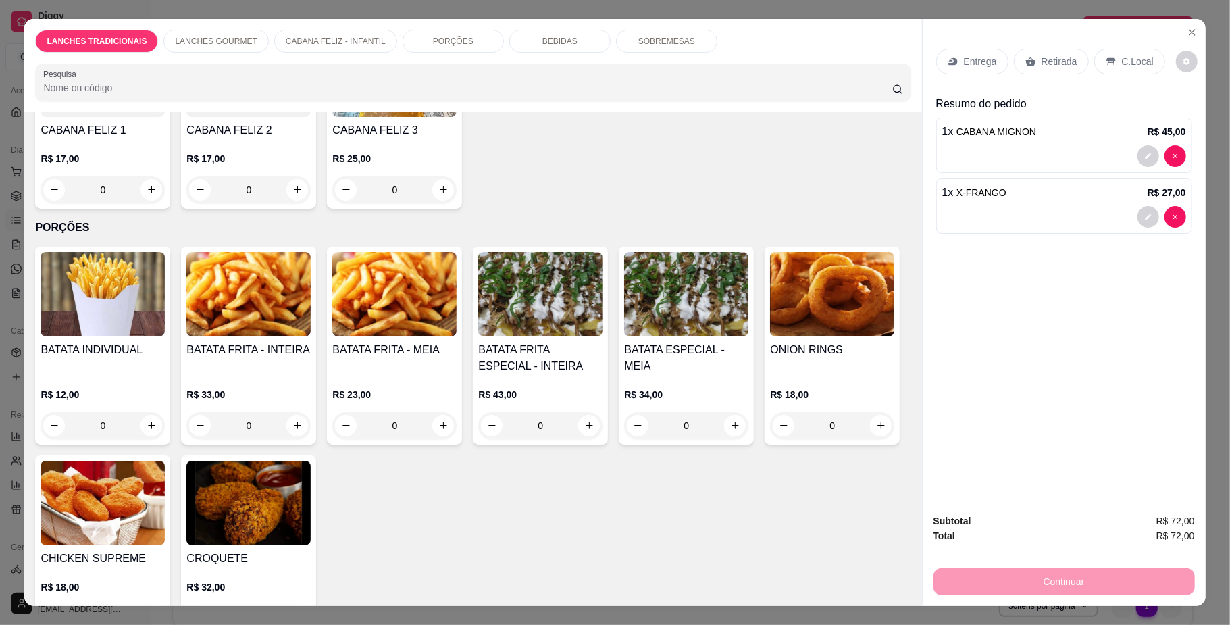
scroll to position [1531, 0]
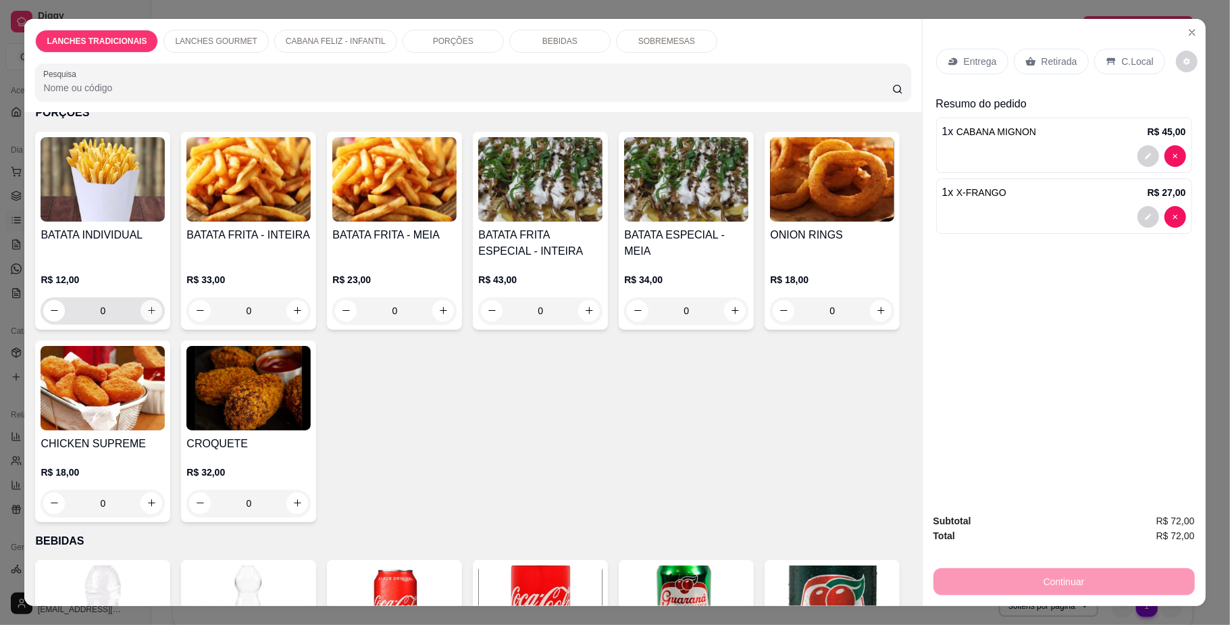
click at [151, 322] on button "increase-product-quantity" at bounding box center [152, 311] width 22 height 22
type input "1"
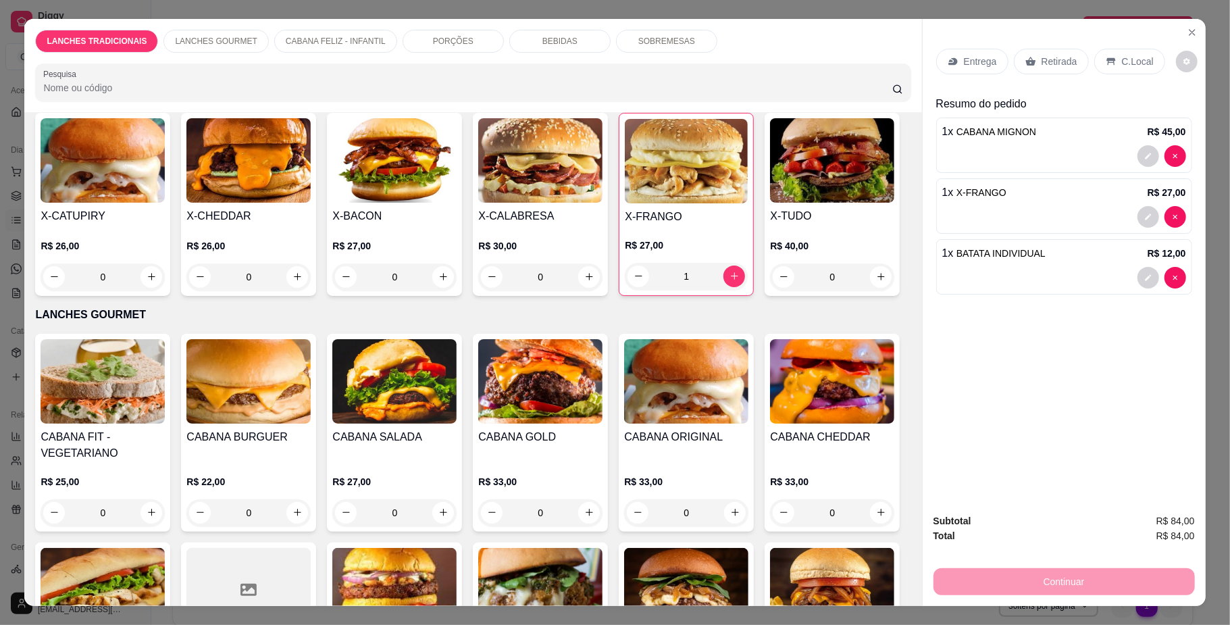
scroll to position [0, 0]
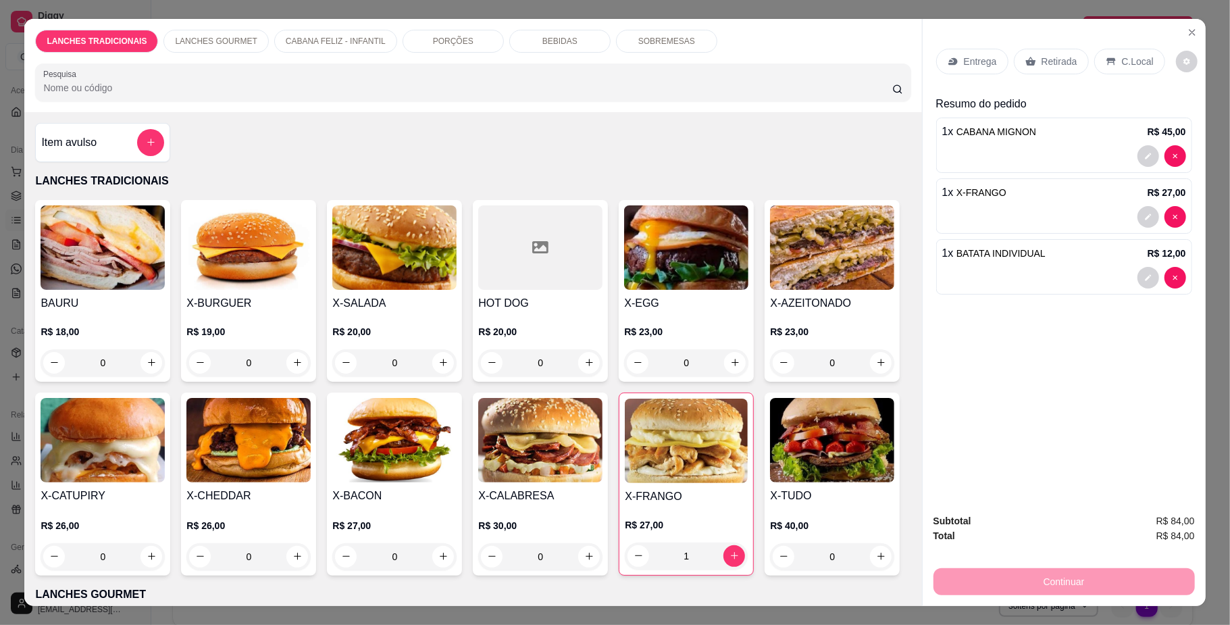
click at [423, 336] on p "R$ 20,00" at bounding box center [394, 332] width 124 height 14
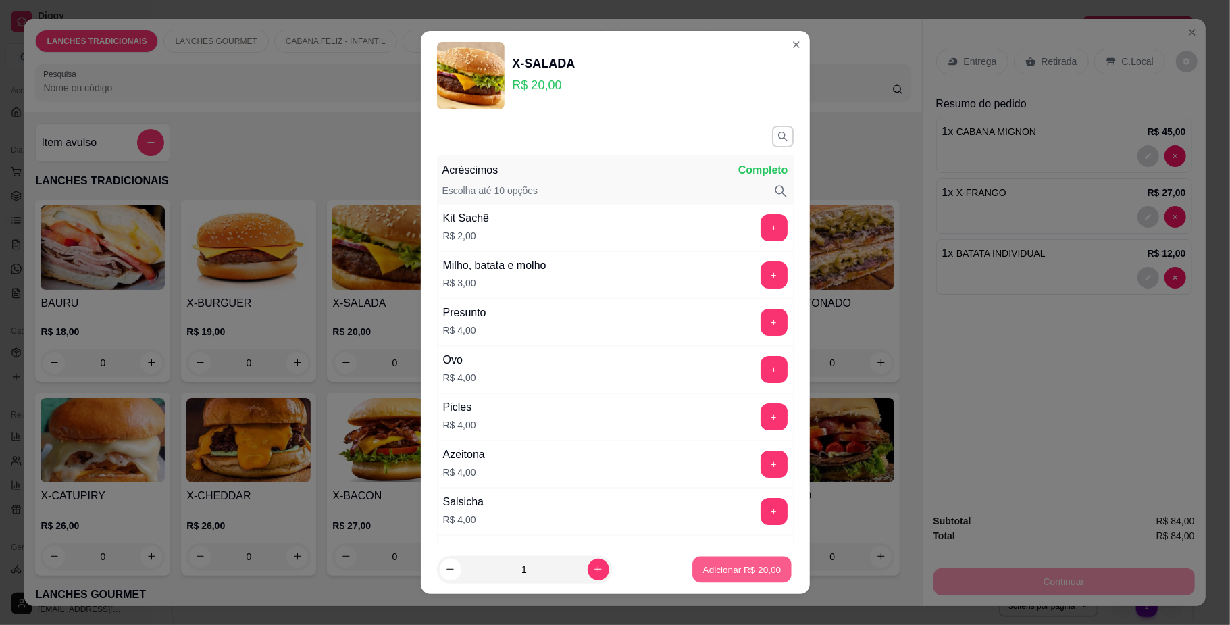
click at [712, 560] on button "Adicionar R$ 20,00" at bounding box center [742, 569] width 99 height 26
type input "1"
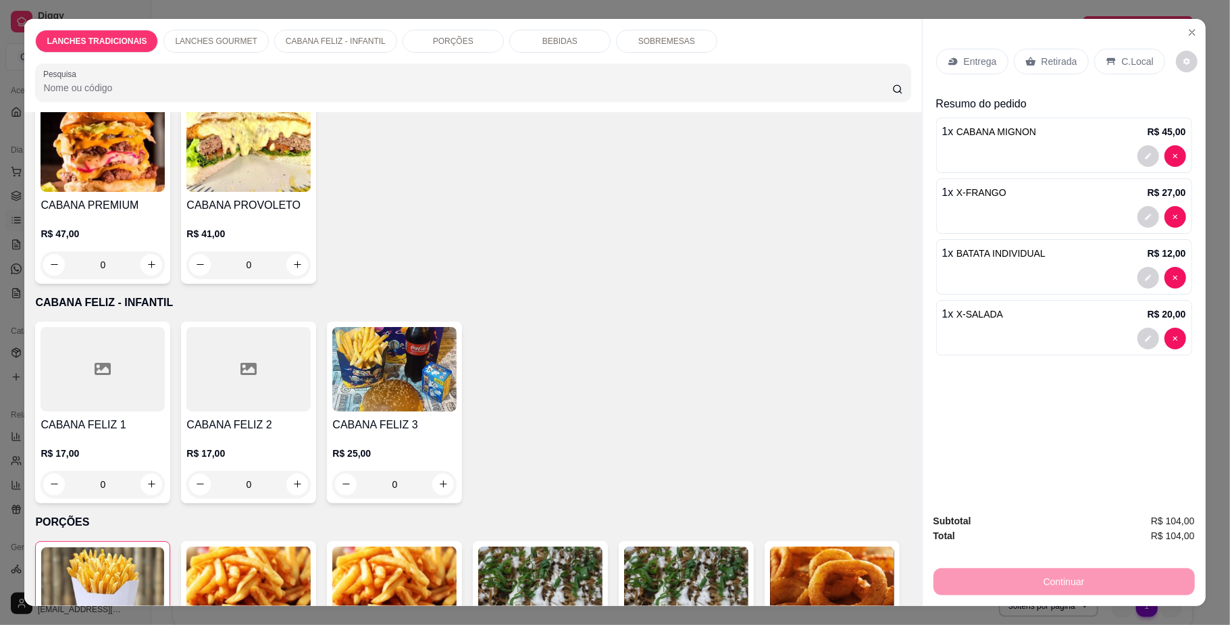
scroll to position [1351, 0]
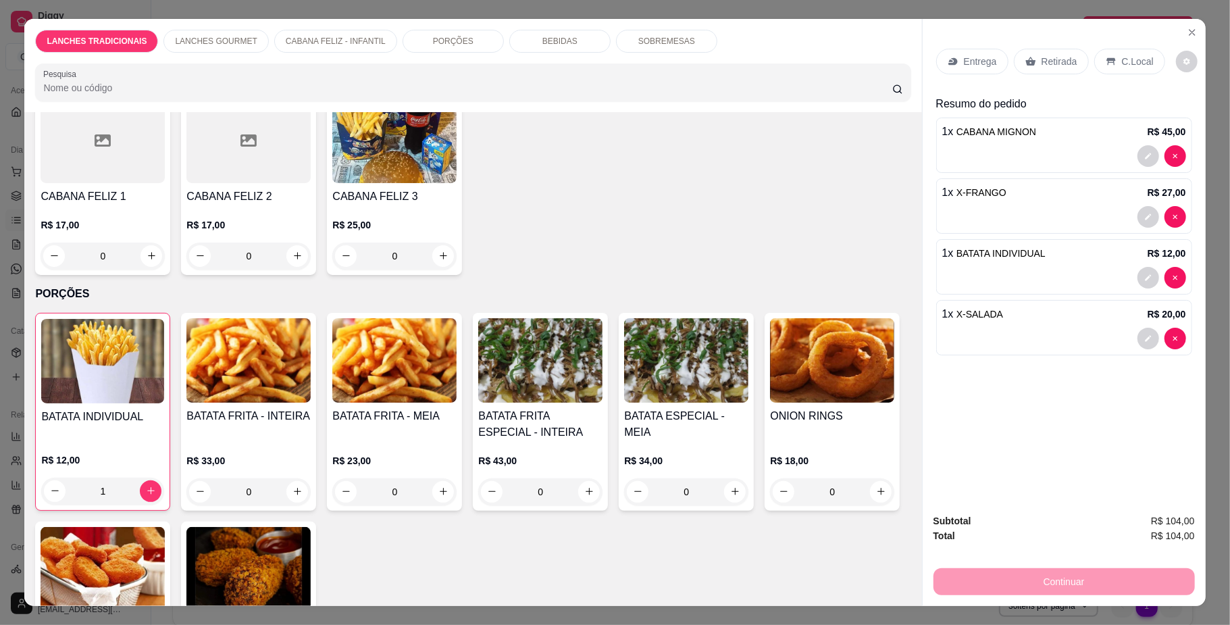
click at [95, 403] on img at bounding box center [102, 361] width 123 height 84
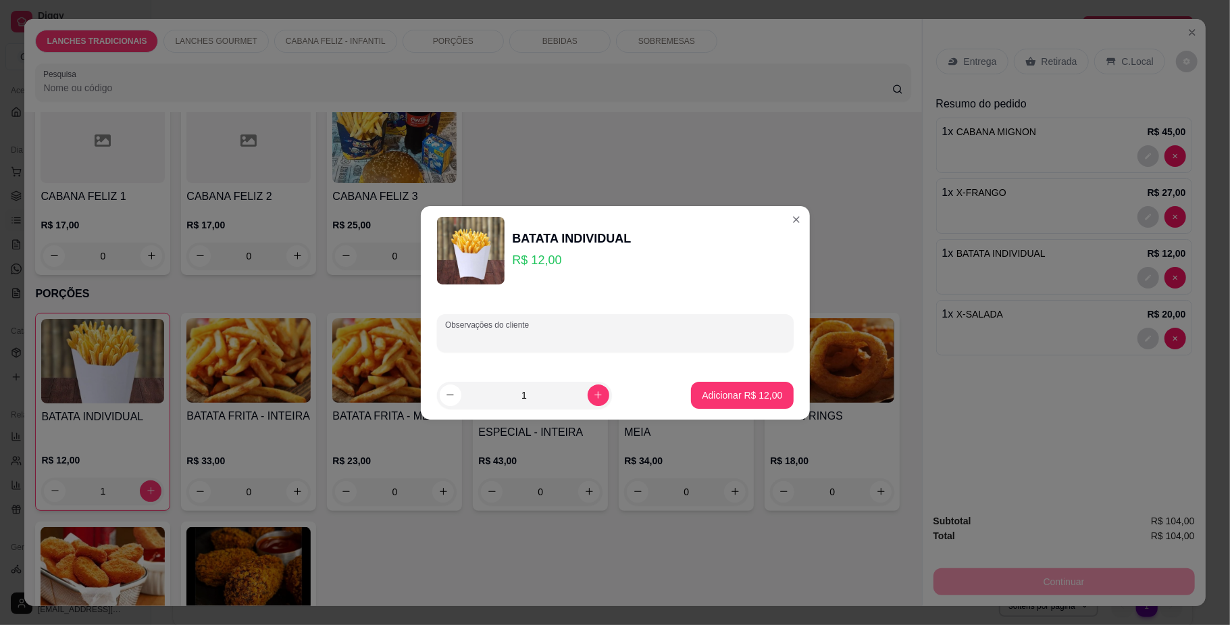
click at [506, 344] on input "Observações do cliente" at bounding box center [615, 339] width 340 height 14
type input "."
click at [698, 405] on button "Adicionar R$ 12,00" at bounding box center [742, 395] width 99 height 26
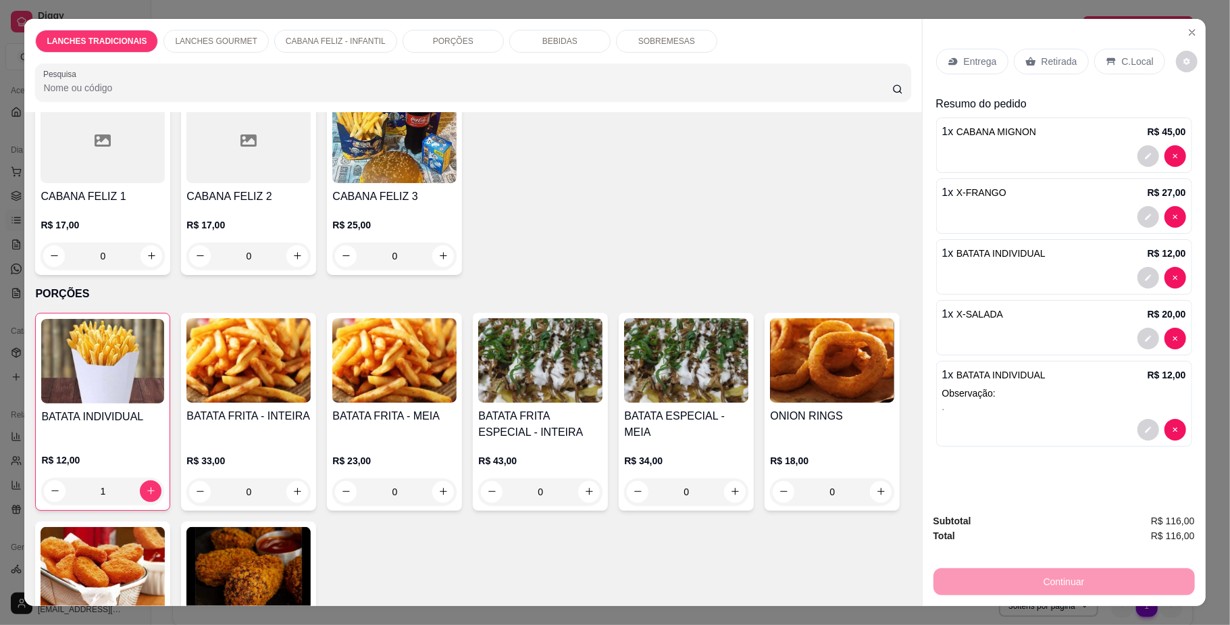
click at [1025, 63] on icon at bounding box center [1030, 61] width 10 height 9
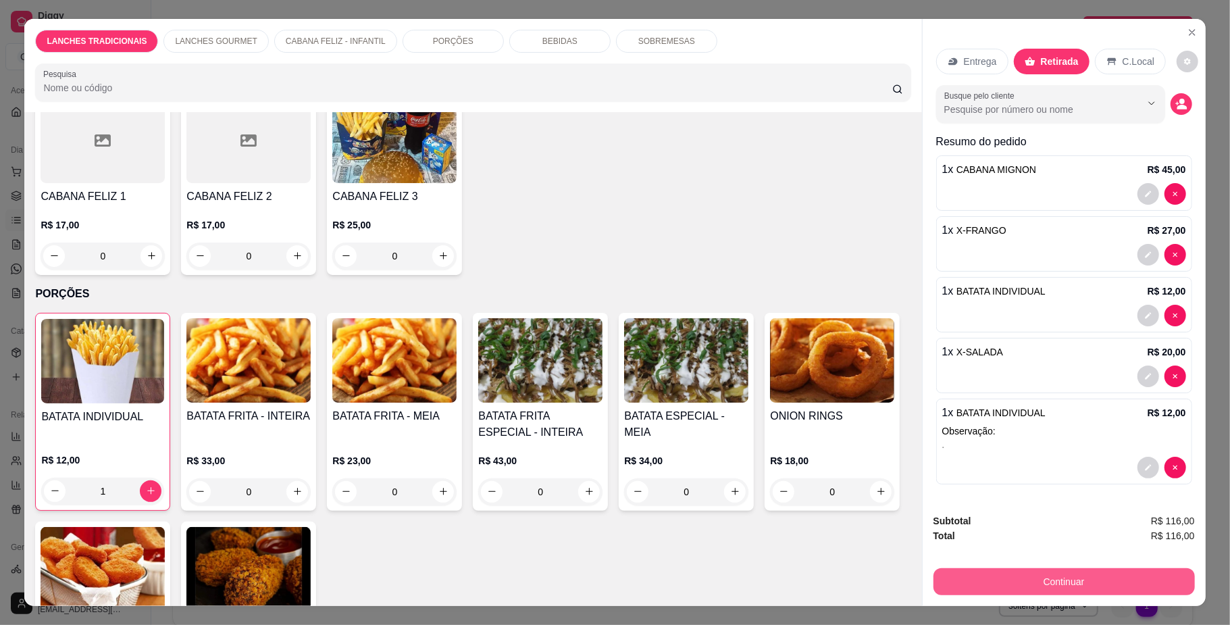
click at [1046, 581] on button "Continuar" at bounding box center [1064, 581] width 261 height 27
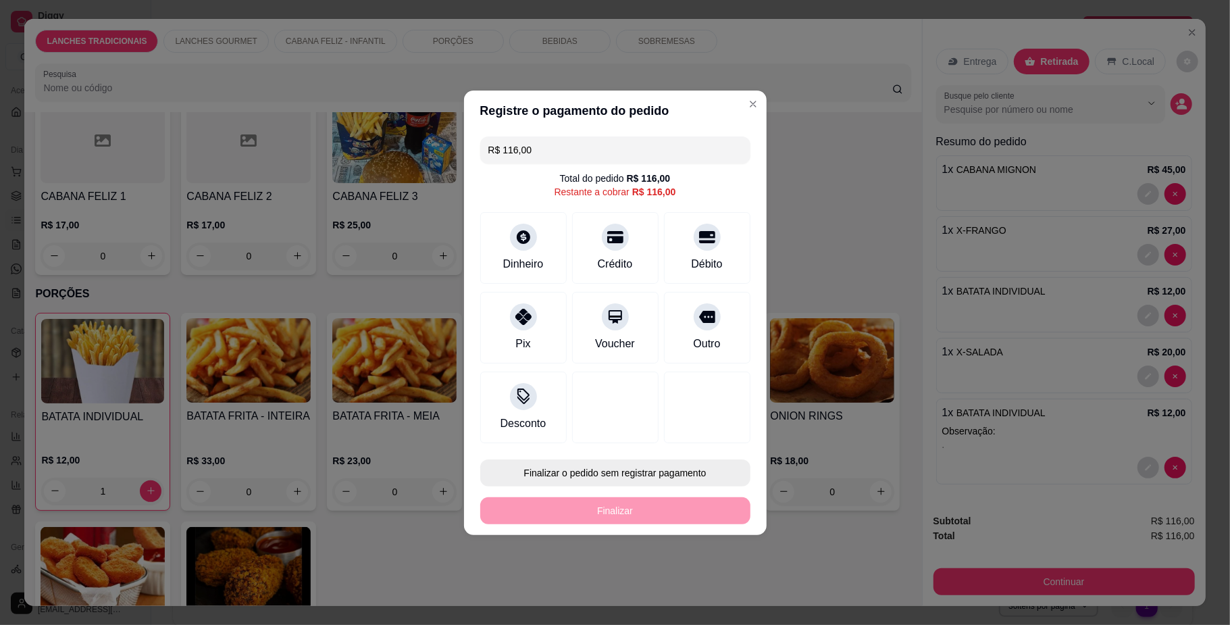
click at [684, 471] on button "Finalizar o pedido sem registrar pagamento" at bounding box center [615, 472] width 270 height 27
click at [697, 593] on button "Confirmar" at bounding box center [697, 584] width 50 height 21
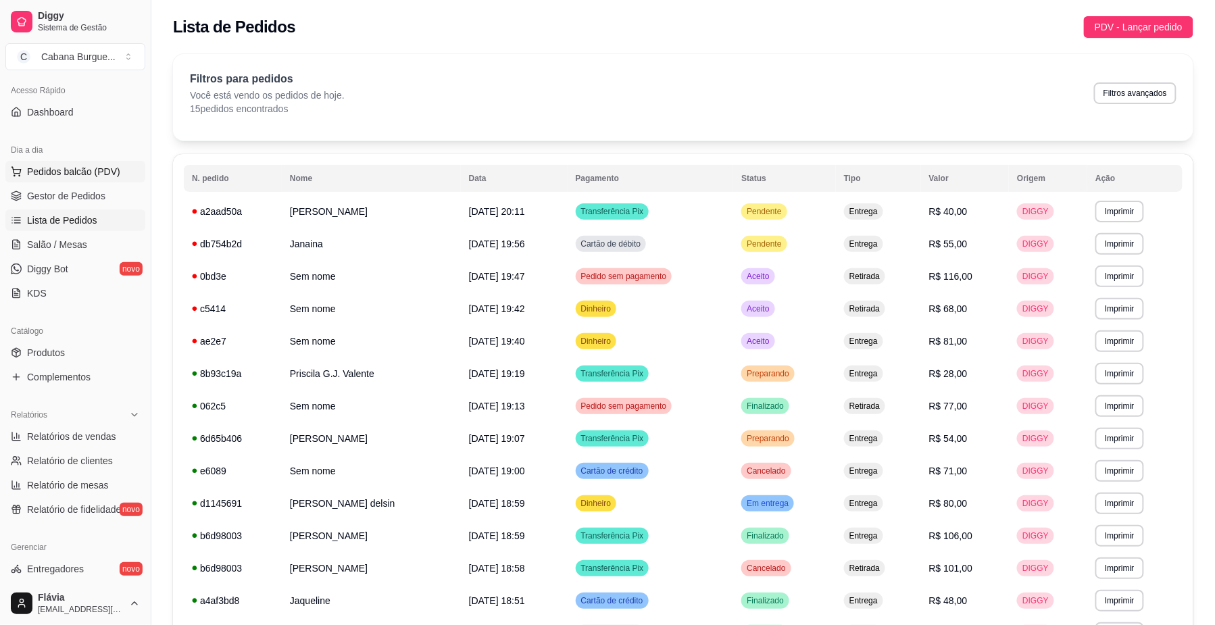
click at [96, 166] on span "Pedidos balcão (PDV)" at bounding box center [73, 172] width 93 height 14
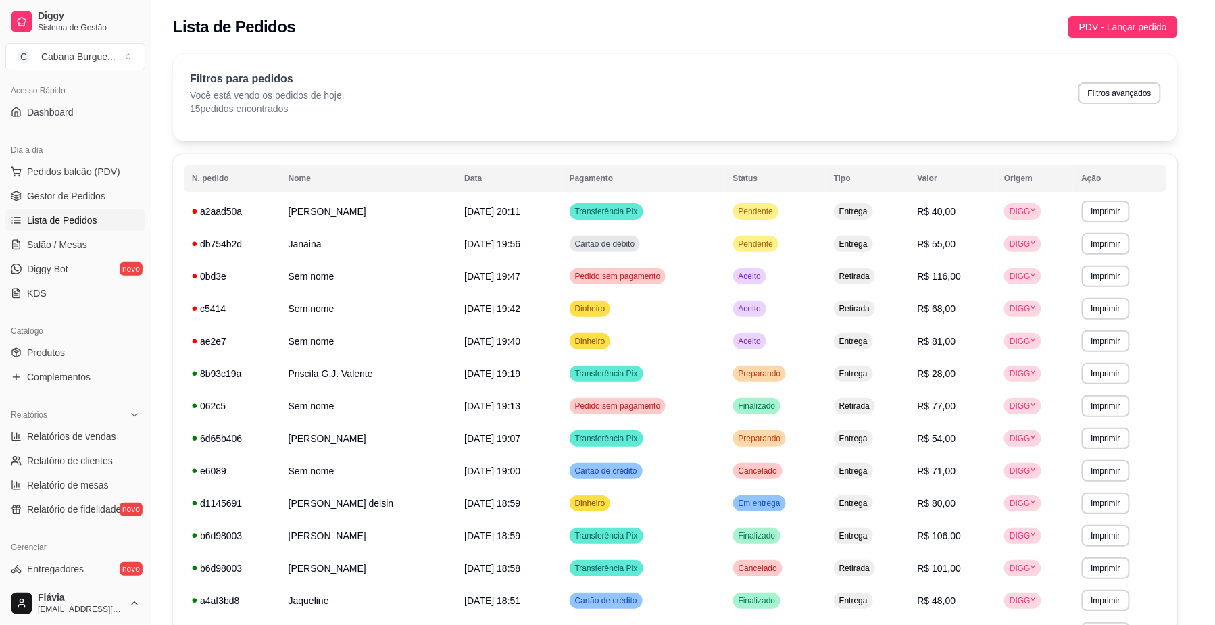
click at [657, 252] on img at bounding box center [686, 247] width 124 height 84
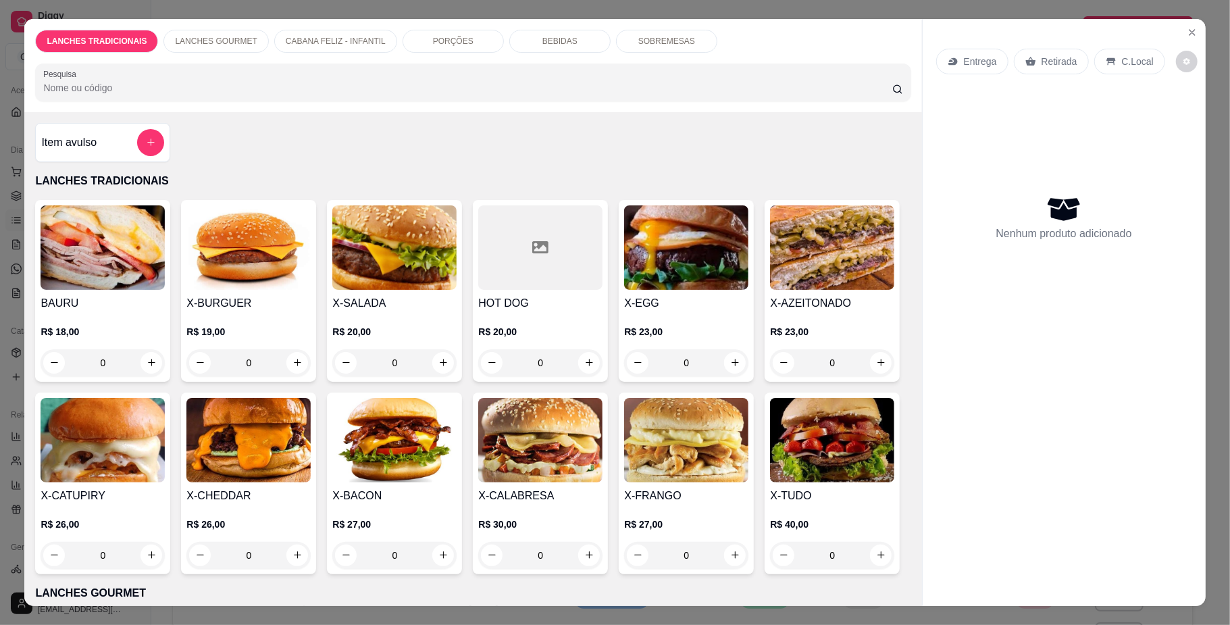
click at [765, 574] on div "X-TUDO R$ 40,00 0" at bounding box center [832, 483] width 135 height 182
click at [457, 454] on img at bounding box center [394, 440] width 124 height 84
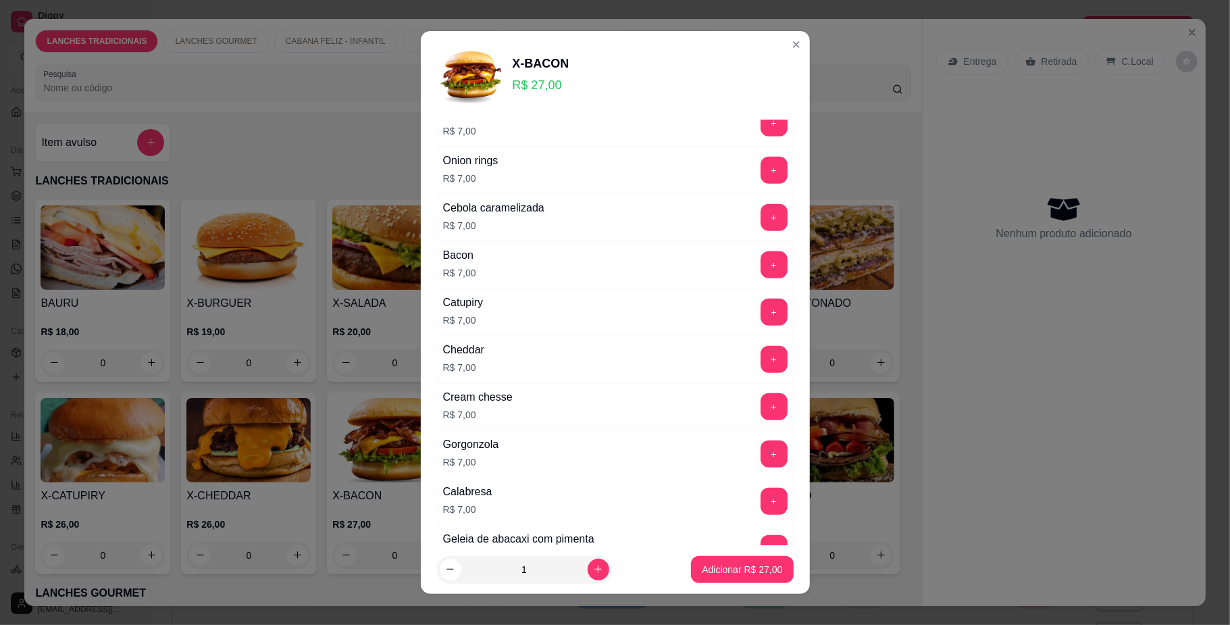
scroll to position [1036, 0]
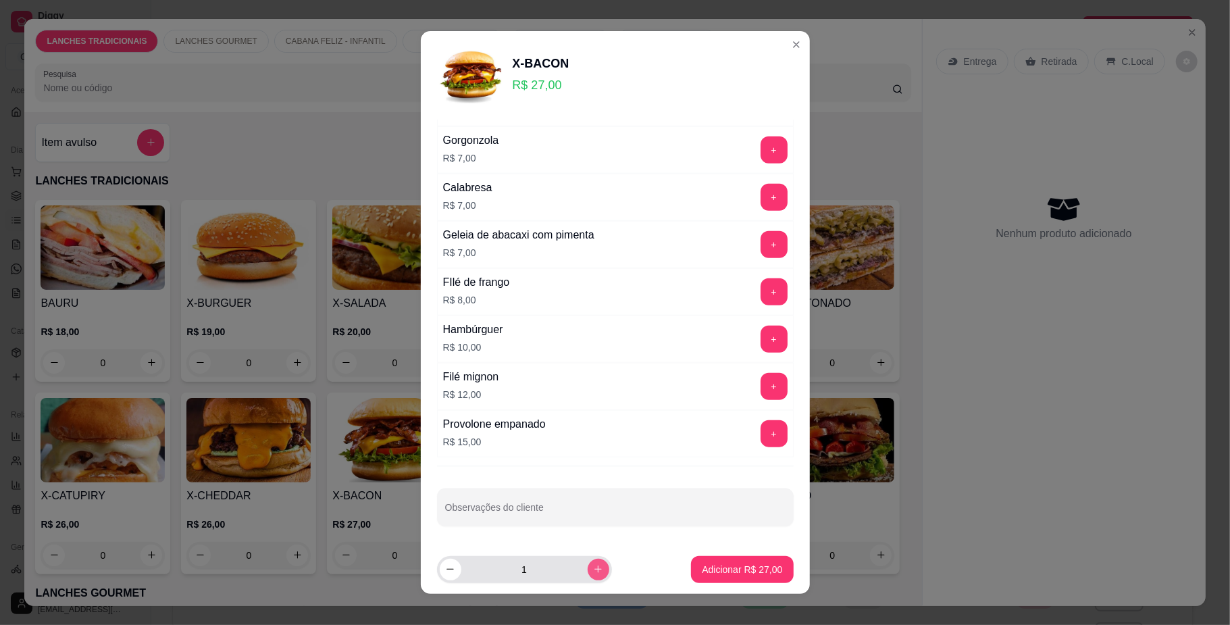
click at [593, 570] on icon "increase-product-quantity" at bounding box center [598, 569] width 10 height 10
type input "2"
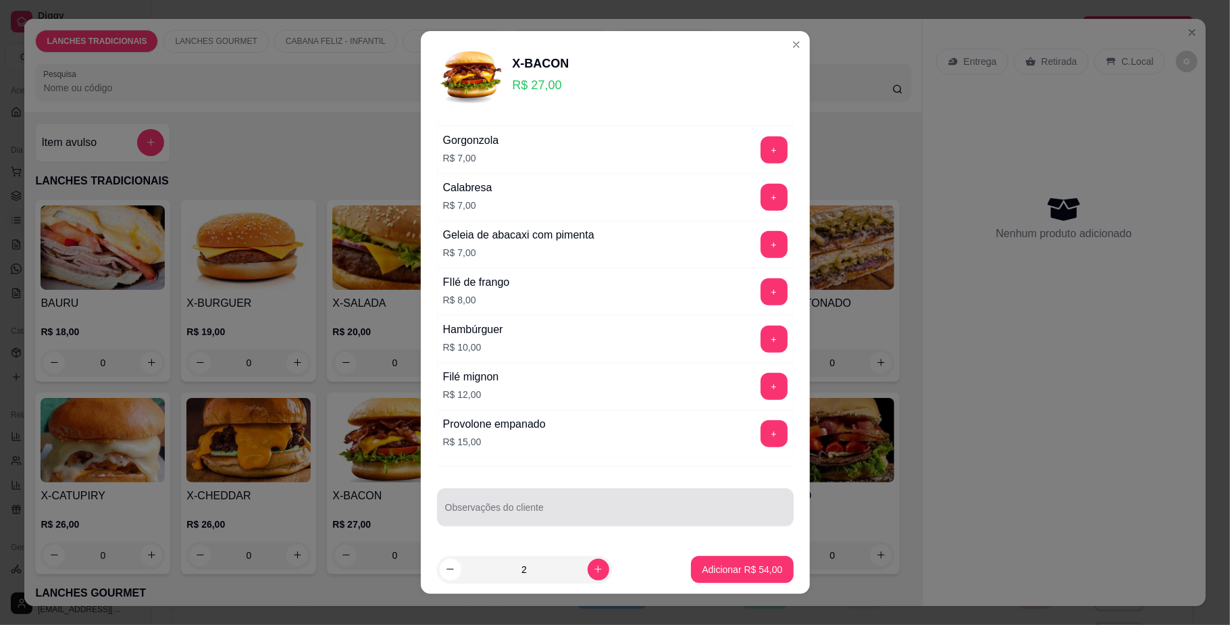
click at [559, 509] on input "Observações do cliente" at bounding box center [615, 513] width 340 height 14
type input "sem salada"
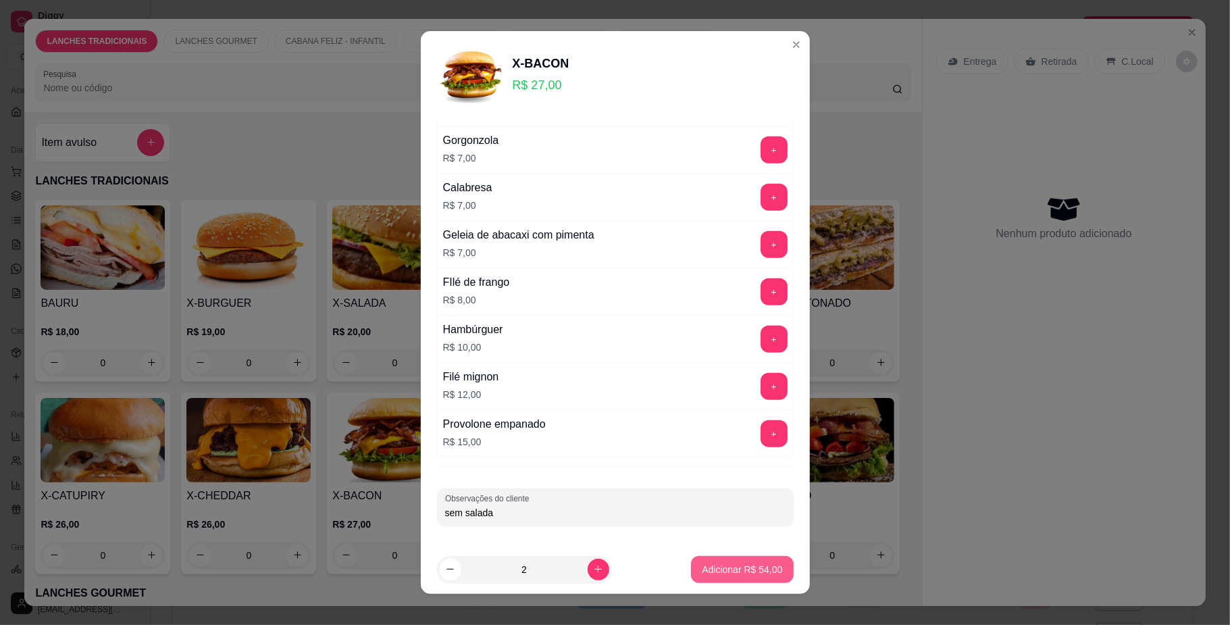
click at [746, 574] on p "Adicionar R$ 54,00" at bounding box center [742, 570] width 80 height 14
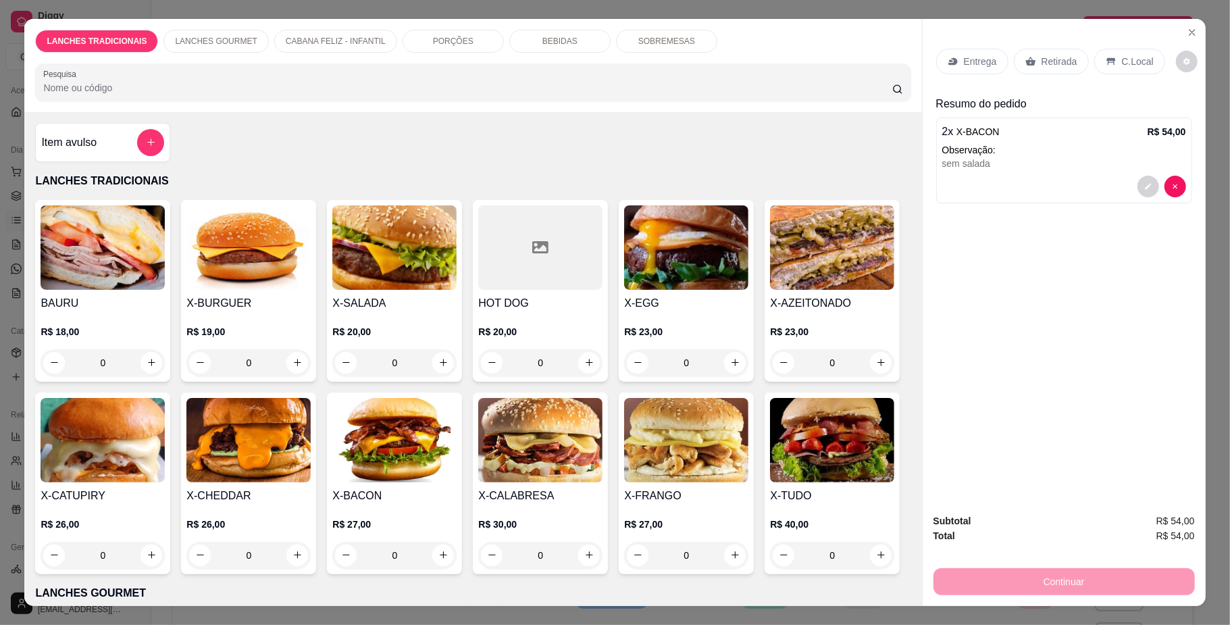
click at [1029, 59] on div "Retirada" at bounding box center [1051, 62] width 75 height 26
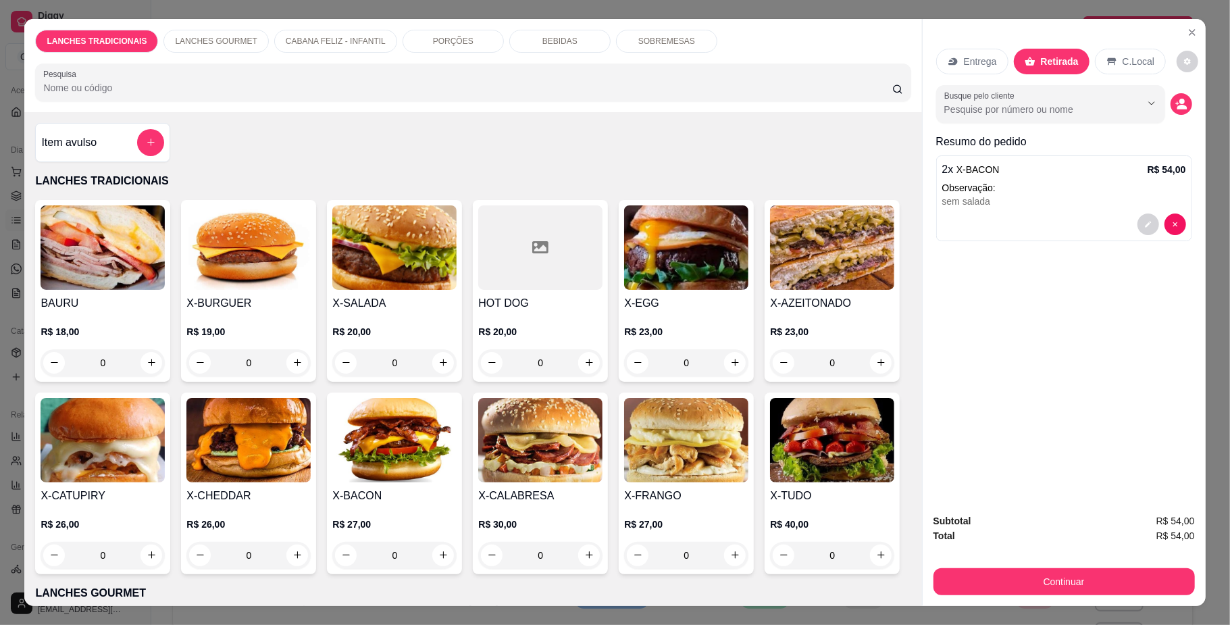
click at [1054, 566] on div "Continuar" at bounding box center [1064, 580] width 261 height 30
click at [1054, 571] on button "Continuar" at bounding box center [1064, 581] width 261 height 27
click at [719, 484] on button "Finalizar o pedido sem registrar pagamento" at bounding box center [615, 472] width 270 height 27
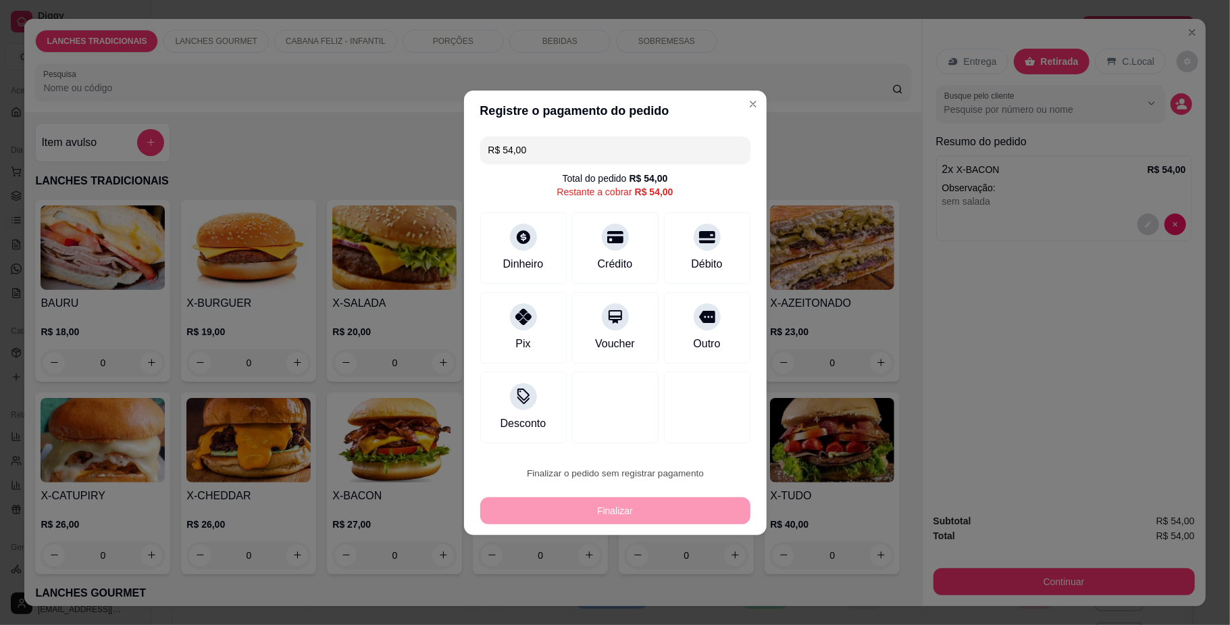
click at [687, 592] on button "Confirmar" at bounding box center [696, 584] width 48 height 20
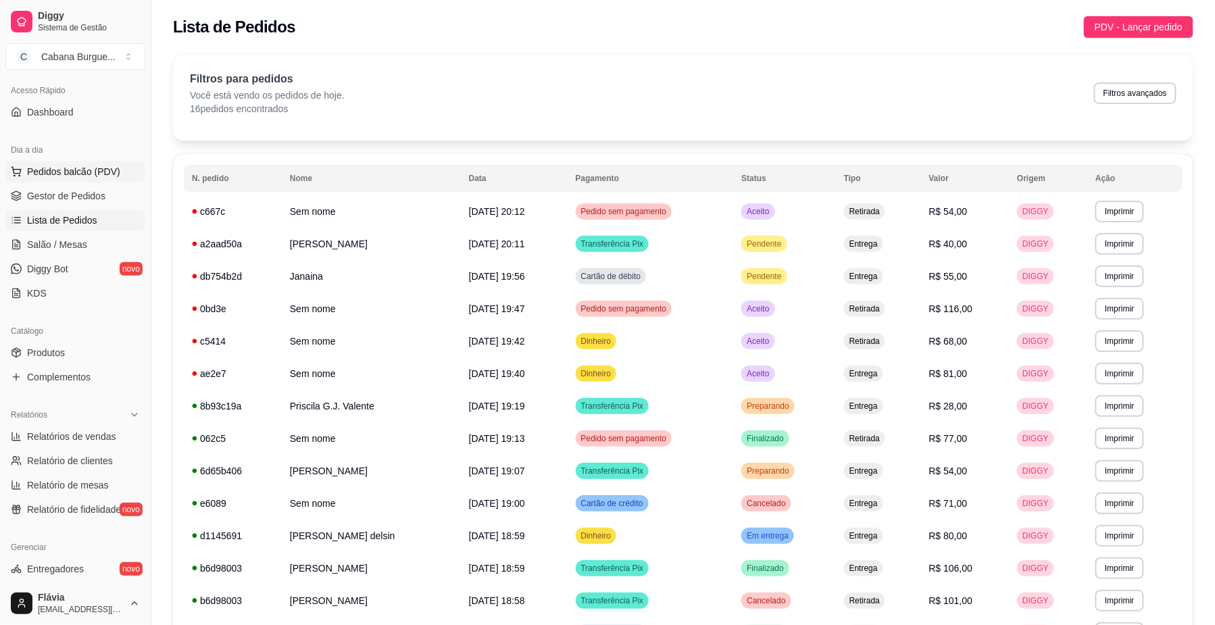
click at [80, 166] on span "Pedidos balcão (PDV)" at bounding box center [73, 172] width 93 height 14
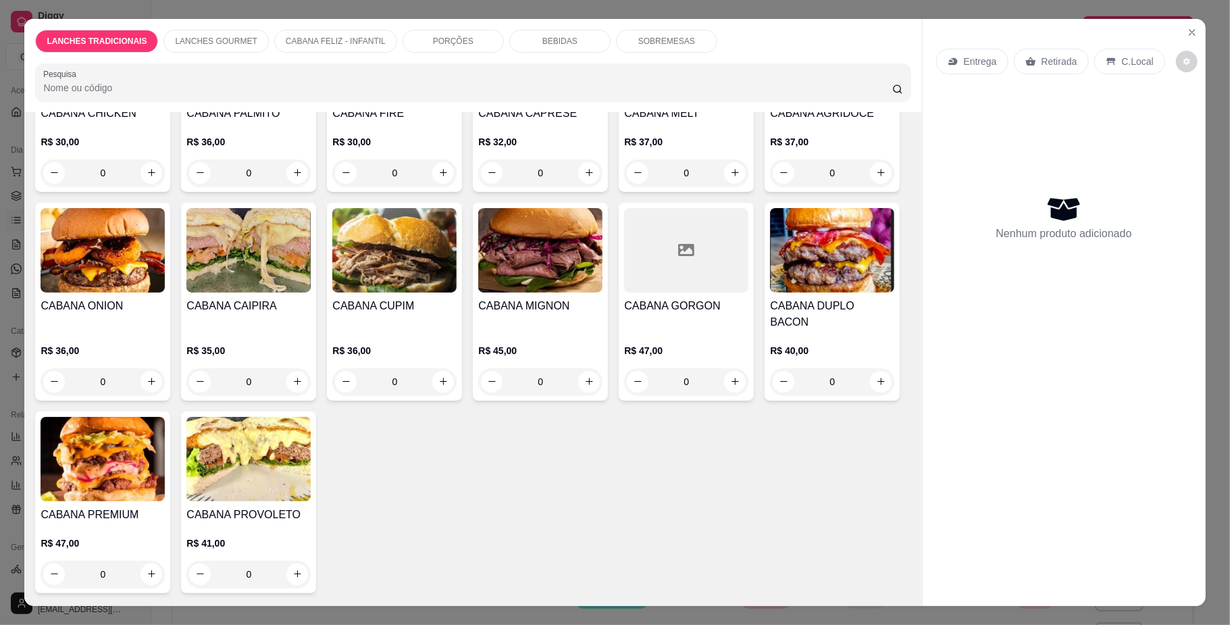
scroll to position [720, 0]
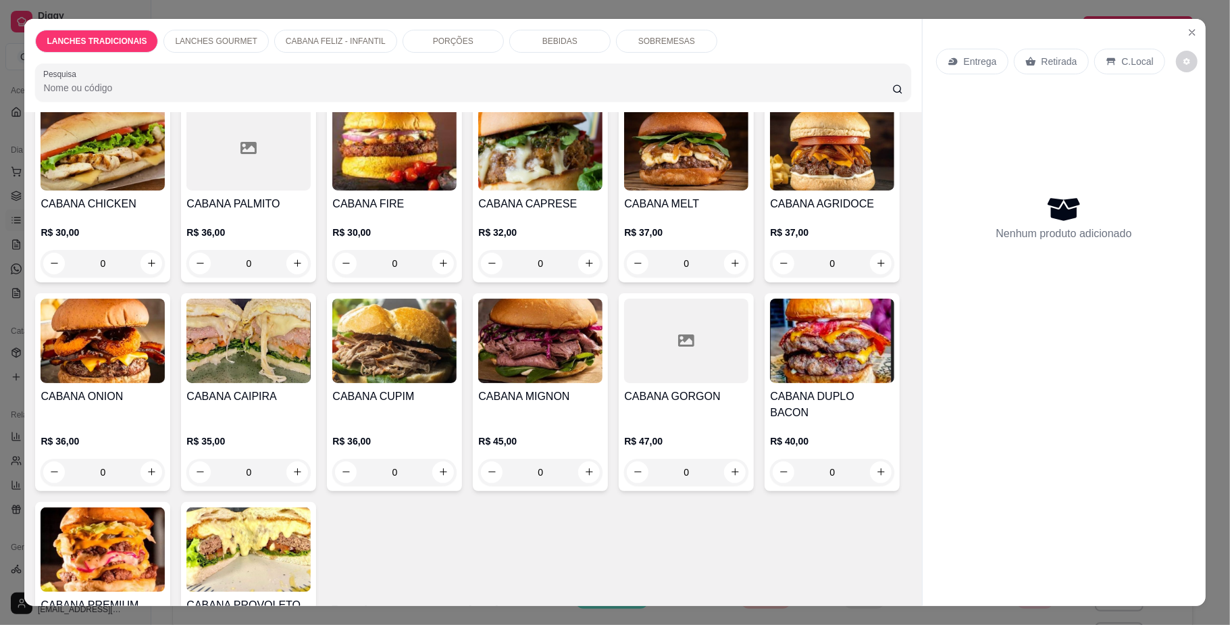
click at [633, 20] on div "CABANA ORIGINAL" at bounding box center [686, 3] width 124 height 32
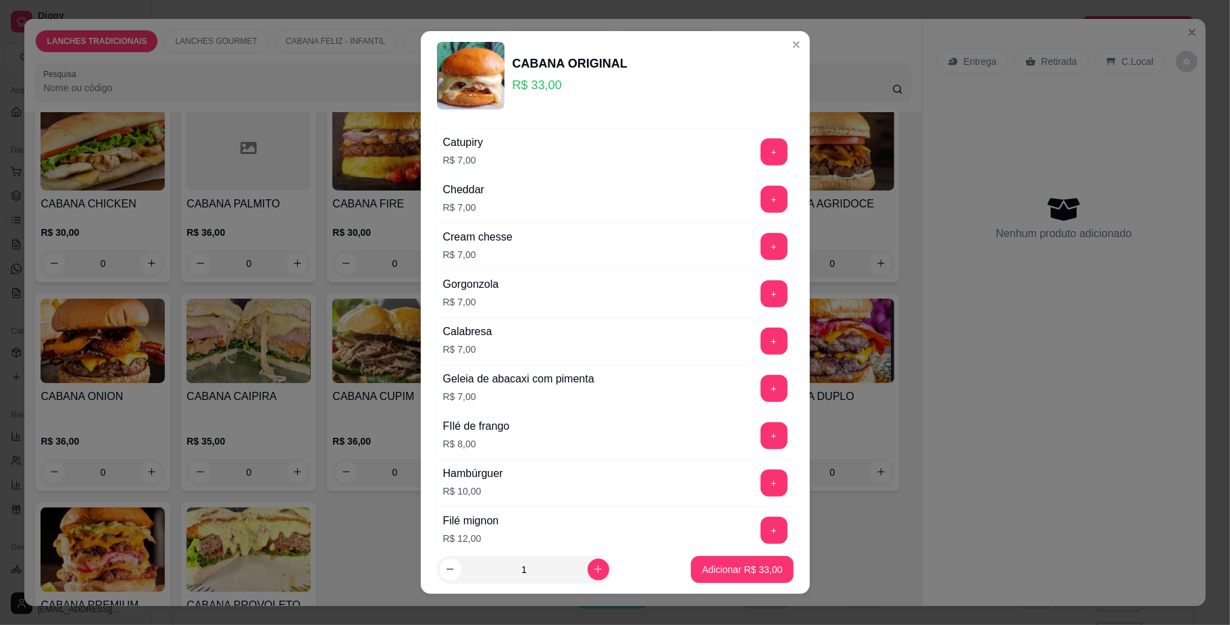
scroll to position [1036, 0]
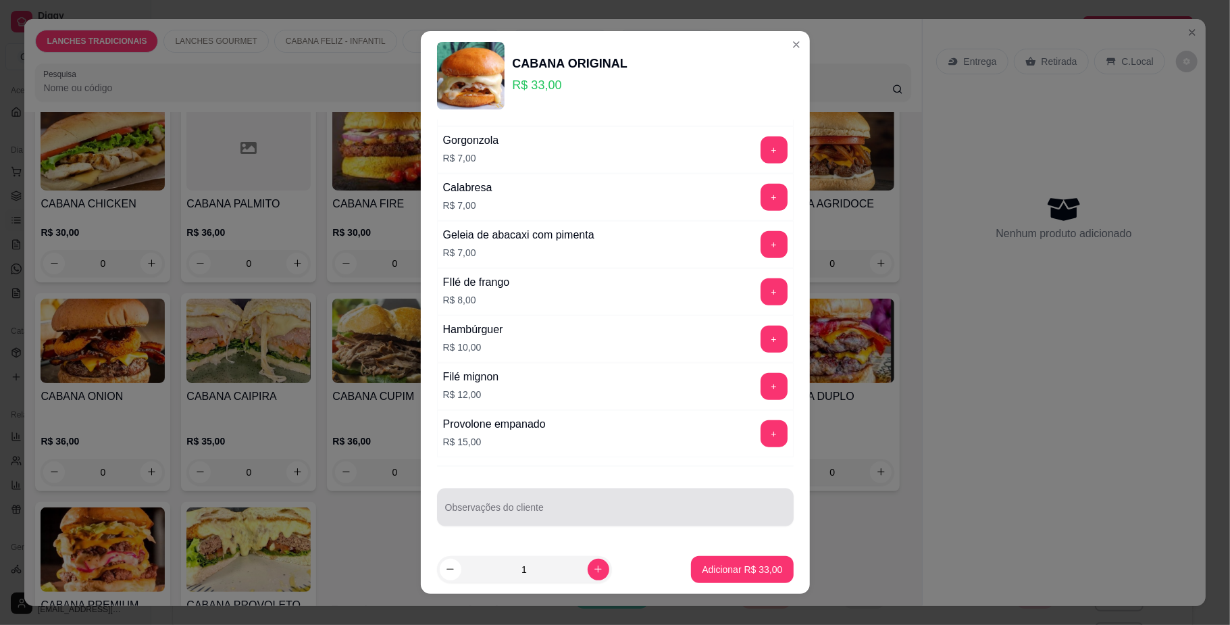
click at [450, 501] on div at bounding box center [615, 507] width 340 height 27
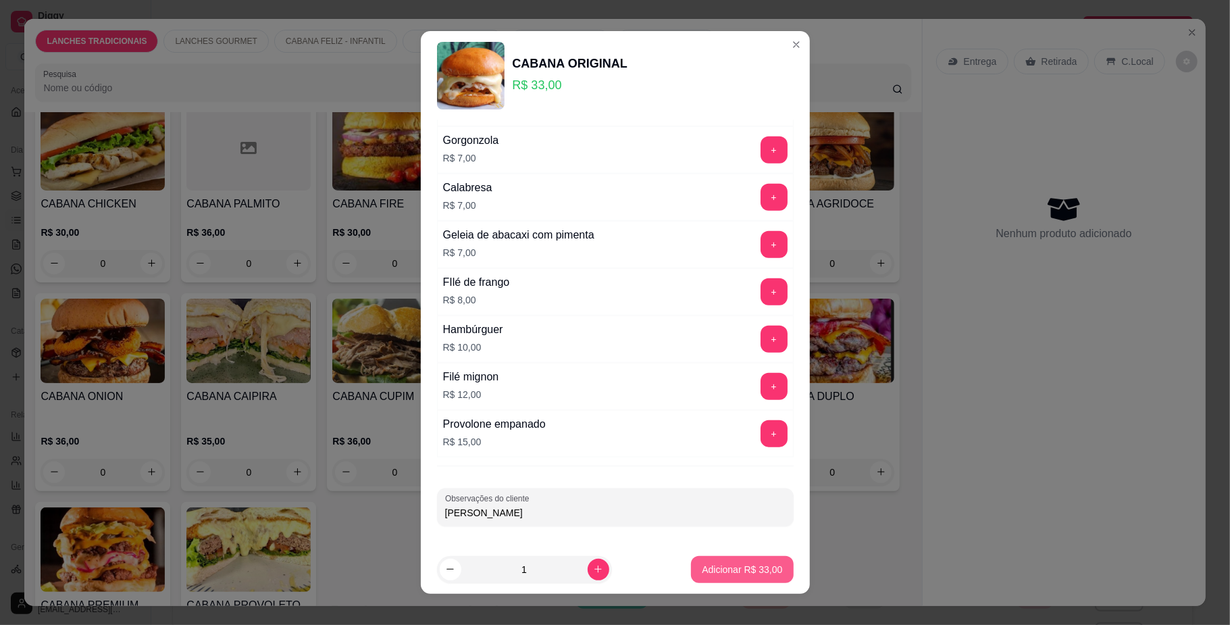
type input "[PERSON_NAME]"
click at [703, 571] on p "Adicionar R$ 33,00" at bounding box center [742, 570] width 80 height 14
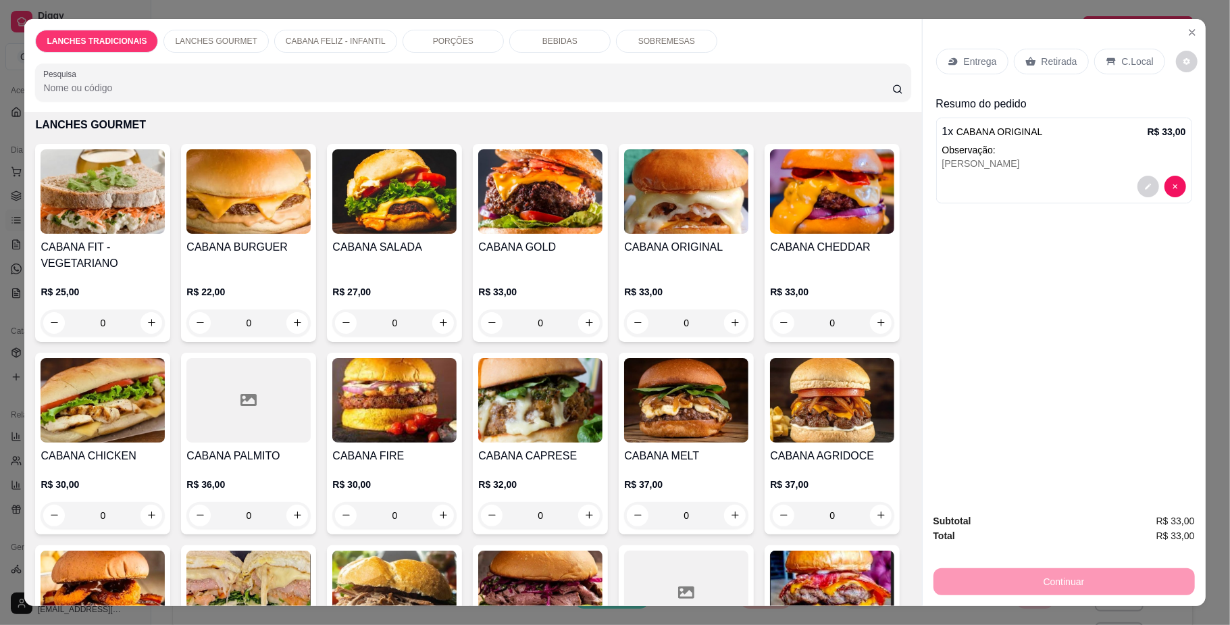
scroll to position [450, 0]
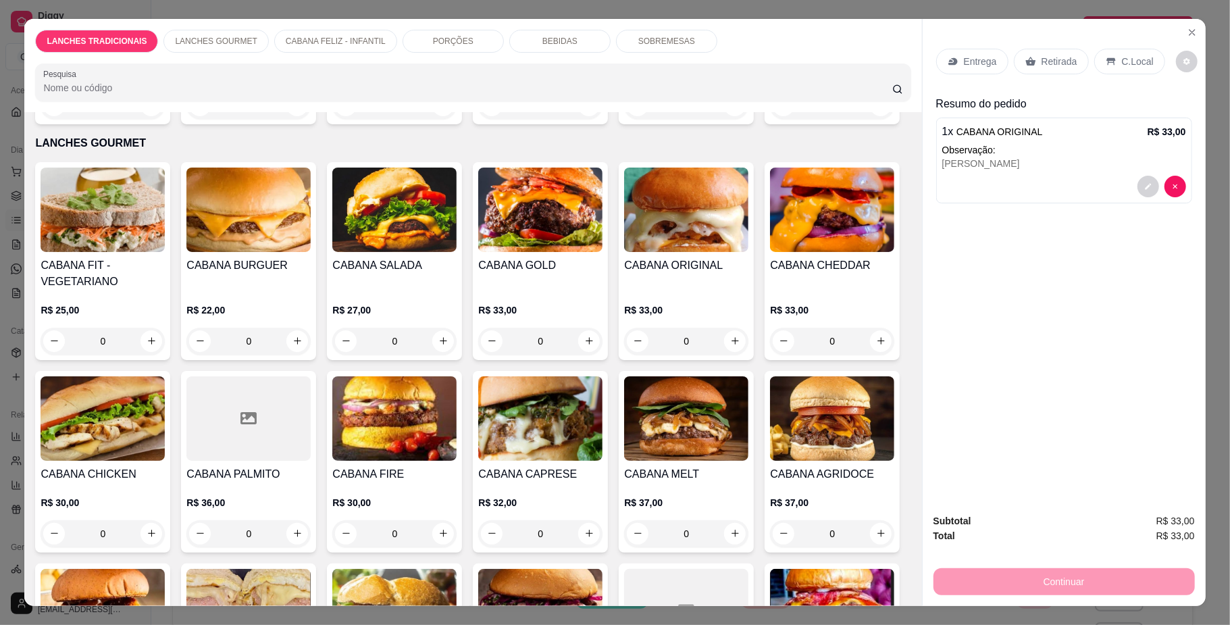
click at [624, 54] on h4 "X-FRANGO" at bounding box center [686, 46] width 124 height 16
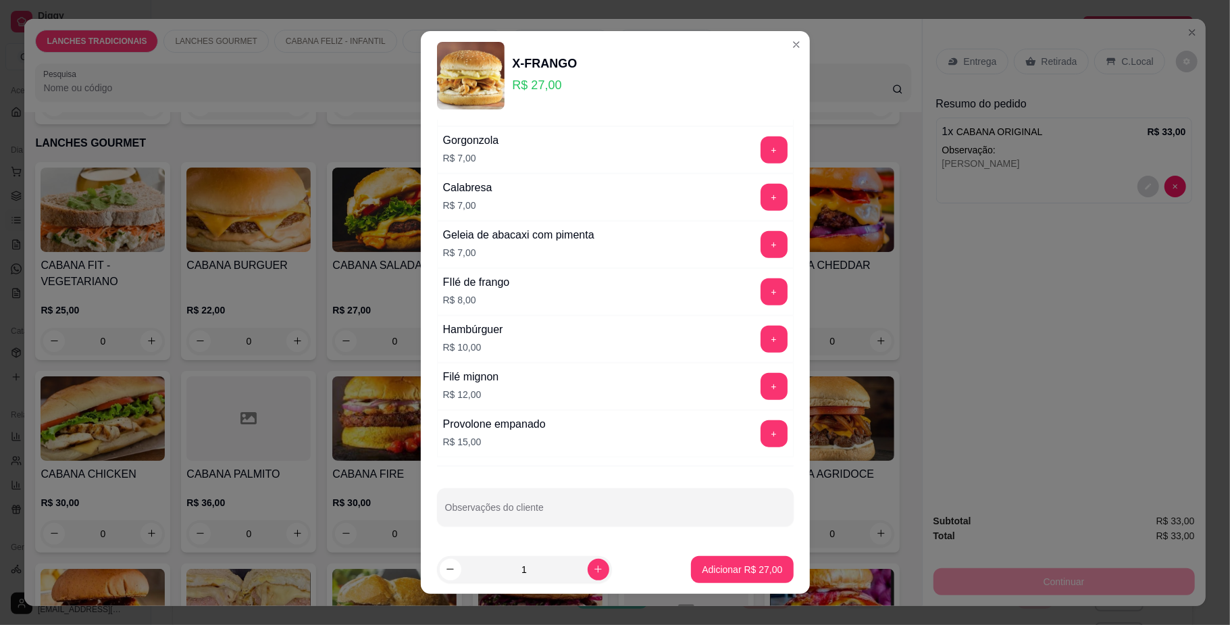
scroll to position [857, 0]
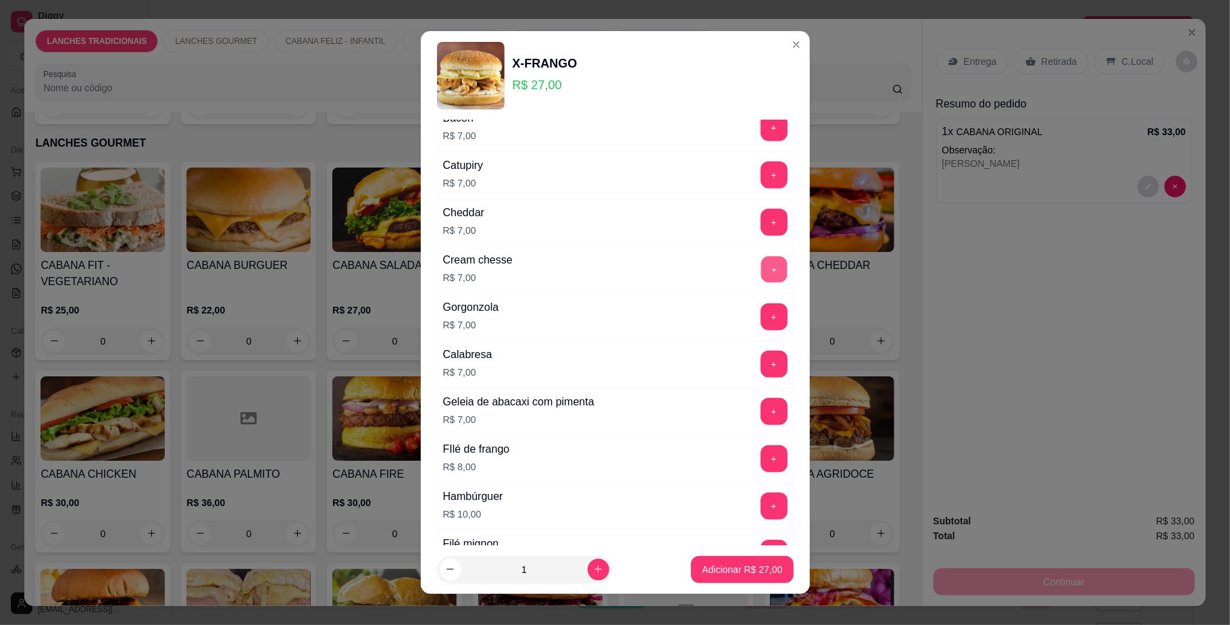
click at [761, 270] on button "+" at bounding box center [774, 270] width 26 height 26
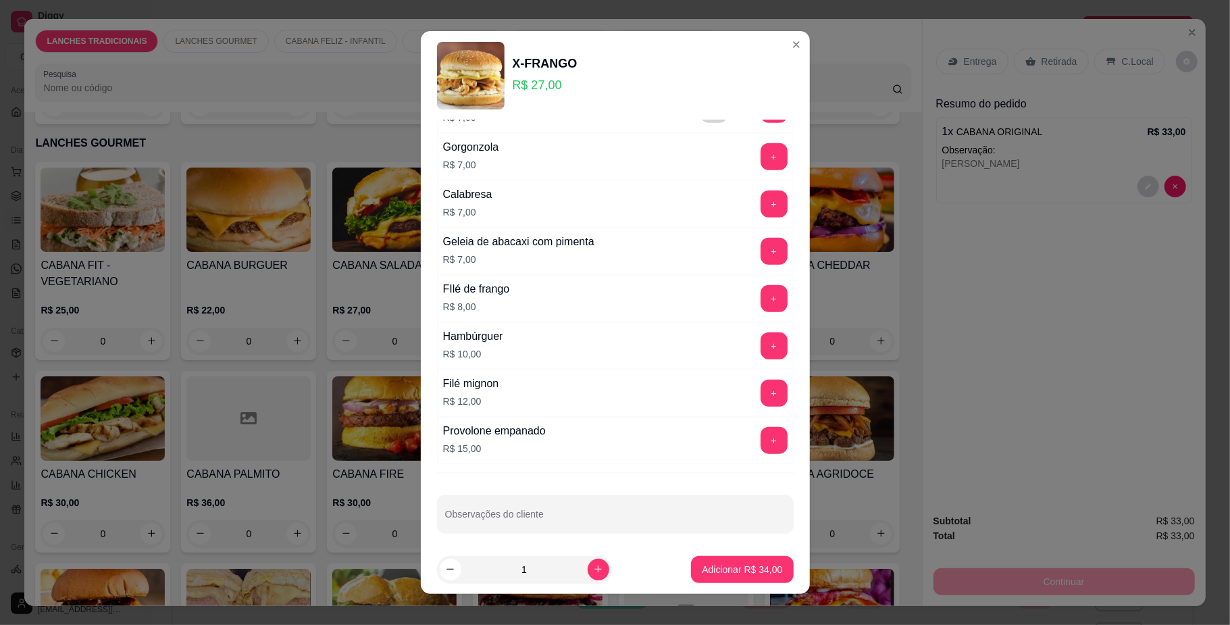
scroll to position [1036, 0]
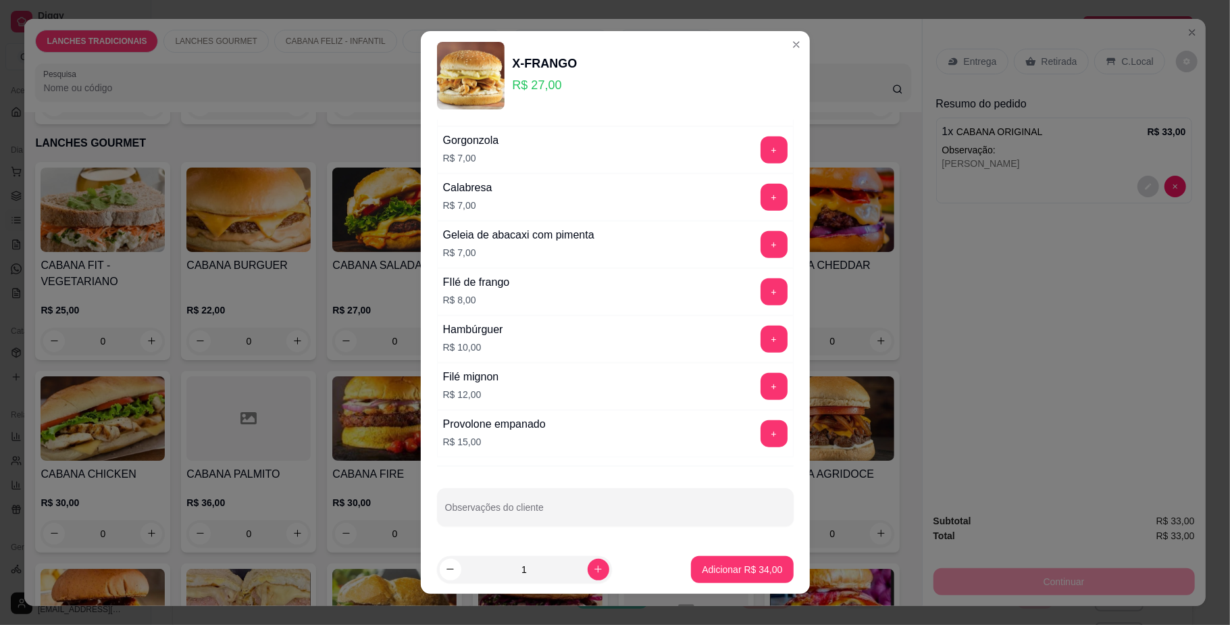
drag, startPoint x: 544, startPoint y: 487, endPoint x: 553, endPoint y: 490, distance: 8.5
click at [551, 490] on div "Acréscimos Completo Escolha até 10 opções Kit Sachê R$ 2,00 + Milho, batata e m…" at bounding box center [615, 332] width 389 height 425
click at [536, 517] on input "Observações do cliente" at bounding box center [615, 513] width 340 height 14
type input "[PERSON_NAME]"
click at [726, 576] on p "Adicionar R$ 34,00" at bounding box center [742, 569] width 78 height 13
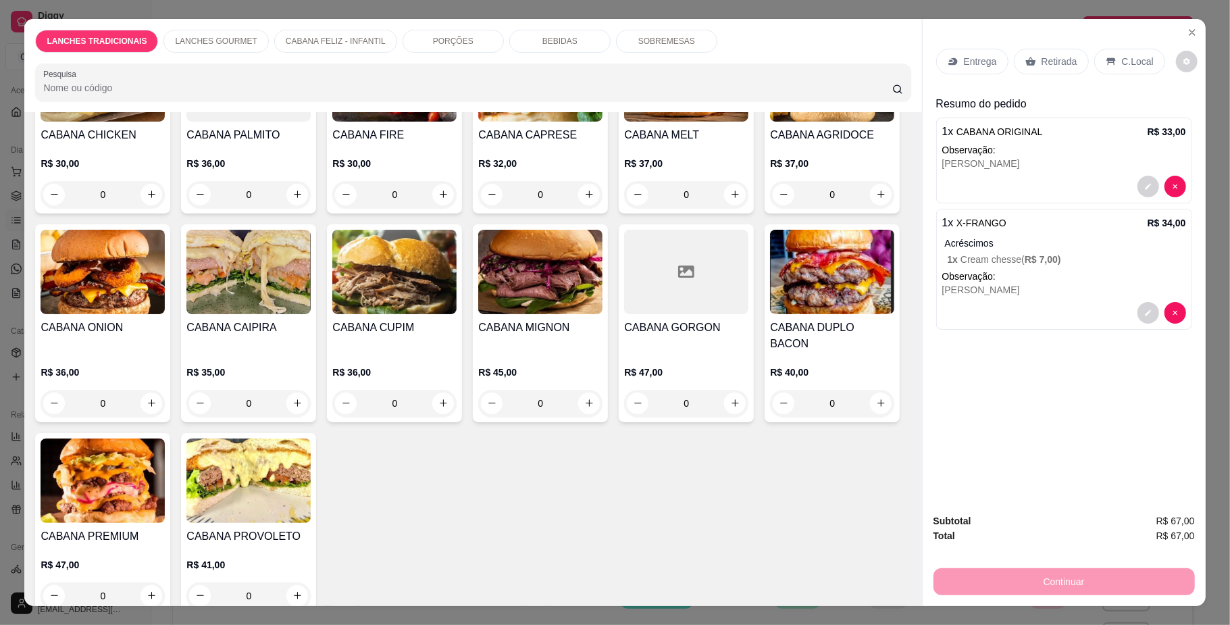
scroll to position [990, 0]
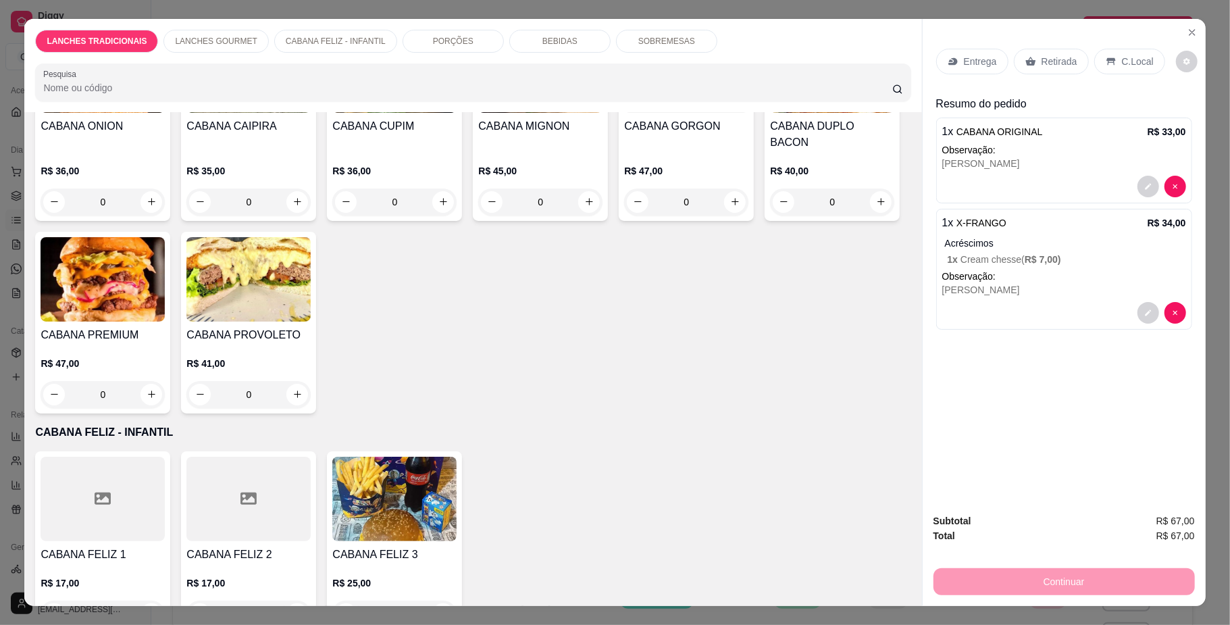
click at [1065, 62] on p "Retirada" at bounding box center [1060, 62] width 36 height 14
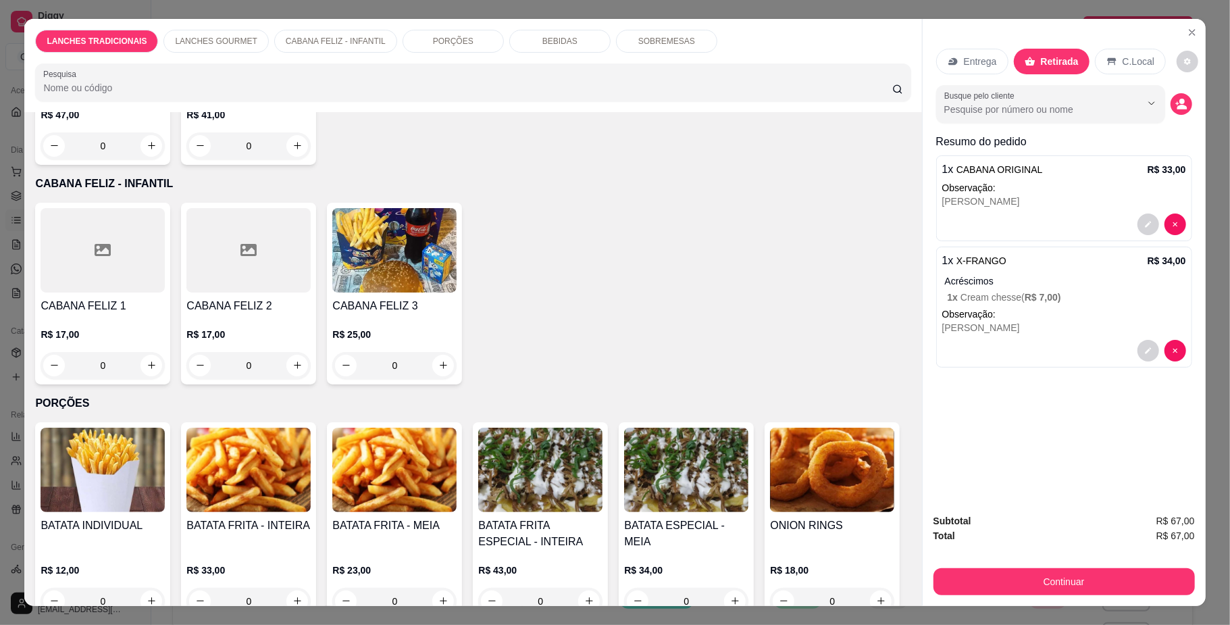
scroll to position [1531, 0]
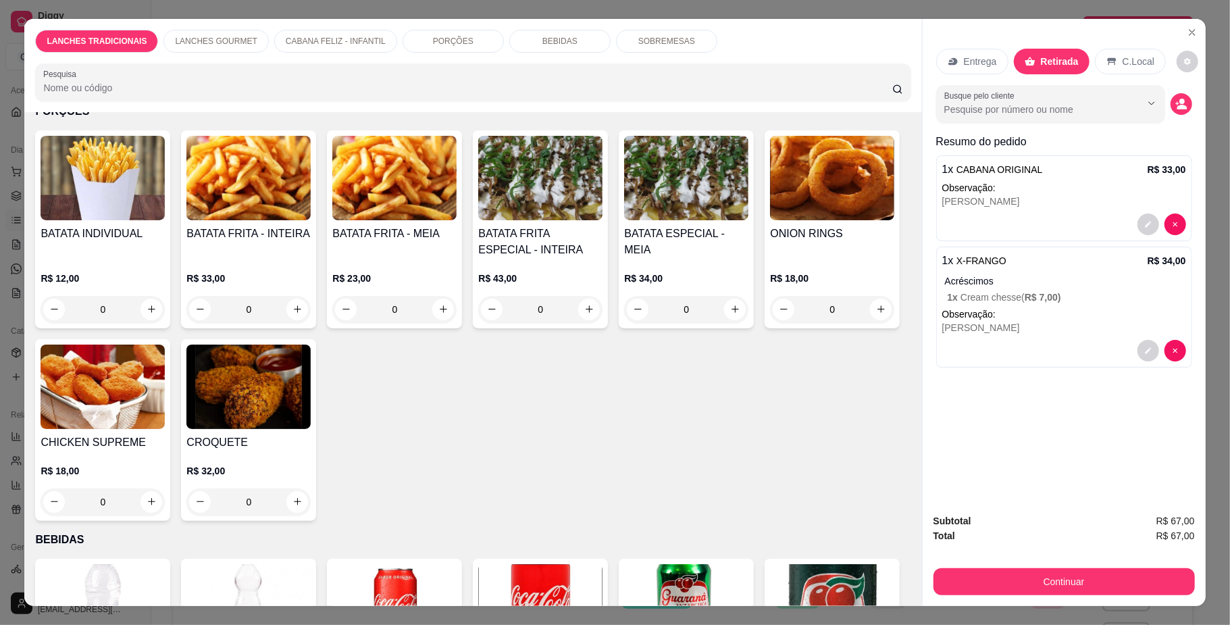
click at [401, 285] on p "R$ 23,00" at bounding box center [394, 279] width 124 height 14
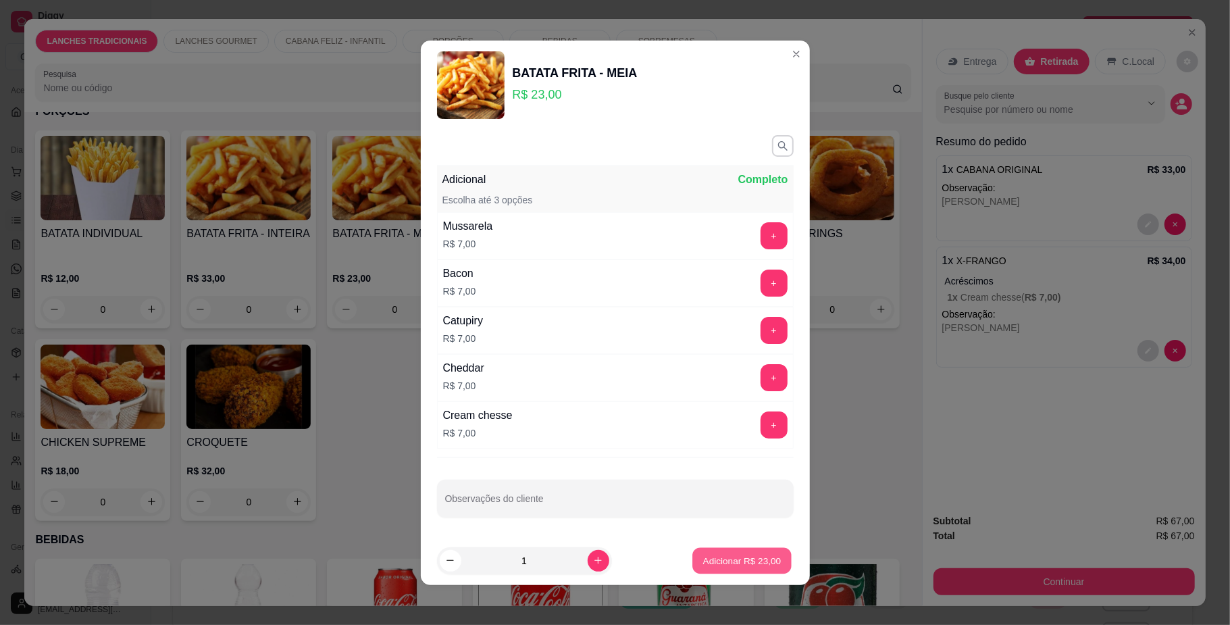
click at [703, 558] on p "Adicionar R$ 23,00" at bounding box center [742, 560] width 78 height 13
type input "1"
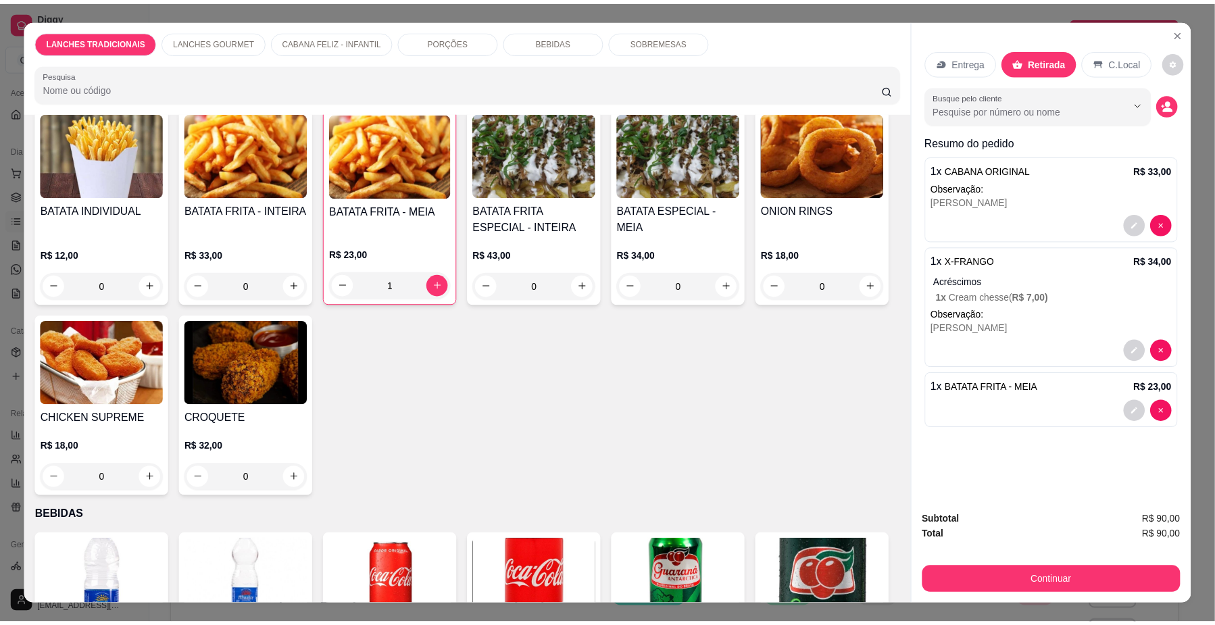
scroll to position [1441, 0]
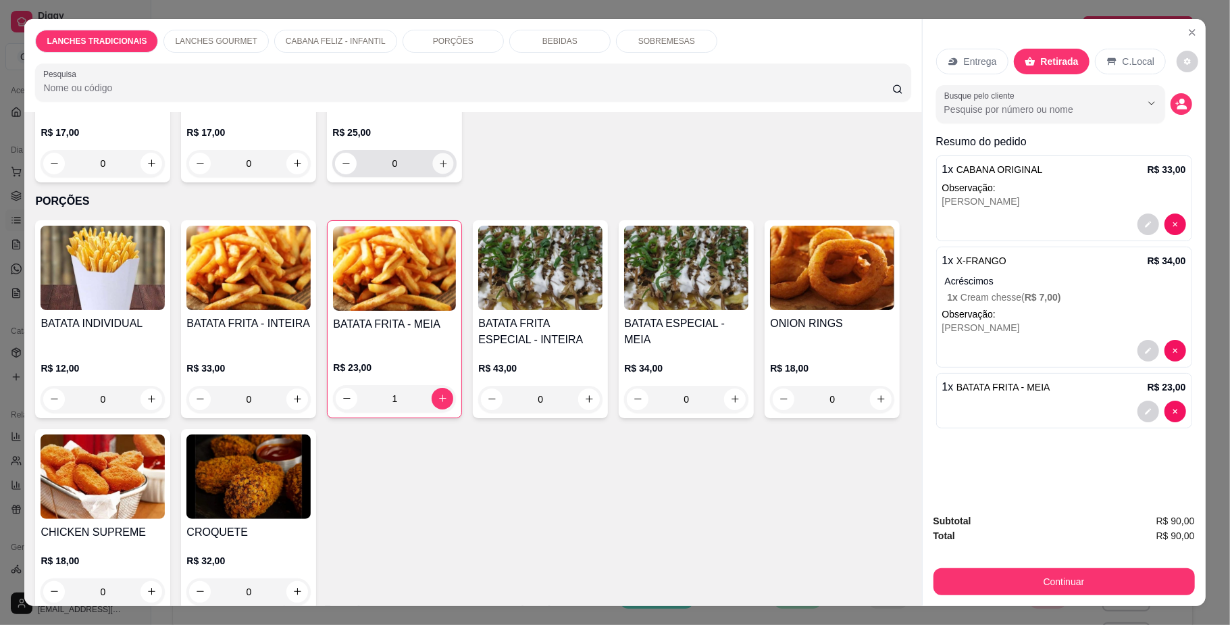
click at [440, 167] on icon "increase-product-quantity" at bounding box center [443, 163] width 7 height 7
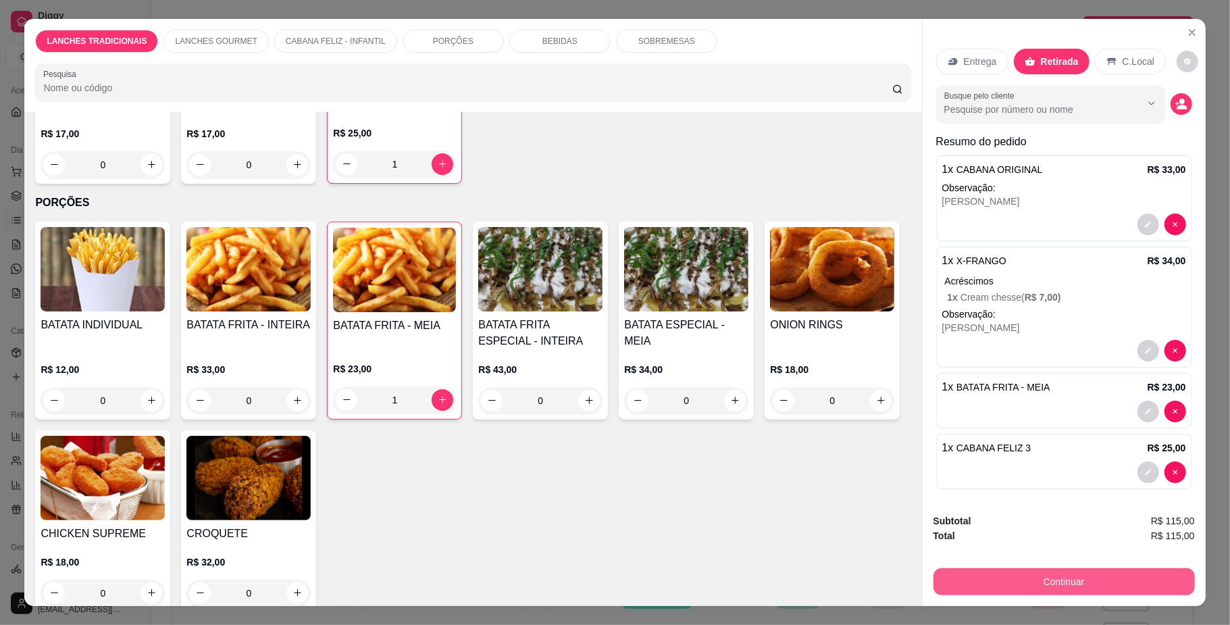
click at [1044, 576] on button "Continuar" at bounding box center [1064, 581] width 261 height 27
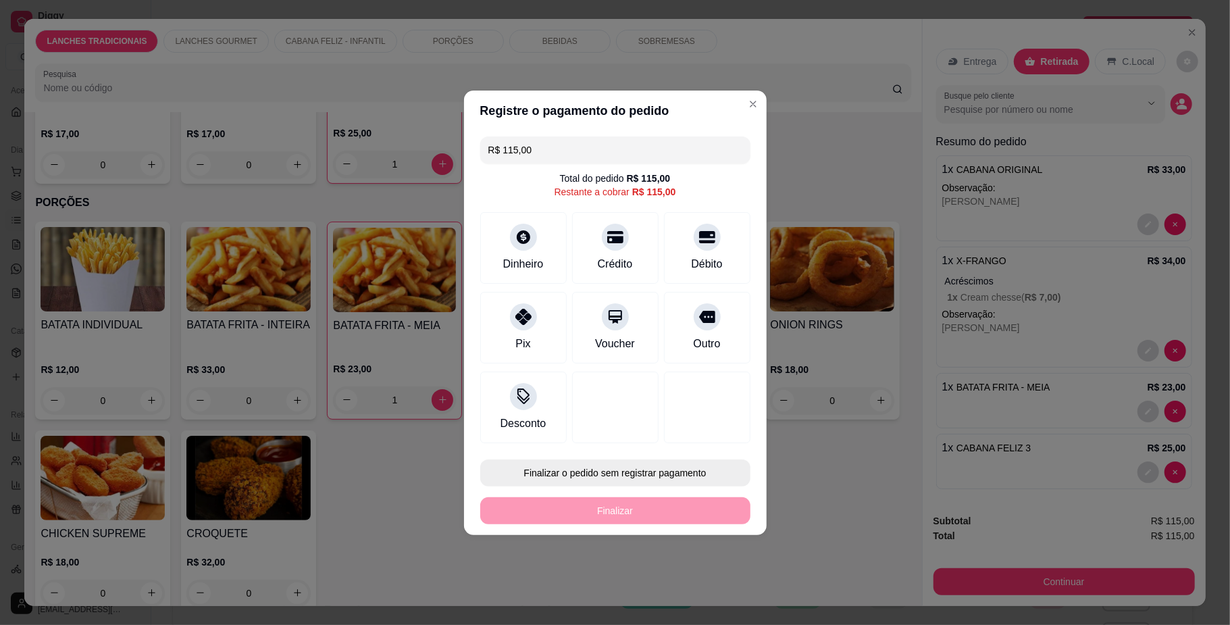
click at [677, 493] on div "Finalizar o pedido sem registrar pagamento Finalizar" at bounding box center [615, 491] width 270 height 65
click at [665, 489] on div "Finalizar o pedido sem registrar pagamento Finalizar" at bounding box center [615, 491] width 270 height 65
click at [657, 479] on button "Finalizar o pedido sem registrar pagamento" at bounding box center [615, 472] width 270 height 27
click at [684, 584] on button "Confirmar" at bounding box center [698, 584] width 50 height 21
type input "0"
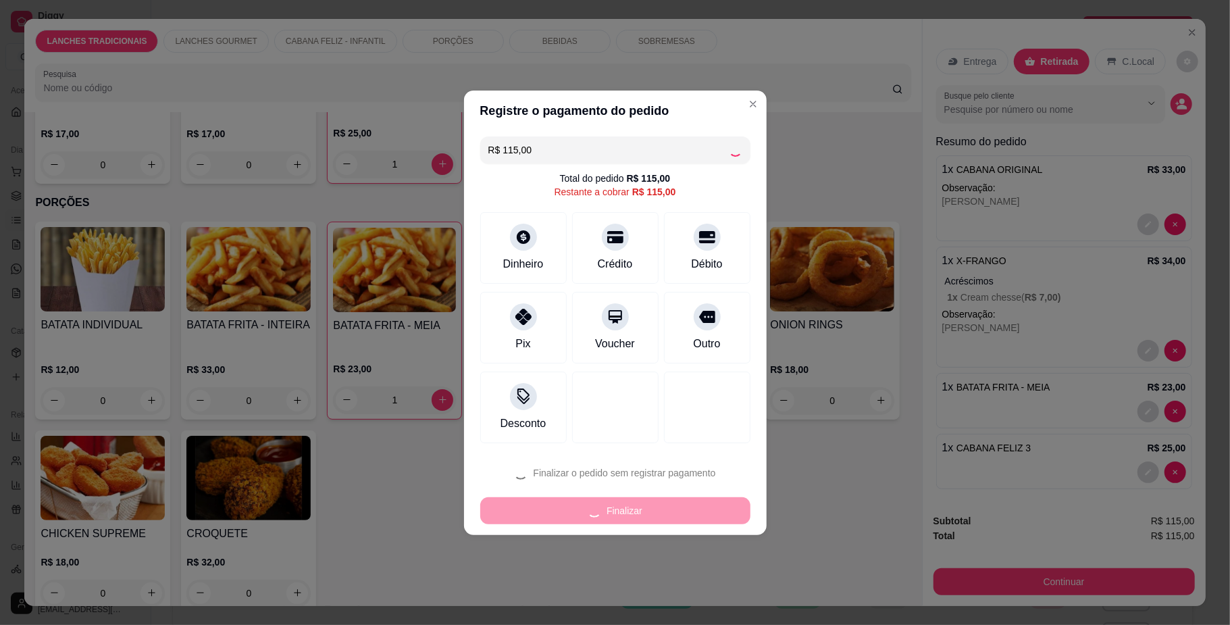
type input "0"
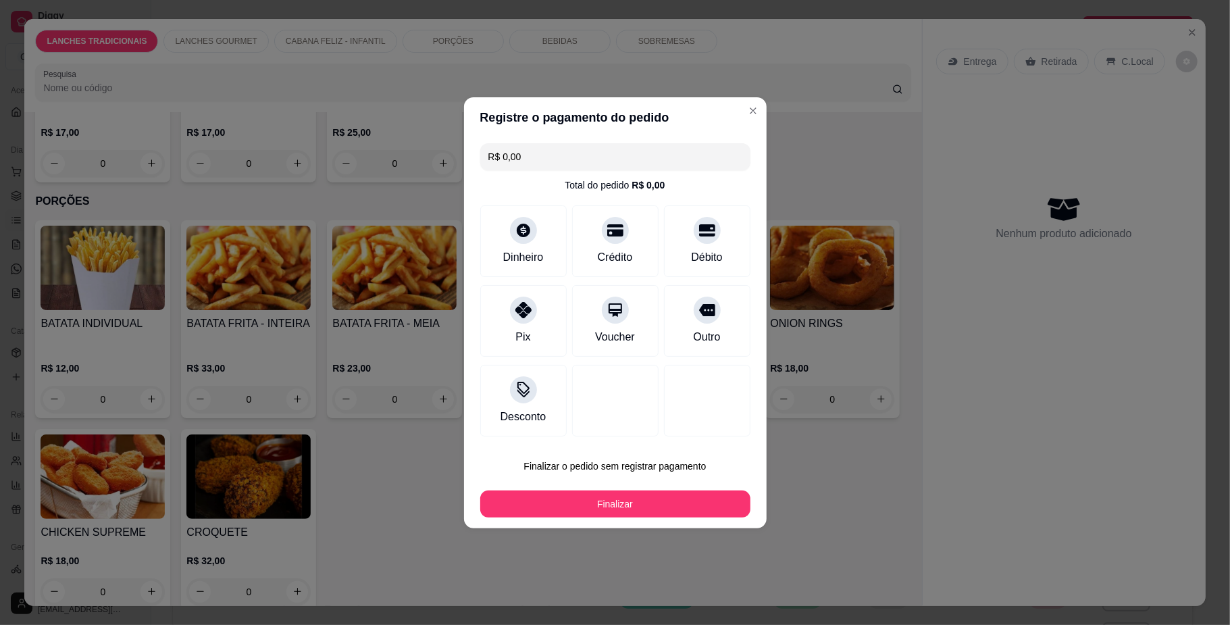
type input "R$ 0,00"
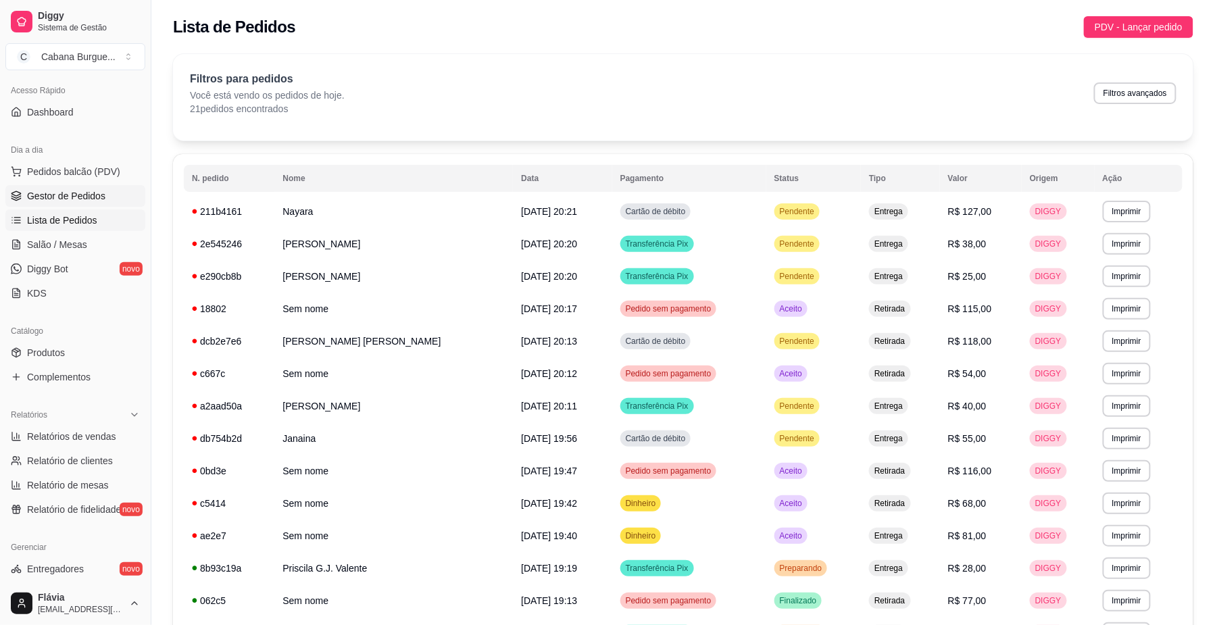
click at [49, 190] on span "Gestor de Pedidos" at bounding box center [66, 196] width 78 height 14
